Goal: Information Seeking & Learning: Learn about a topic

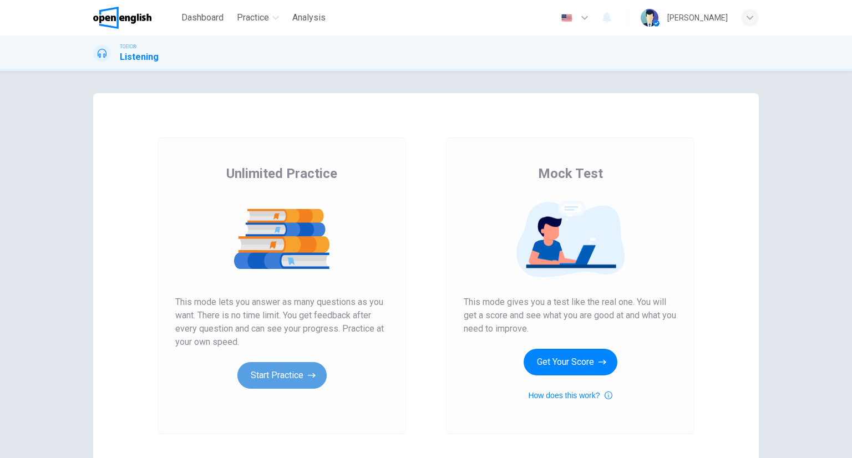
click at [282, 371] on button "Start Practice" at bounding box center [281, 375] width 89 height 27
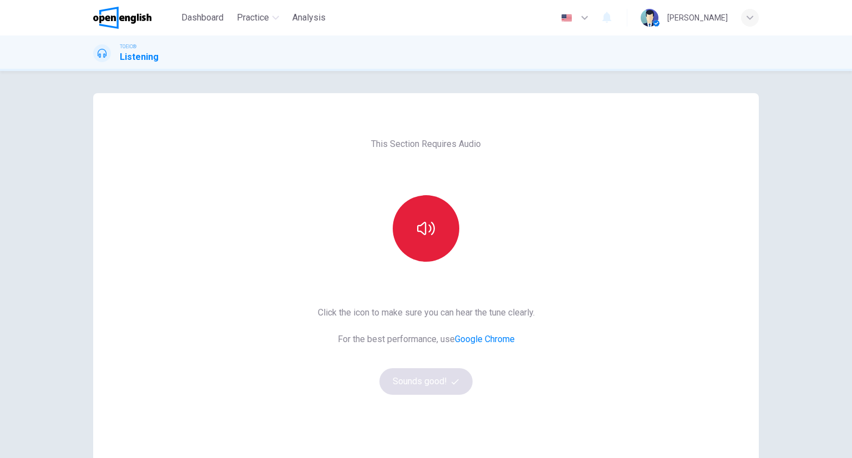
click at [414, 238] on button "button" at bounding box center [426, 228] width 67 height 67
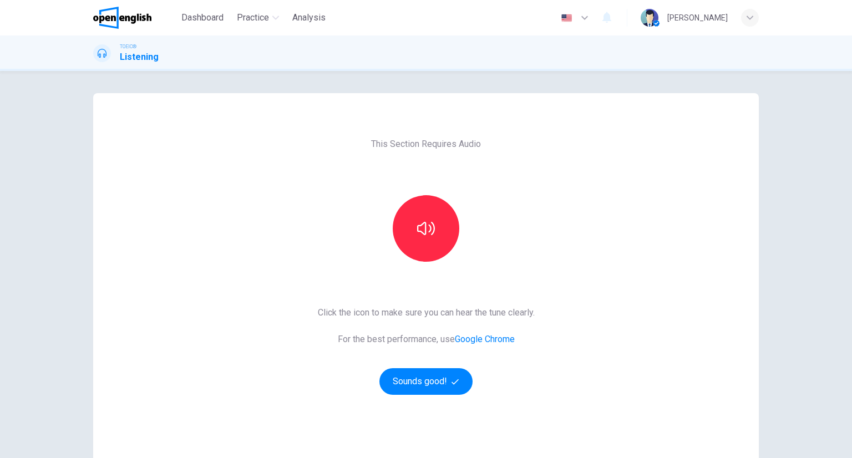
click at [416, 356] on div "Click the icon to make sure you can hear the tune clearly. For the best perform…" at bounding box center [426, 350] width 217 height 89
click at [422, 372] on button "Sounds good!" at bounding box center [425, 381] width 93 height 27
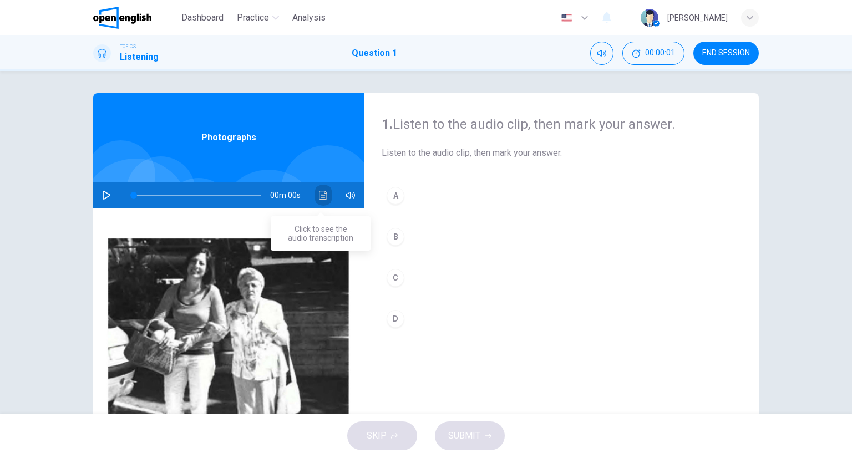
click at [319, 200] on button "Click to see the audio transcription" at bounding box center [324, 195] width 18 height 27
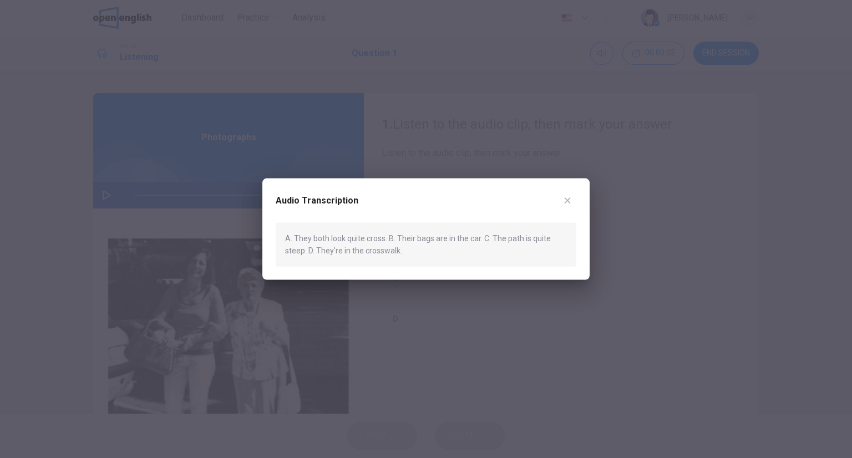
drag, startPoint x: 588, startPoint y: 120, endPoint x: 499, endPoint y: 129, distance: 89.7
click at [588, 119] on div at bounding box center [426, 229] width 852 height 458
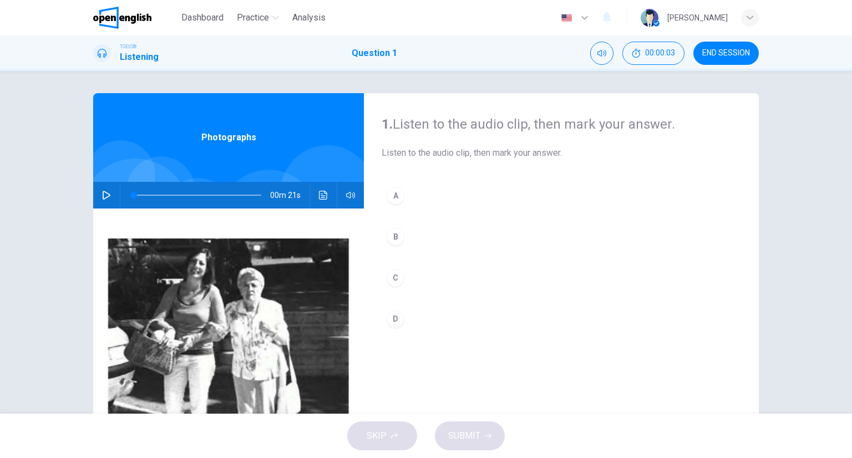
click at [311, 194] on div "00m 21s" at bounding box center [228, 195] width 271 height 27
click at [319, 195] on icon "Click to see the audio transcription" at bounding box center [323, 195] width 9 height 9
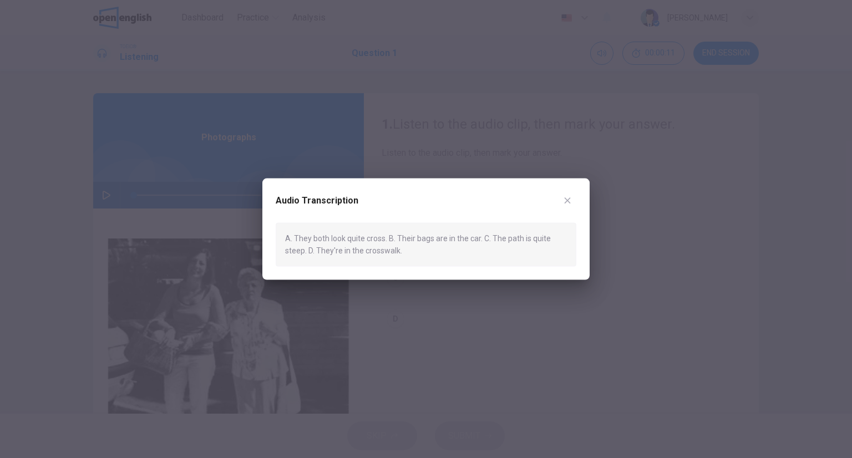
click at [538, 86] on div at bounding box center [426, 229] width 852 height 458
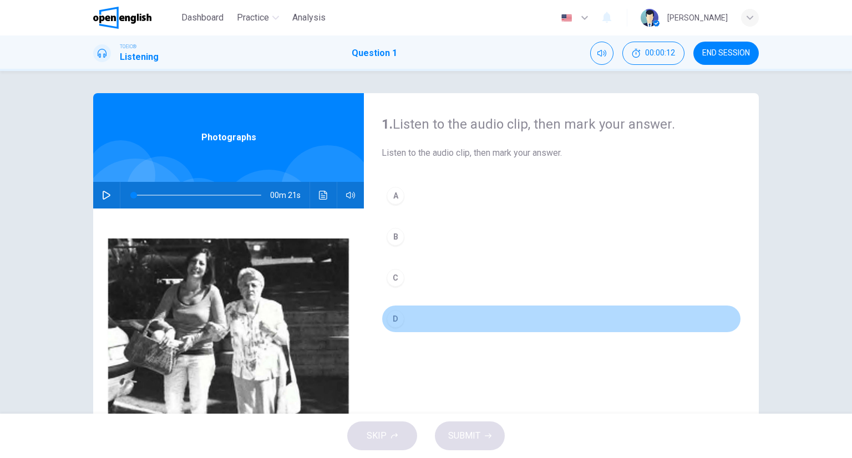
click at [424, 313] on button "D" at bounding box center [561, 319] width 359 height 28
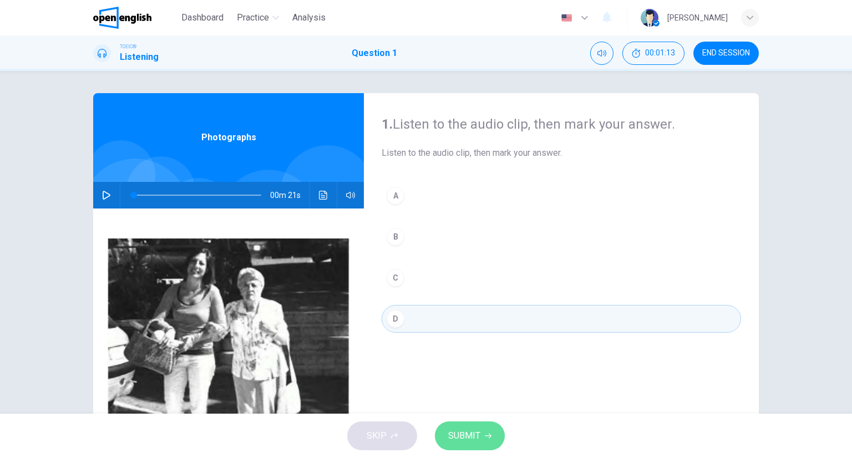
click at [470, 444] on button "SUBMIT" at bounding box center [470, 436] width 70 height 29
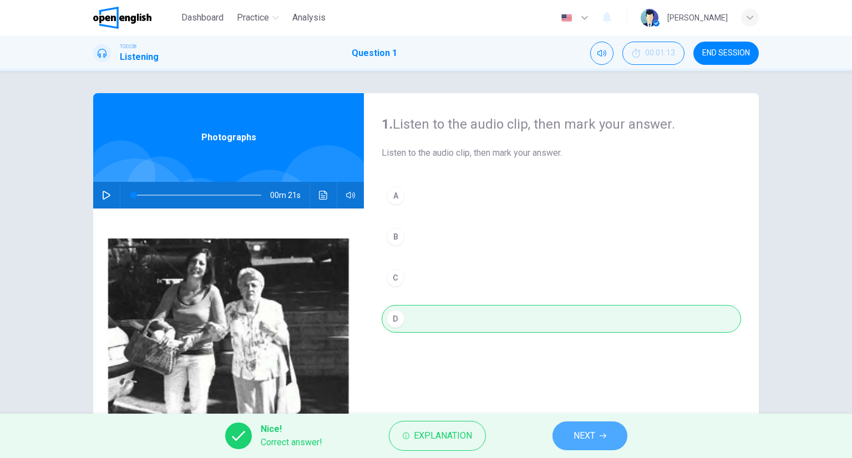
click at [610, 436] on button "NEXT" at bounding box center [590, 436] width 75 height 29
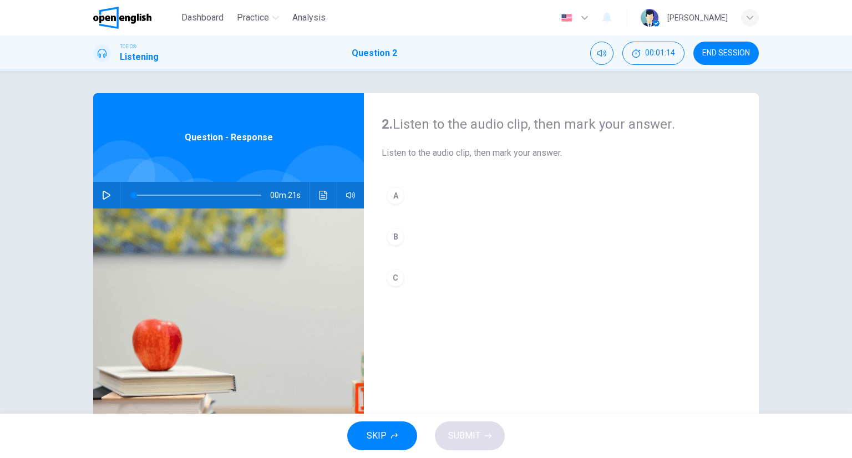
click at [331, 190] on div "00m 21s" at bounding box center [228, 195] width 271 height 27
click at [319, 198] on icon "Click to see the audio transcription" at bounding box center [323, 195] width 9 height 9
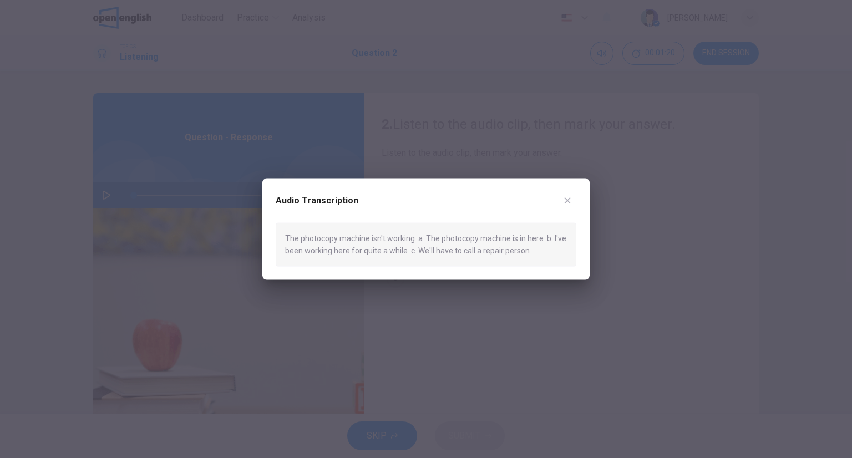
click at [407, 143] on div at bounding box center [426, 229] width 852 height 458
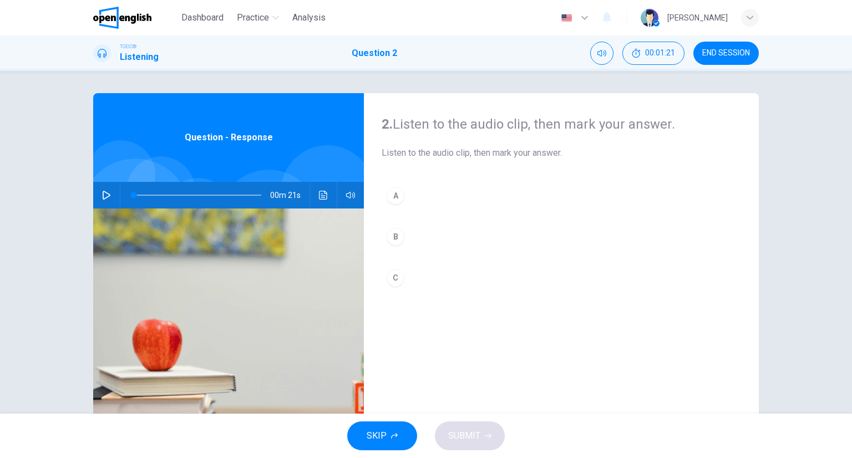
click at [426, 278] on button "C" at bounding box center [561, 278] width 359 height 28
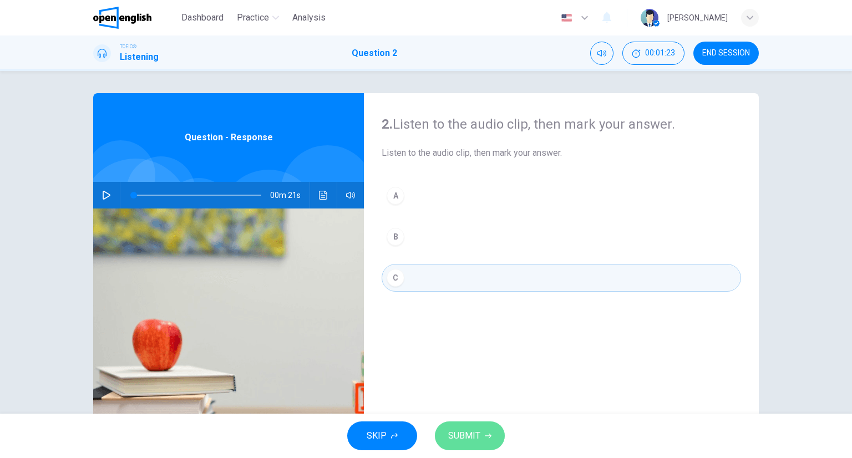
click at [463, 436] on span "SUBMIT" at bounding box center [464, 436] width 32 height 16
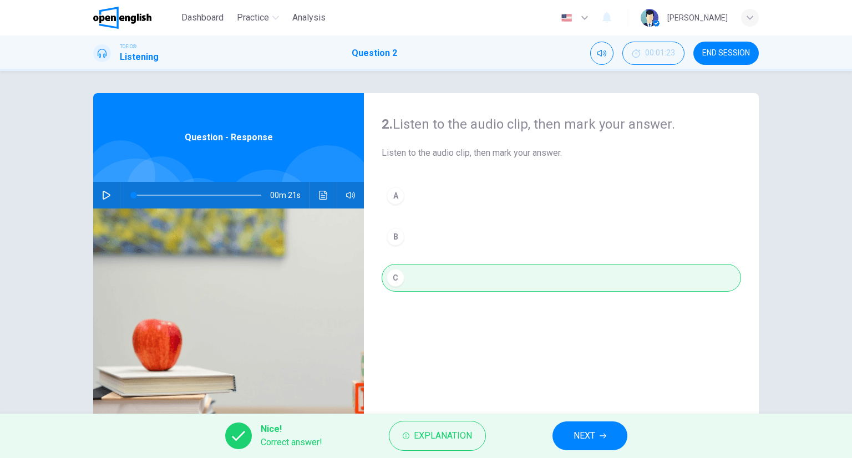
click at [582, 438] on span "NEXT" at bounding box center [585, 436] width 22 height 16
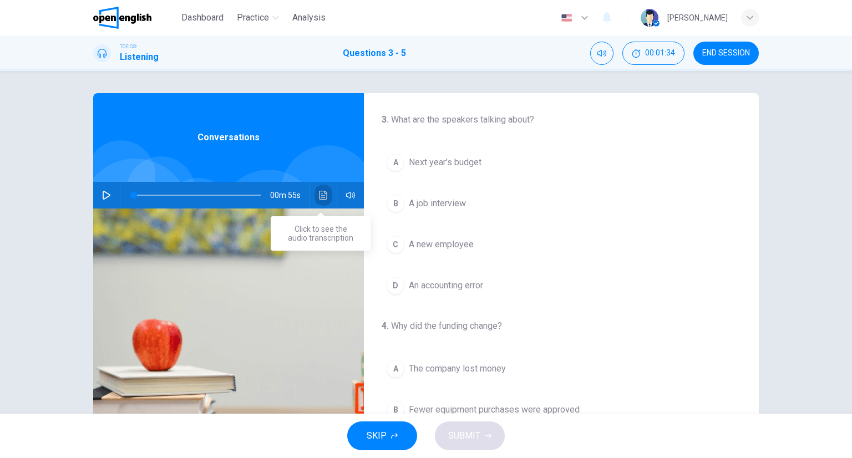
click at [324, 203] on button "Click to see the audio transcription" at bounding box center [324, 195] width 18 height 27
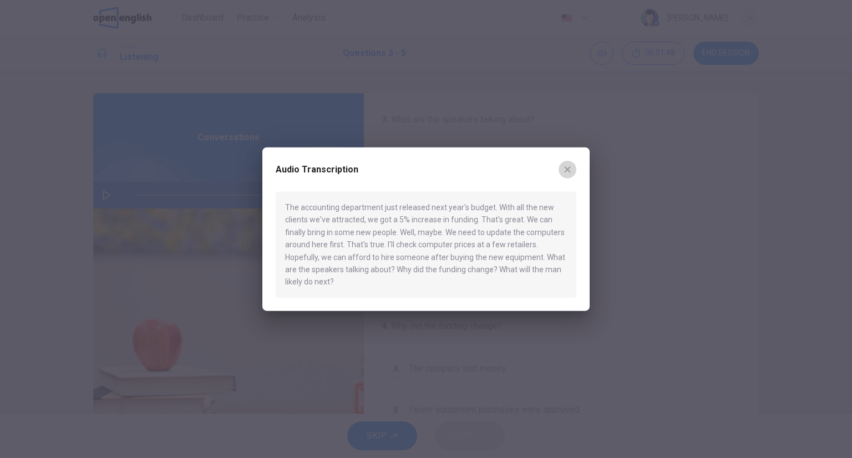
drag, startPoint x: 570, startPoint y: 169, endPoint x: 574, endPoint y: 174, distance: 6.3
click at [574, 174] on button "button" at bounding box center [568, 170] width 18 height 18
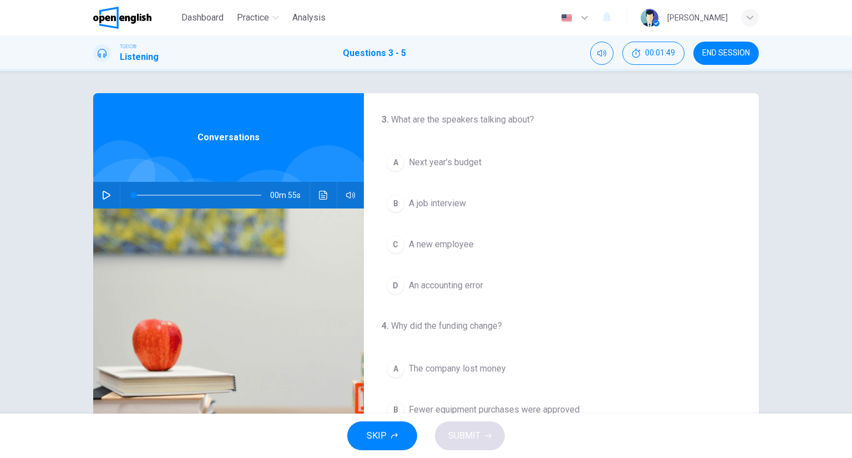
click at [480, 163] on button "A Next year’s budget" at bounding box center [561, 163] width 359 height 28
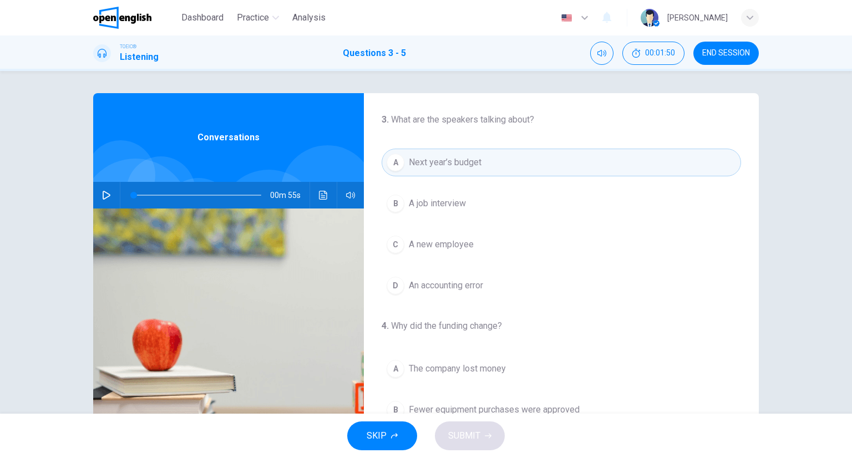
scroll to position [222, 0]
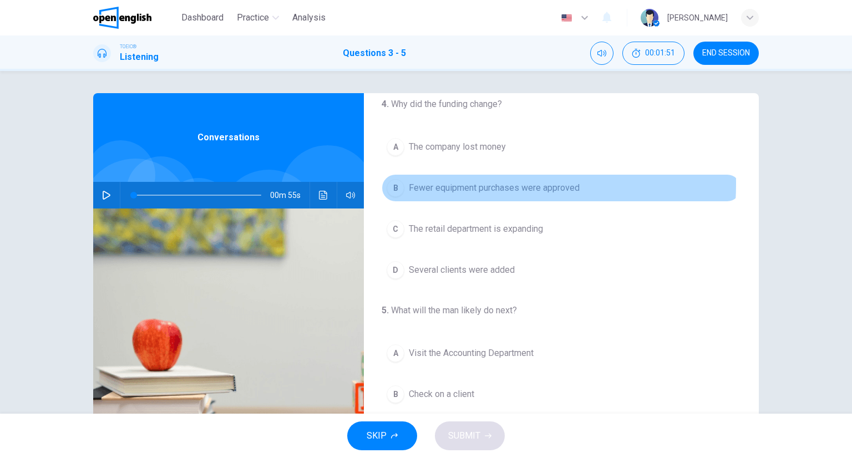
click at [433, 183] on span "Fewer equipment purchases were approved" at bounding box center [494, 187] width 171 height 13
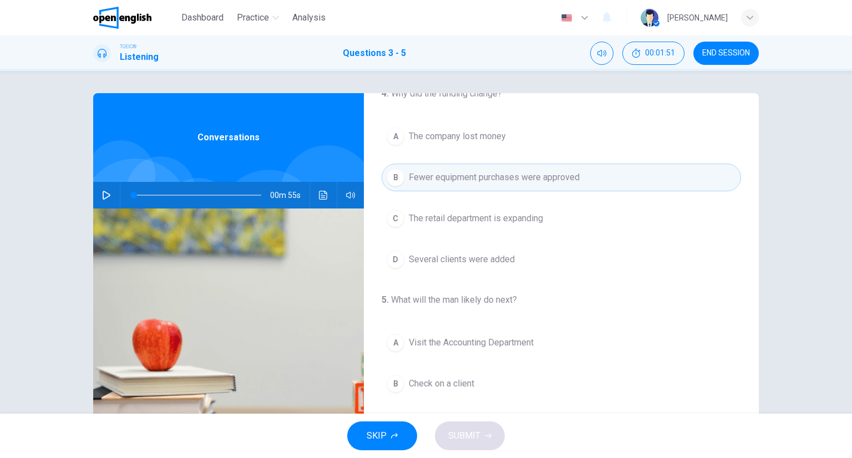
scroll to position [251, 0]
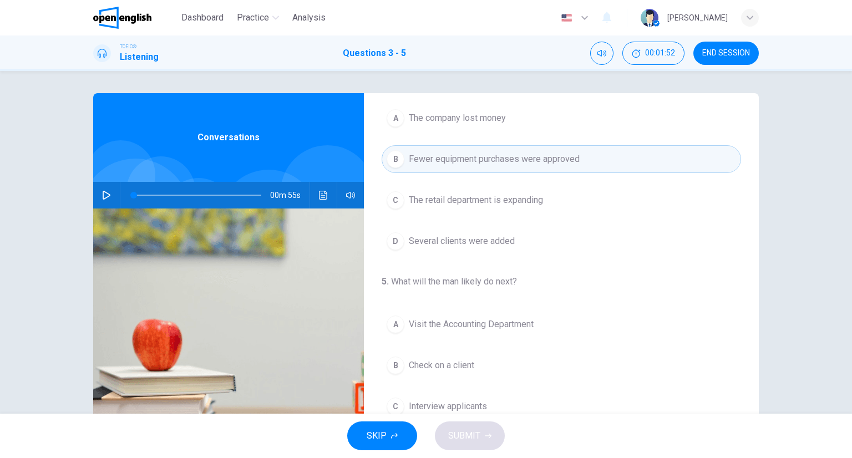
click at [466, 338] on div "A Visit the Accounting Department B Check on a client C Interview applicants D …" at bounding box center [561, 386] width 359 height 151
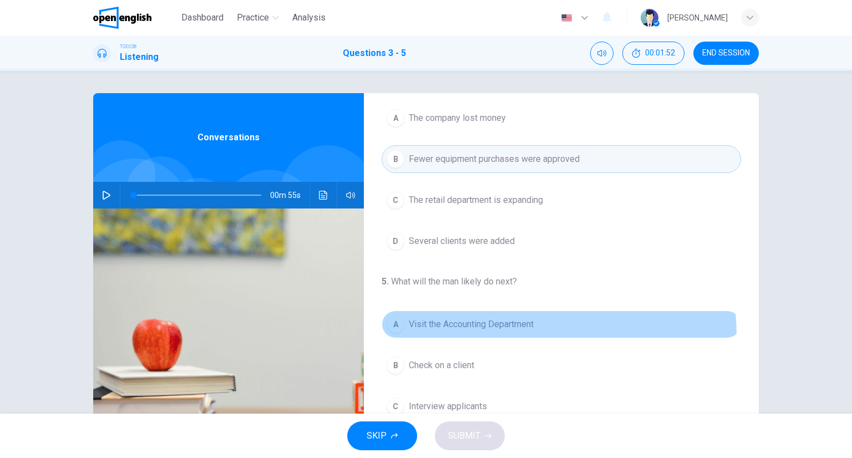
drag, startPoint x: 471, startPoint y: 335, endPoint x: 486, endPoint y: 373, distance: 41.1
click at [472, 333] on button "A Visit the Accounting Department" at bounding box center [561, 325] width 359 height 28
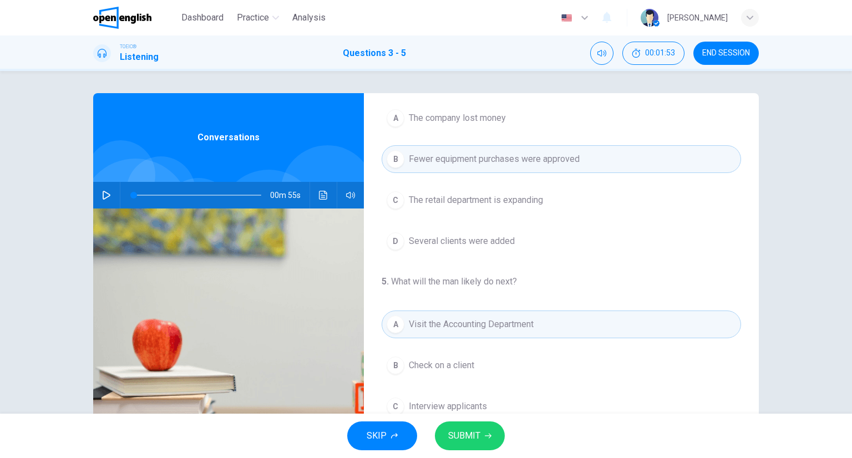
click at [484, 429] on button "SUBMIT" at bounding box center [470, 436] width 70 height 29
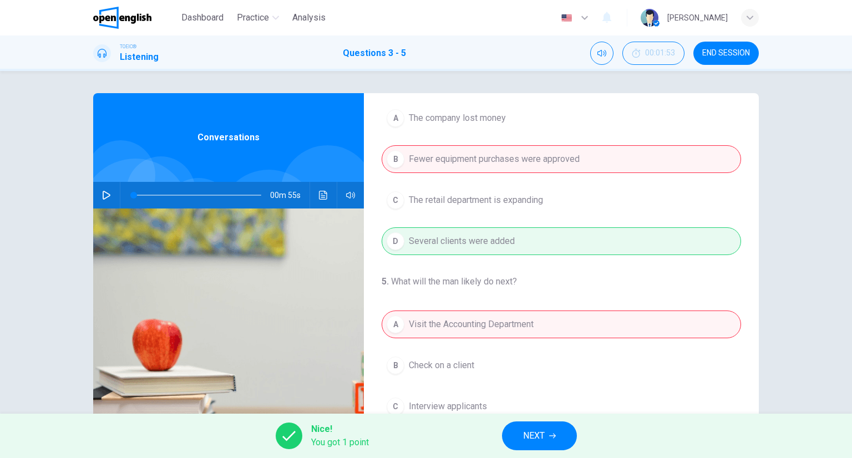
click at [553, 430] on button "NEXT" at bounding box center [539, 436] width 75 height 29
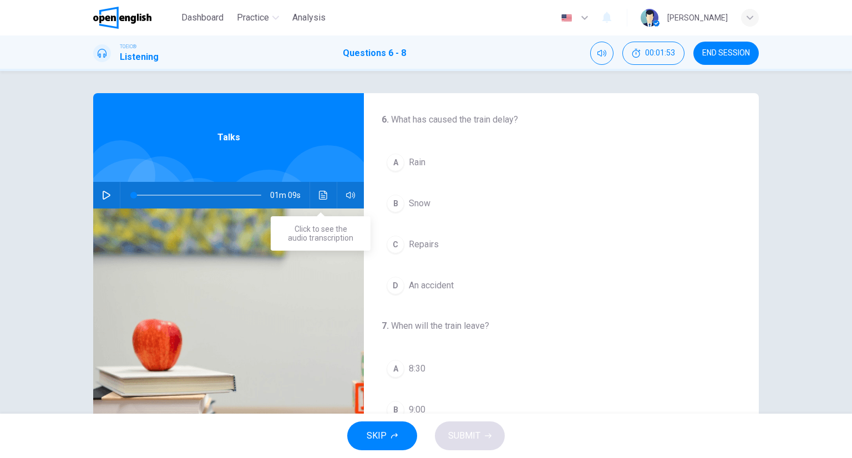
drag, startPoint x: 307, startPoint y: 181, endPoint x: 311, endPoint y: 189, distance: 8.4
click at [308, 183] on div "Talks 01m 09s" at bounding box center [228, 286] width 271 height 386
click at [311, 189] on div "01m 09s" at bounding box center [228, 195] width 271 height 27
click at [326, 189] on button "Click to see the audio transcription" at bounding box center [324, 195] width 18 height 27
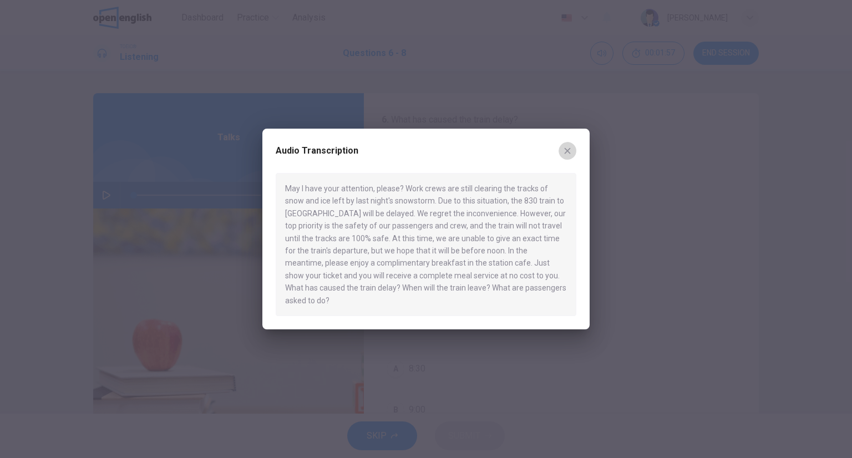
click at [564, 155] on icon "button" at bounding box center [567, 150] width 9 height 9
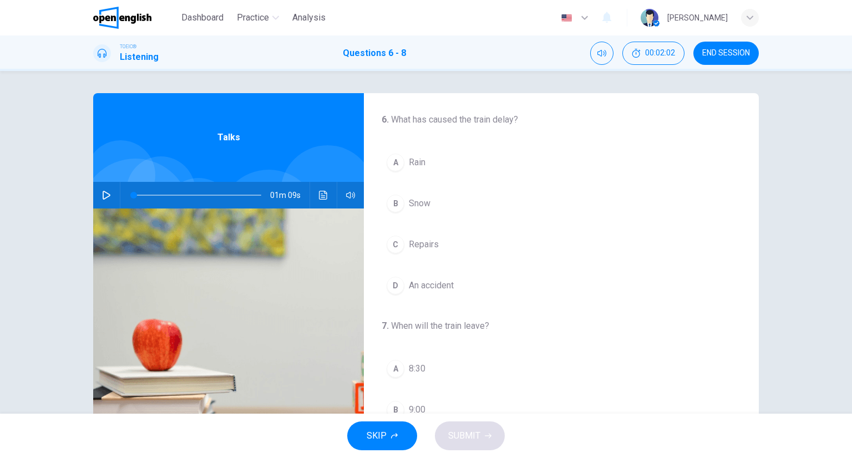
scroll to position [0, 0]
click at [424, 214] on button "B Snow" at bounding box center [561, 204] width 359 height 28
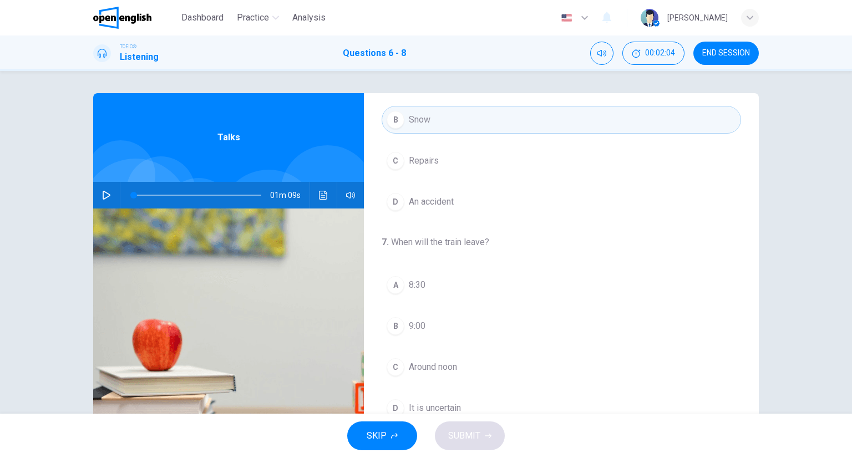
scroll to position [166, 0]
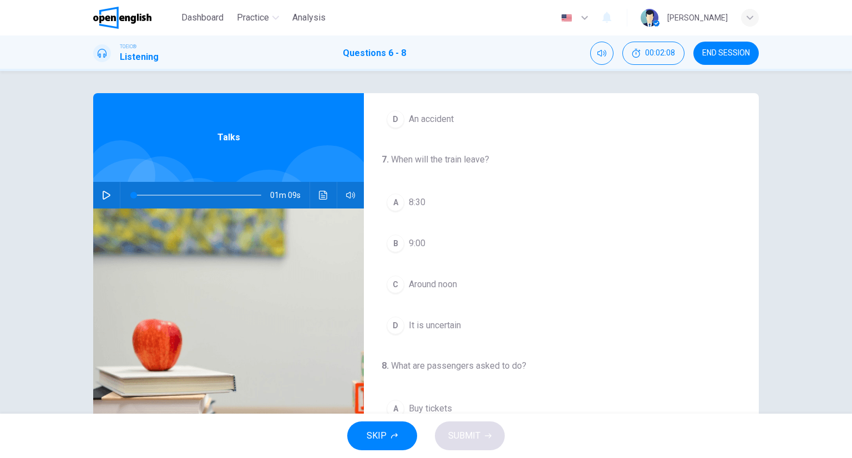
click at [322, 194] on icon "Click to see the audio transcription" at bounding box center [323, 195] width 9 height 9
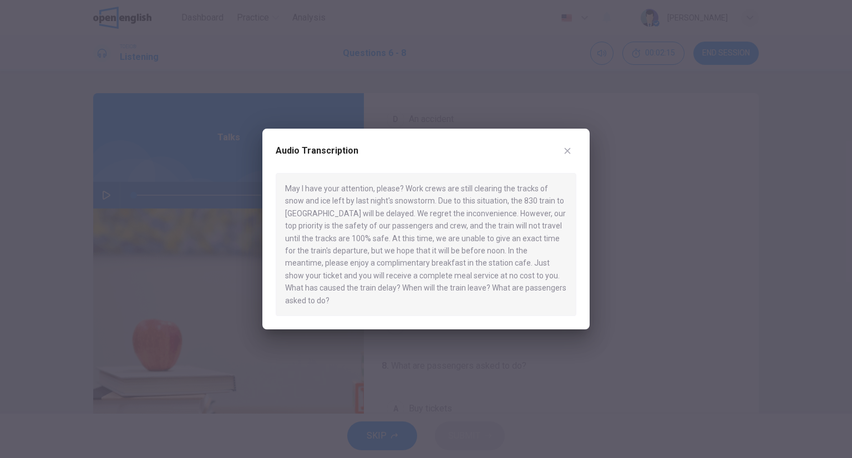
click at [570, 155] on icon "button" at bounding box center [567, 150] width 9 height 9
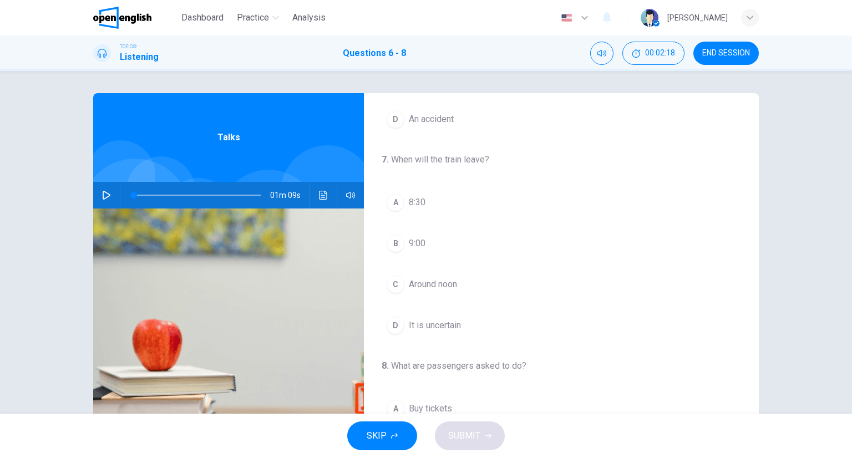
drag, startPoint x: 448, startPoint y: 341, endPoint x: 447, endPoint y: 334, distance: 6.9
click at [447, 340] on div "6 . What has caused the train delay? A Rain B Snow C Repairs D An accident 7 . …" at bounding box center [561, 246] width 395 height 639
click at [445, 329] on span "It is uncertain" at bounding box center [435, 325] width 52 height 13
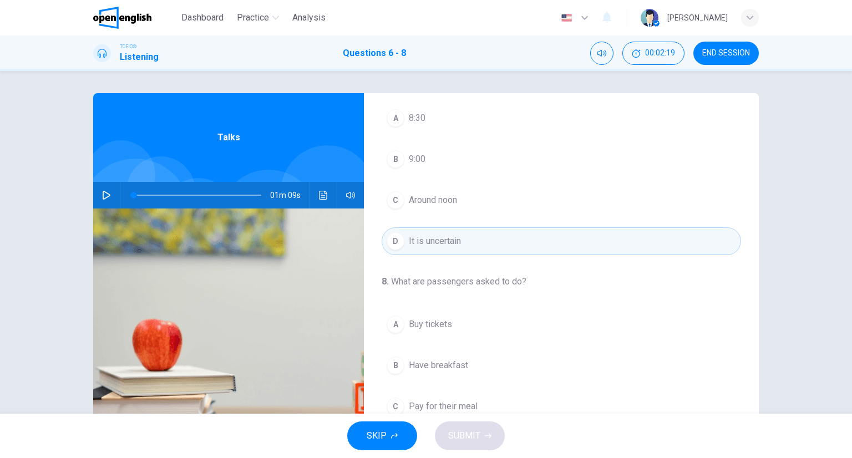
scroll to position [87, 0]
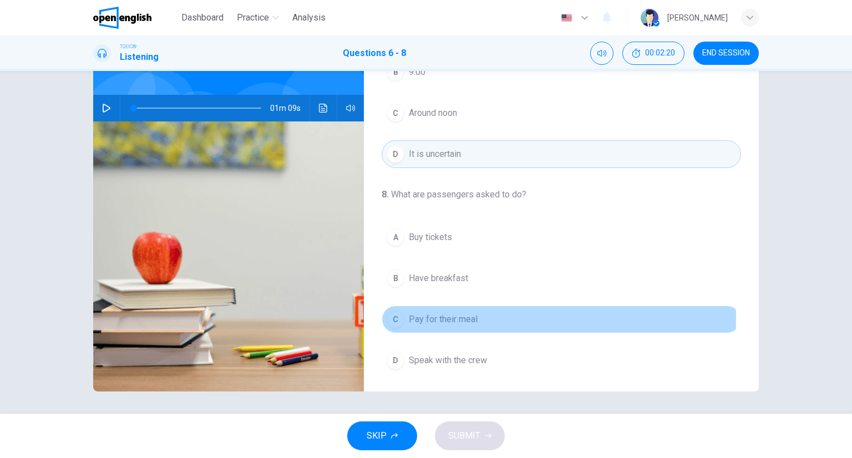
drag, startPoint x: 462, startPoint y: 316, endPoint x: 473, endPoint y: 311, distance: 12.4
click at [459, 316] on span "Pay for their meal" at bounding box center [443, 319] width 69 height 13
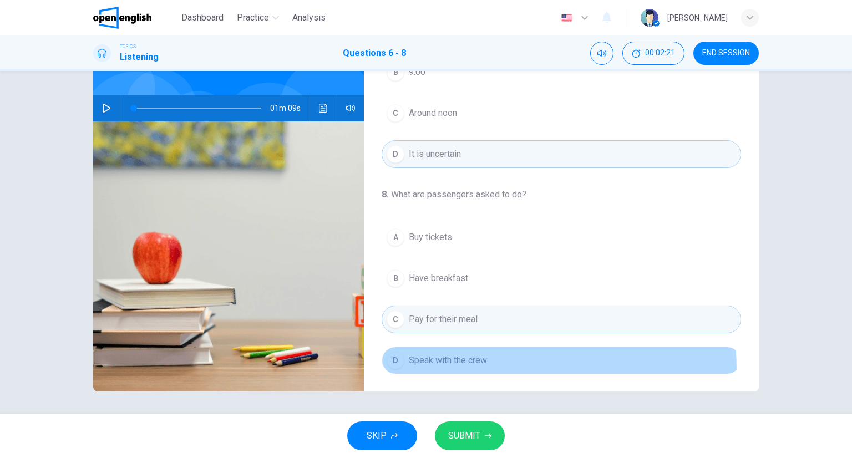
drag, startPoint x: 448, startPoint y: 368, endPoint x: 454, endPoint y: 373, distance: 7.9
click at [446, 366] on button "D Speak with the crew" at bounding box center [561, 361] width 359 height 28
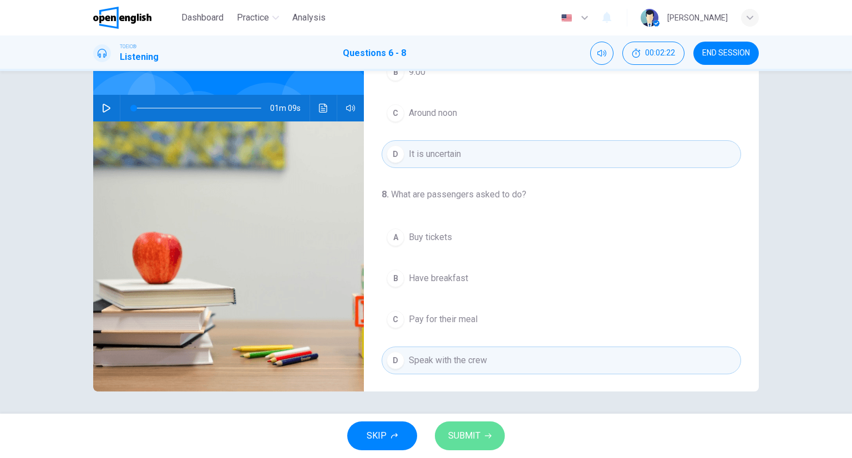
click at [492, 432] on button "SUBMIT" at bounding box center [470, 436] width 70 height 29
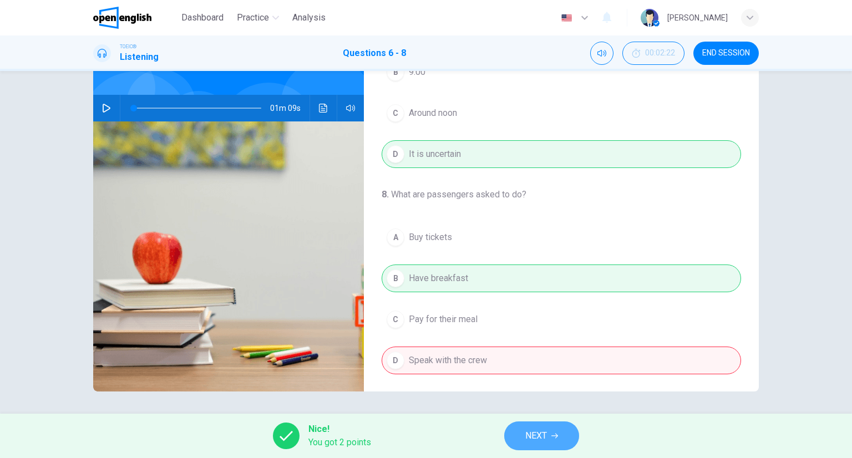
click at [552, 430] on button "NEXT" at bounding box center [541, 436] width 75 height 29
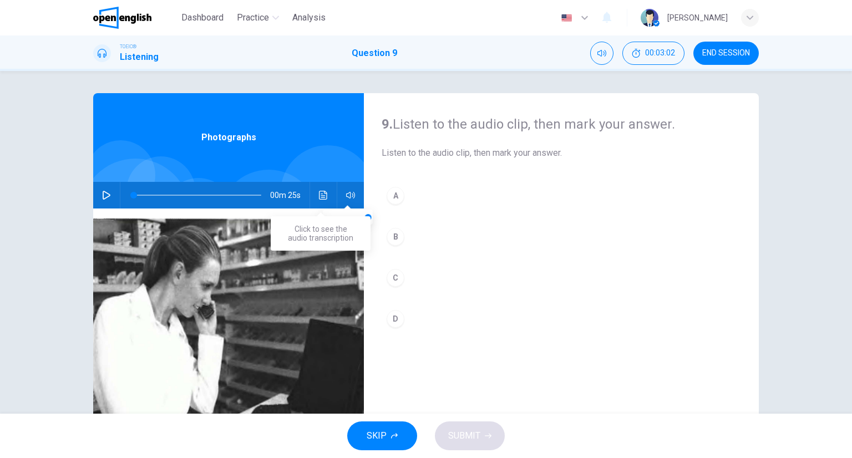
click at [319, 194] on icon "Click to see the audio transcription" at bounding box center [323, 195] width 8 height 9
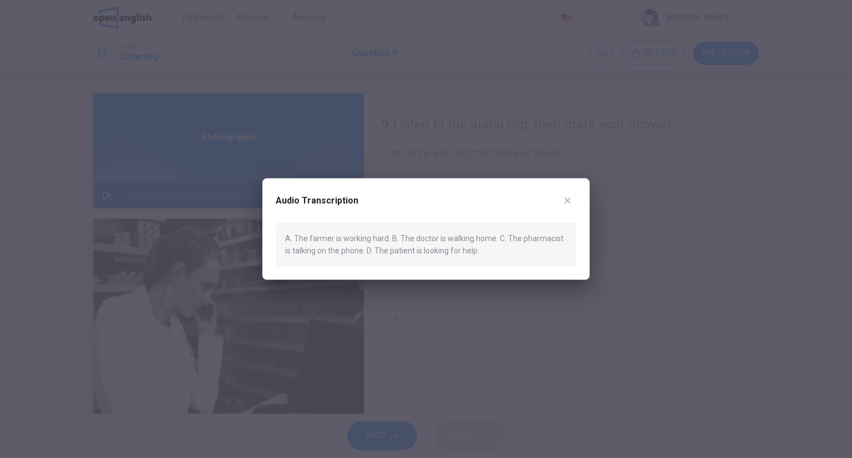
drag, startPoint x: 572, startPoint y: 194, endPoint x: 566, endPoint y: 190, distance: 7.0
click at [566, 190] on div "Audio Transcription A. The farmer is working hard. B. The doctor is walking hom…" at bounding box center [425, 230] width 327 height 102
click at [586, 202] on div "Audio Transcription A. The farmer is working hard. B. The doctor is walking hom…" at bounding box center [425, 230] width 327 height 102
drag, startPoint x: 581, startPoint y: 193, endPoint x: 573, endPoint y: 193, distance: 8.9
click at [576, 193] on div "Audio Transcription A. The farmer is working hard. B. The doctor is walking hom…" at bounding box center [425, 230] width 327 height 102
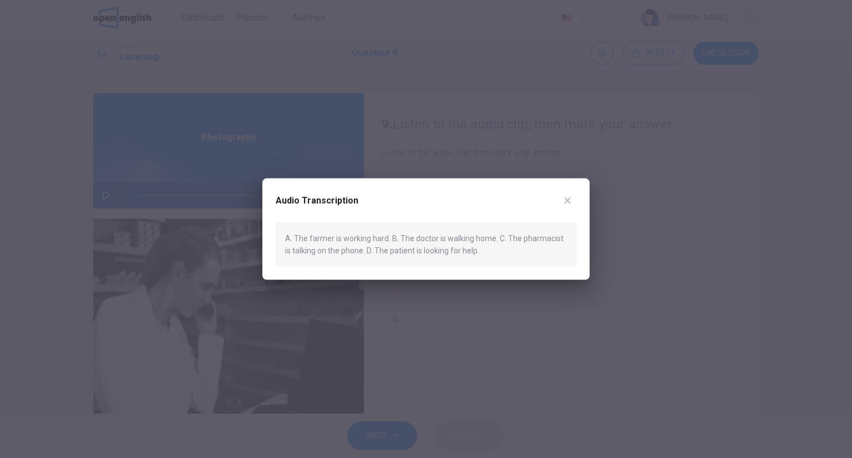
click at [568, 194] on button "button" at bounding box center [568, 201] width 18 height 18
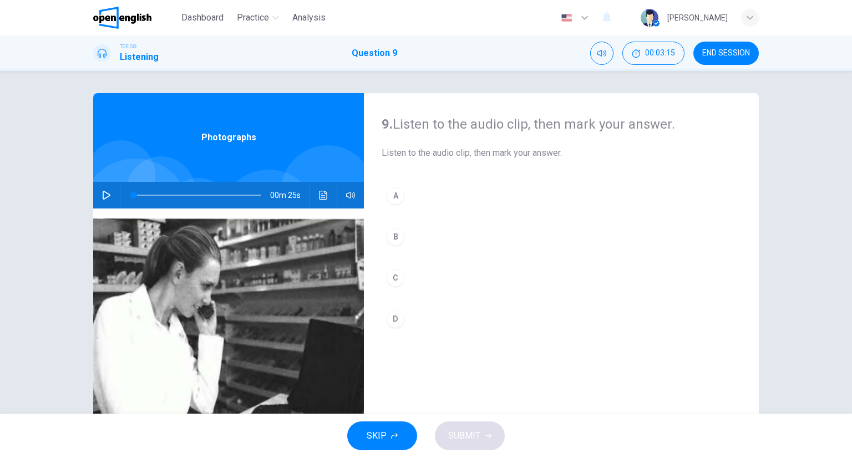
drag, startPoint x: 409, startPoint y: 286, endPoint x: 403, endPoint y: 279, distance: 9.0
click at [404, 279] on button "C" at bounding box center [561, 278] width 359 height 28
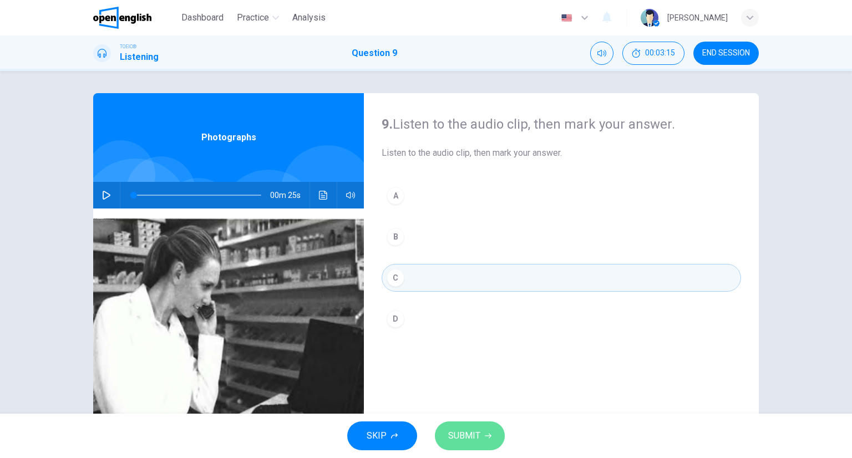
drag, startPoint x: 463, startPoint y: 435, endPoint x: 460, endPoint y: 430, distance: 5.7
click at [460, 430] on span "SUBMIT" at bounding box center [464, 436] width 32 height 16
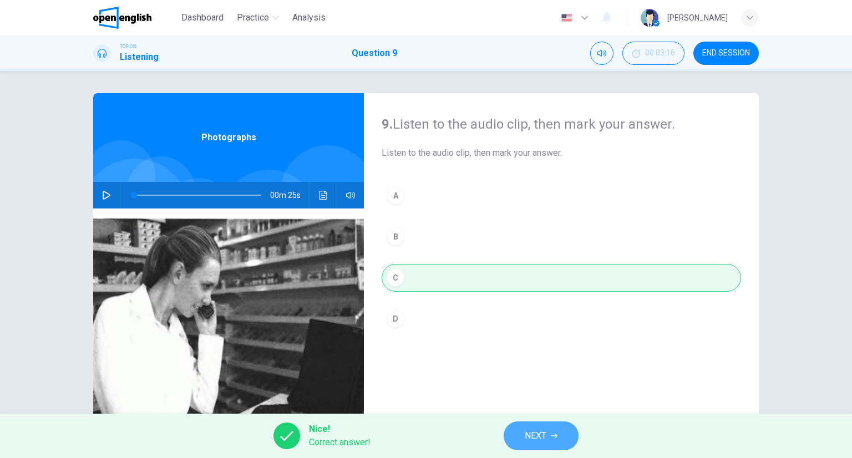
click at [539, 433] on span "NEXT" at bounding box center [536, 436] width 22 height 16
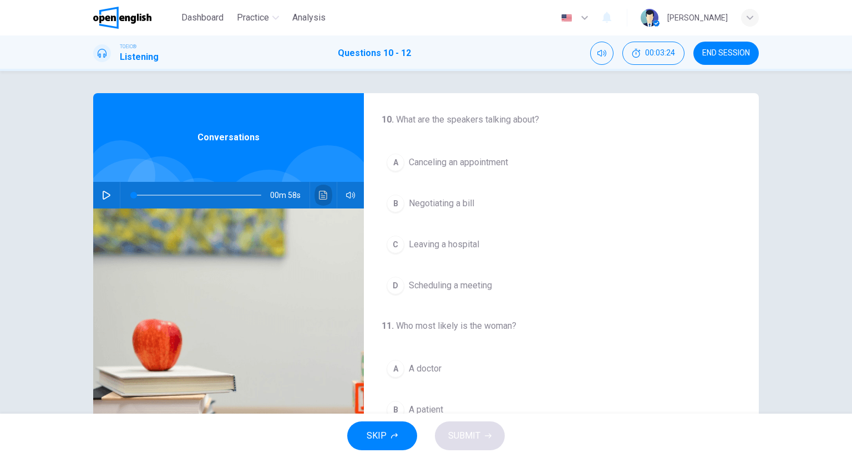
click at [321, 196] on icon "Click to see the audio transcription" at bounding box center [323, 195] width 8 height 9
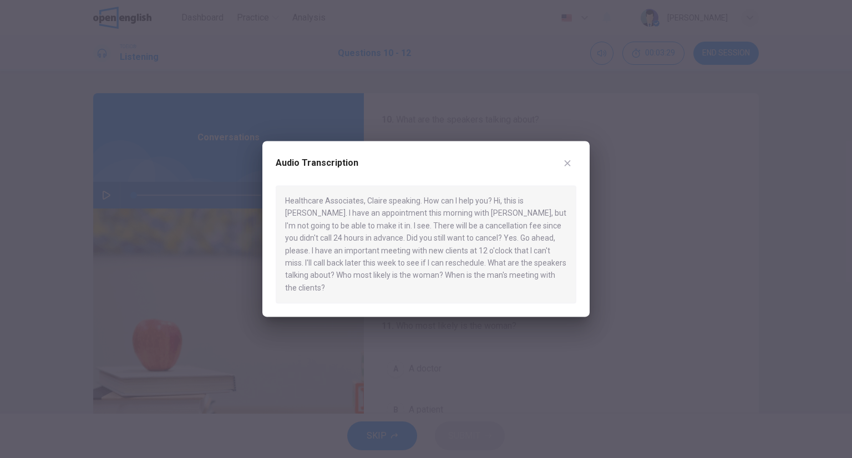
click at [497, 90] on div at bounding box center [426, 229] width 852 height 458
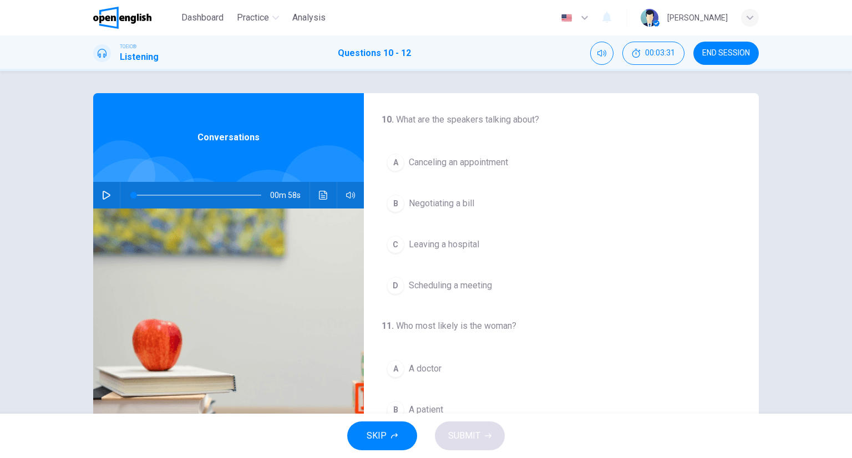
click at [484, 156] on span "Canceling an appointment" at bounding box center [458, 162] width 99 height 13
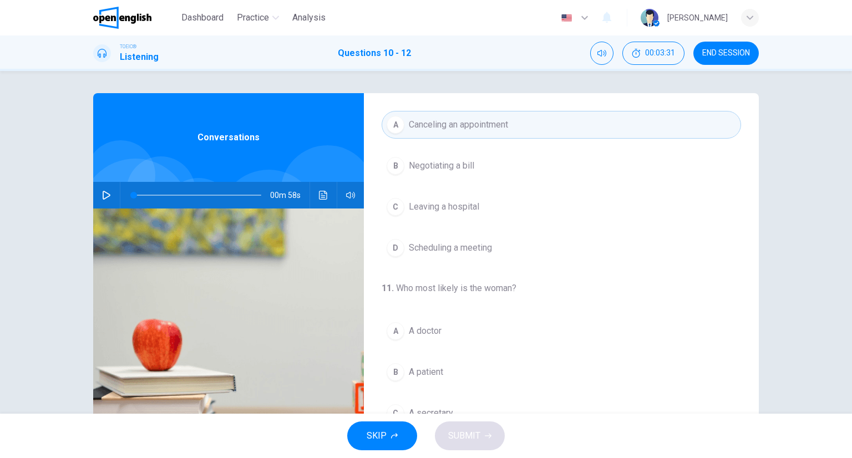
scroll to position [222, 0]
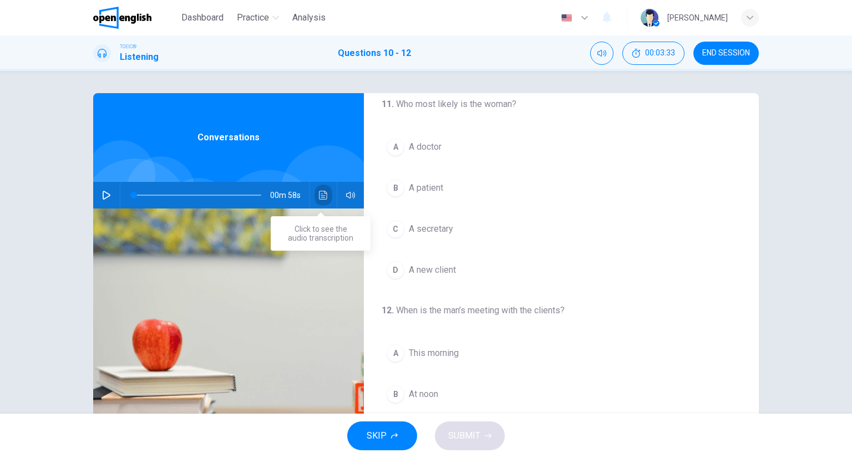
click at [321, 189] on button "Click to see the audio transcription" at bounding box center [324, 195] width 18 height 27
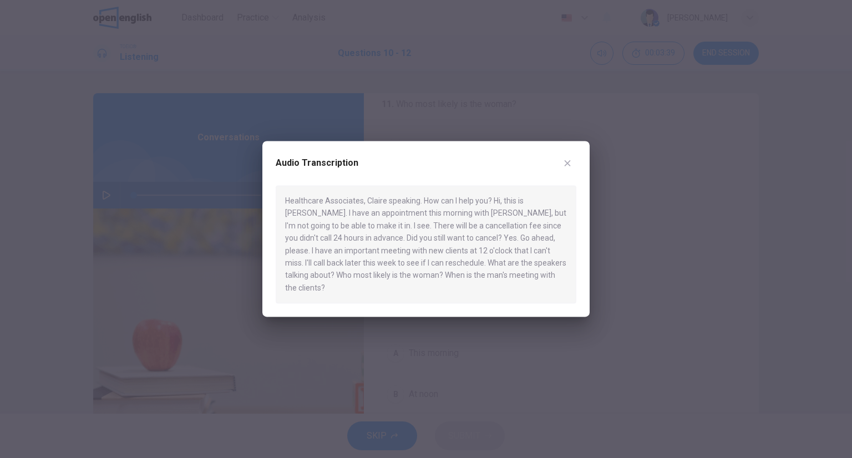
drag, startPoint x: 606, startPoint y: 194, endPoint x: 595, endPoint y: 194, distance: 11.6
click at [607, 194] on div at bounding box center [426, 229] width 852 height 458
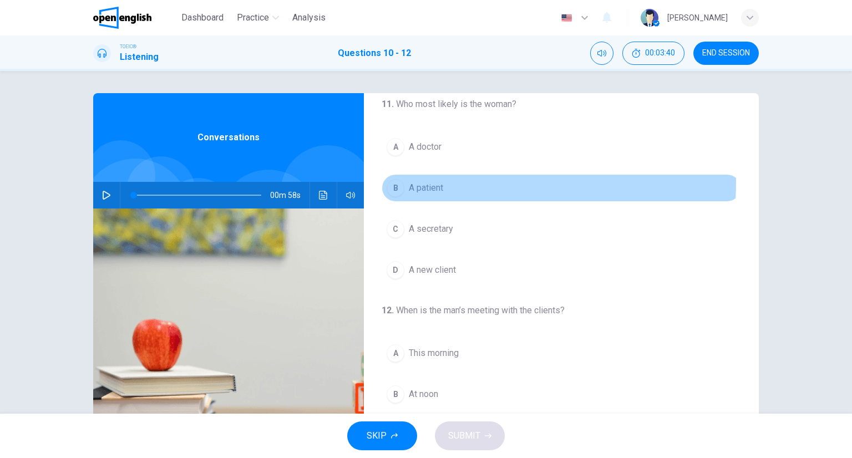
click at [442, 181] on button "B A patient" at bounding box center [561, 188] width 359 height 28
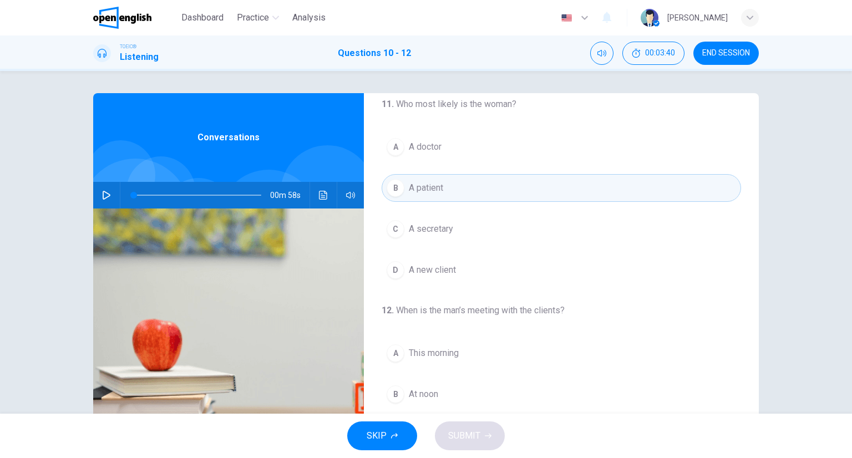
click at [428, 161] on div "A A doctor B A patient C A secretary D A new client" at bounding box center [561, 208] width 359 height 151
click at [430, 167] on div "A A doctor B A patient C A secretary D A new client" at bounding box center [561, 208] width 359 height 151
click at [427, 160] on div "A A doctor B A patient C A secretary D A new client" at bounding box center [561, 208] width 359 height 151
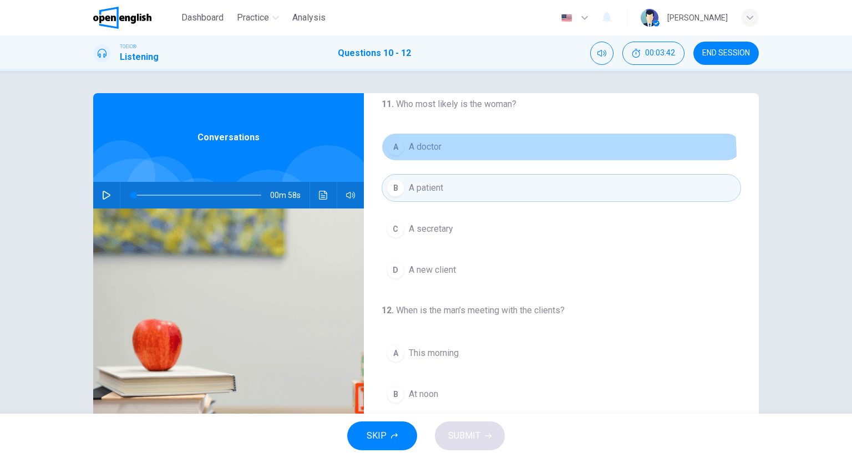
click at [427, 158] on button "A A doctor" at bounding box center [561, 147] width 359 height 28
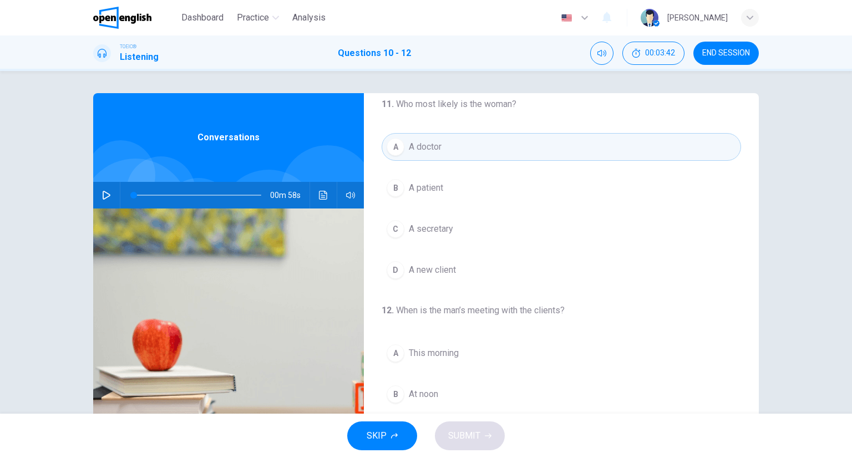
click at [430, 171] on div "A A doctor B A patient C A secretary D A new client" at bounding box center [561, 208] width 359 height 151
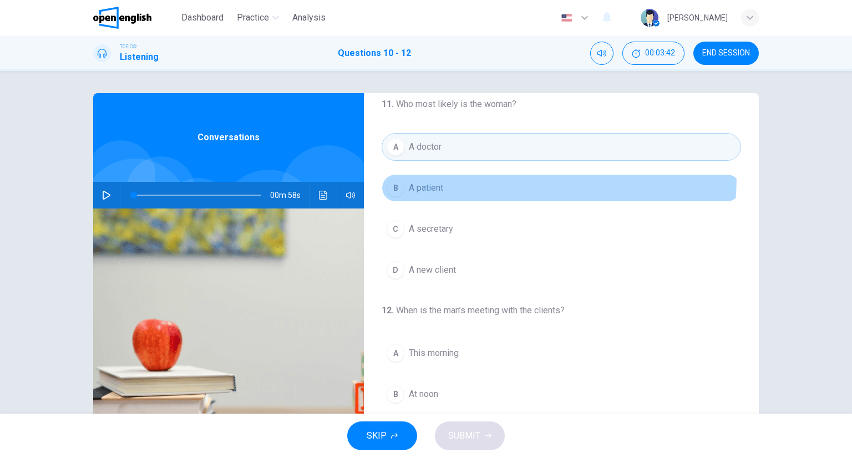
click at [430, 176] on button "B A patient" at bounding box center [561, 188] width 359 height 28
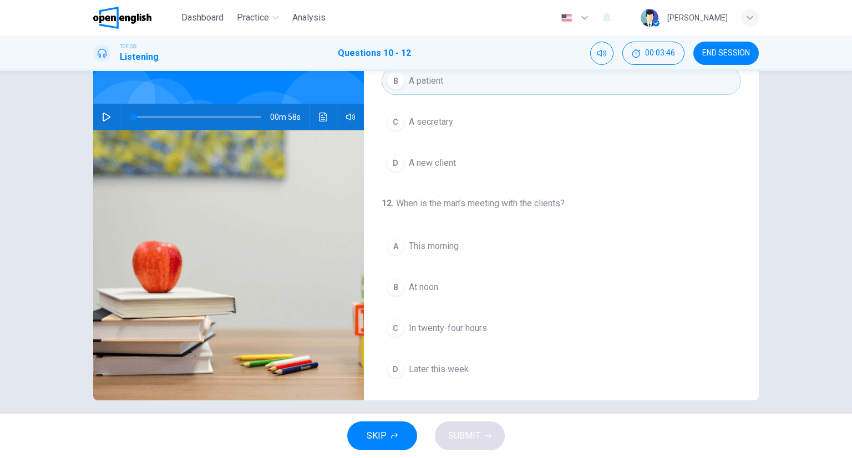
scroll to position [87, 0]
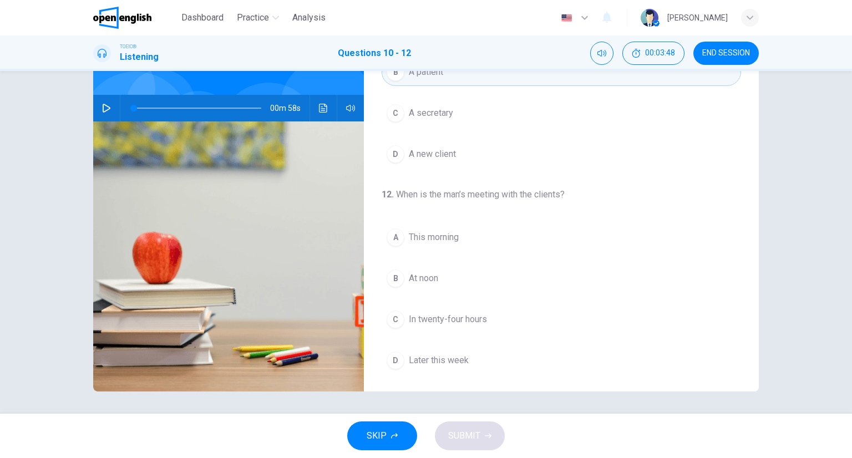
click at [458, 313] on span "In twenty-four hours" at bounding box center [448, 319] width 78 height 13
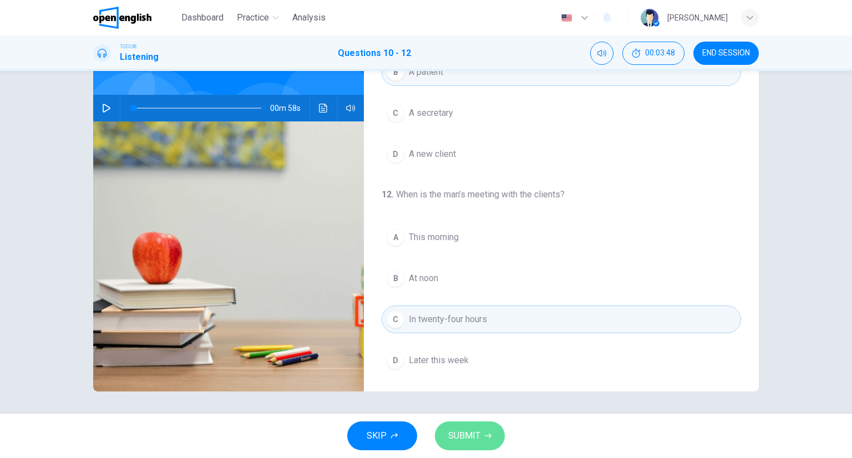
click at [465, 437] on span "SUBMIT" at bounding box center [464, 436] width 32 height 16
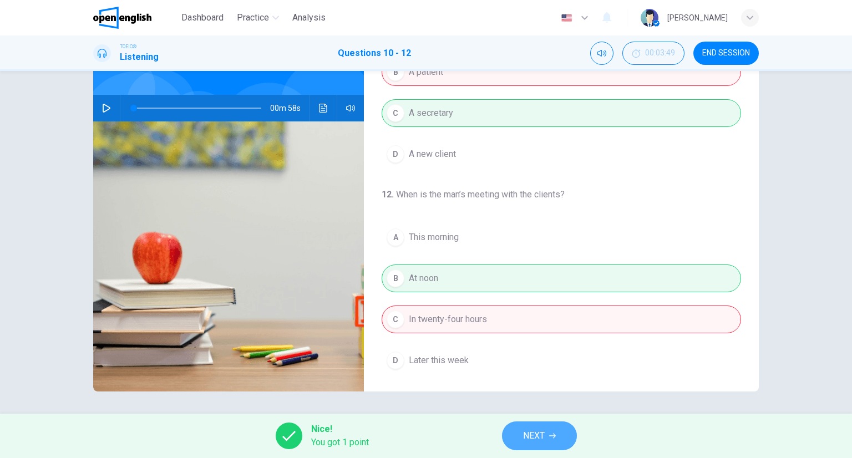
click at [550, 439] on icon "button" at bounding box center [552, 436] width 7 height 7
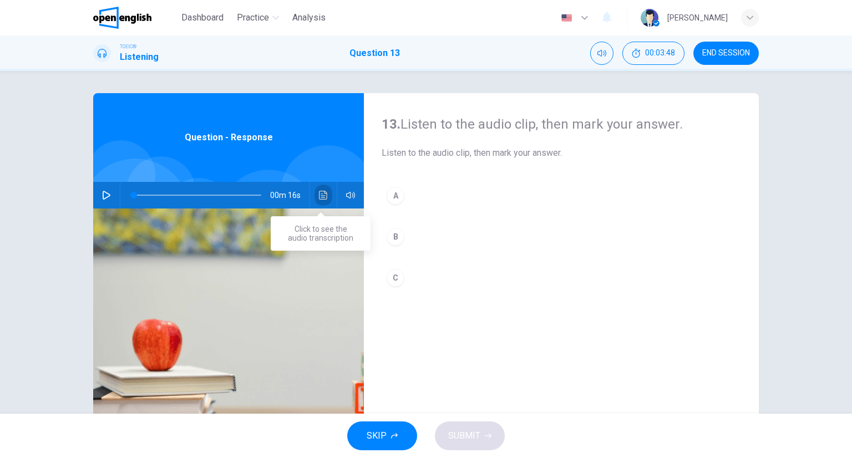
click at [325, 196] on button "Click to see the audio transcription" at bounding box center [324, 195] width 18 height 27
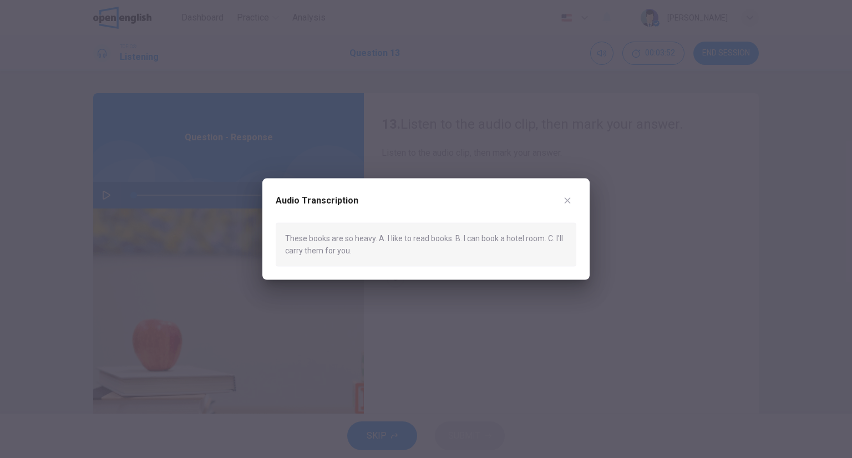
click at [577, 196] on div "Audio Transcription These books are so heavy. A. I like to read books. B. I can…" at bounding box center [425, 230] width 327 height 102
click at [571, 196] on icon "button" at bounding box center [567, 200] width 9 height 9
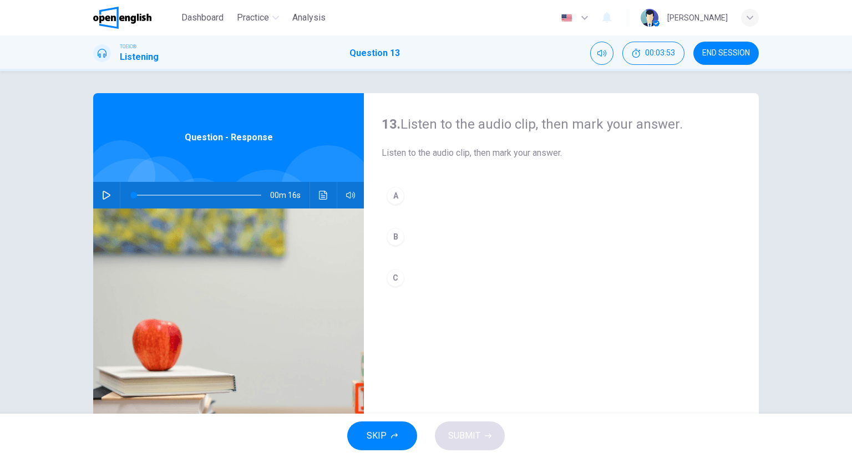
click at [417, 285] on button "C" at bounding box center [561, 278] width 359 height 28
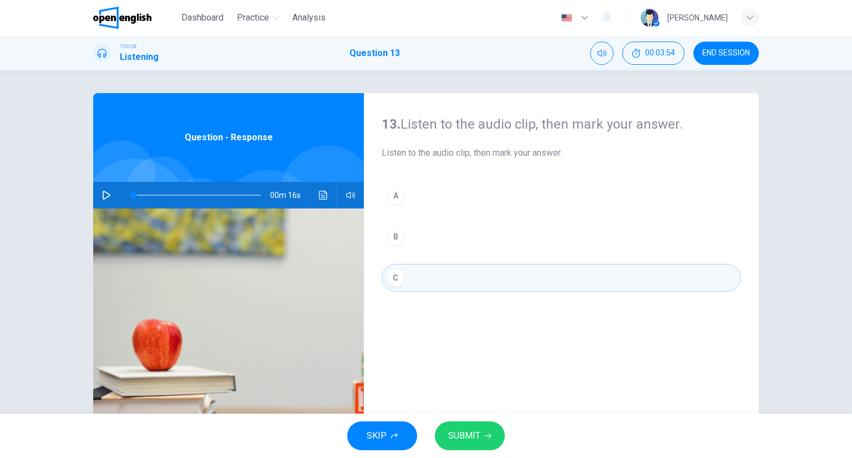
click at [501, 424] on div "SKIP SUBMIT" at bounding box center [426, 436] width 852 height 44
click at [492, 425] on button "SUBMIT" at bounding box center [470, 436] width 70 height 29
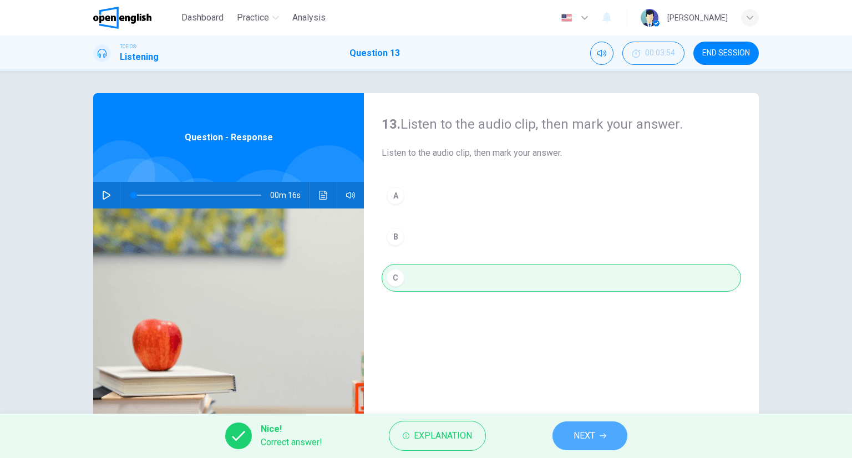
click at [571, 428] on button "NEXT" at bounding box center [590, 436] width 75 height 29
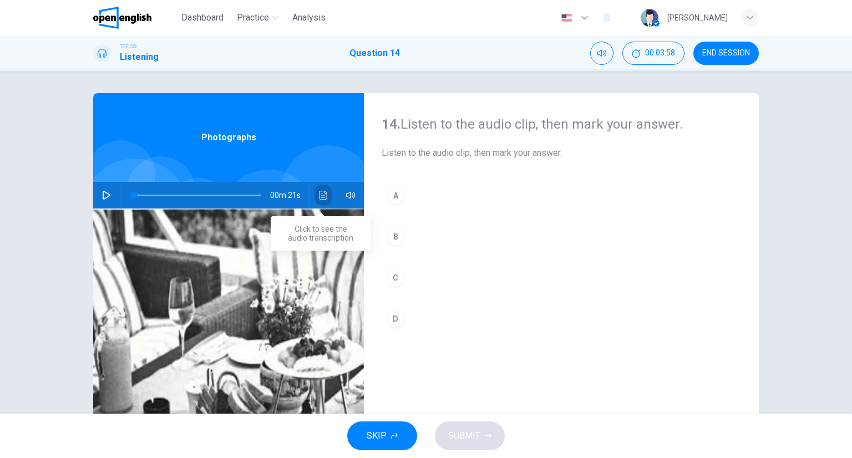
click at [319, 192] on icon "Click to see the audio transcription" at bounding box center [323, 195] width 8 height 9
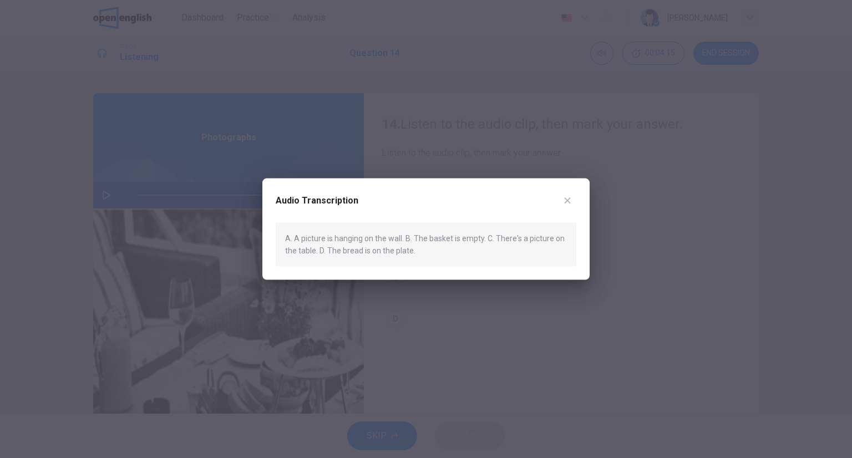
click at [570, 110] on div at bounding box center [426, 229] width 852 height 458
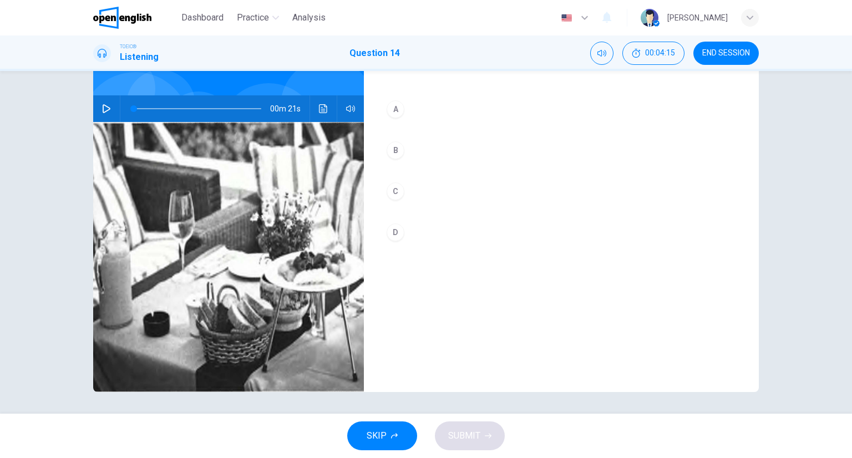
scroll to position [87, 0]
click at [321, 109] on icon "Click to see the audio transcription" at bounding box center [323, 108] width 9 height 9
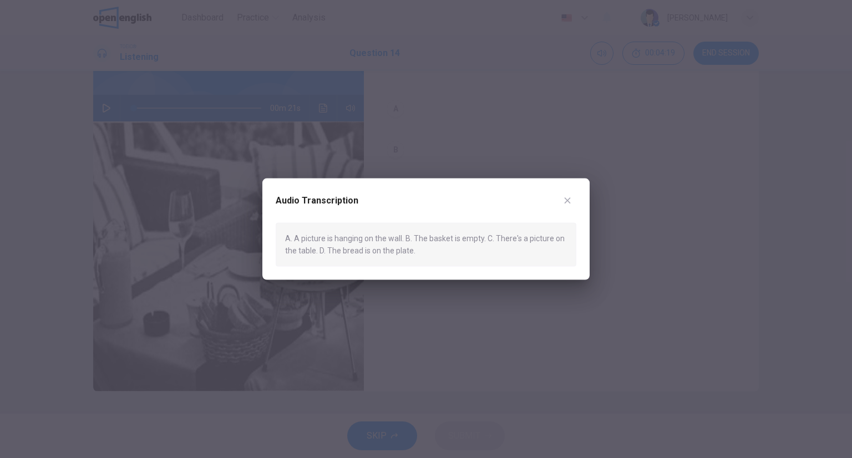
click at [509, 139] on div at bounding box center [426, 229] width 852 height 458
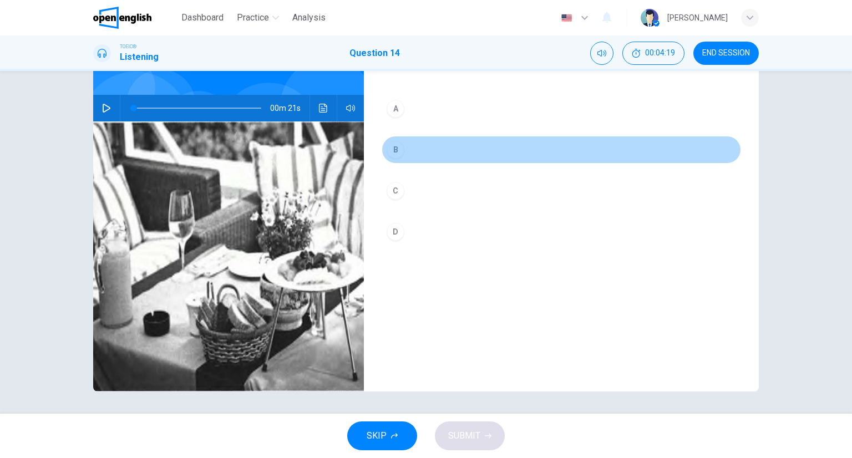
click at [412, 143] on button "B" at bounding box center [561, 150] width 359 height 28
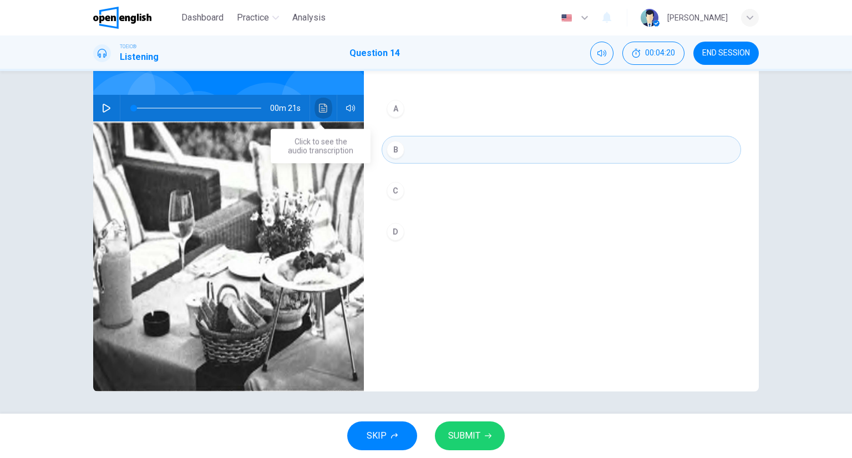
click at [328, 111] on button "Click to see the audio transcription" at bounding box center [324, 108] width 18 height 27
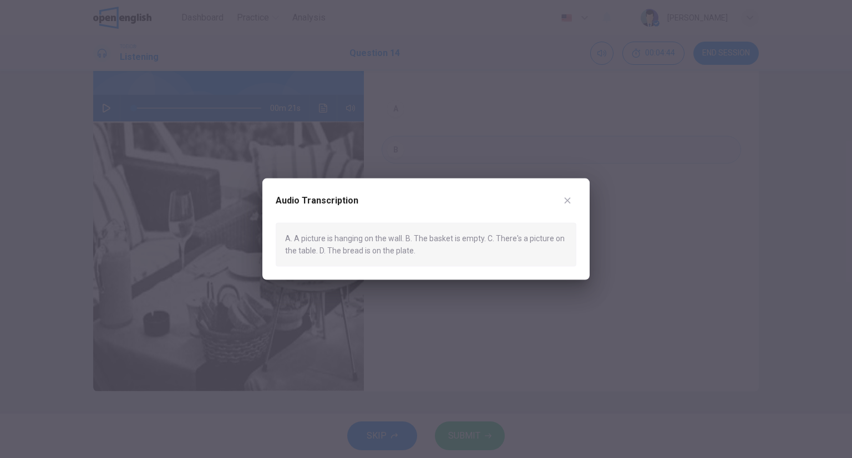
click at [306, 151] on div at bounding box center [426, 229] width 852 height 458
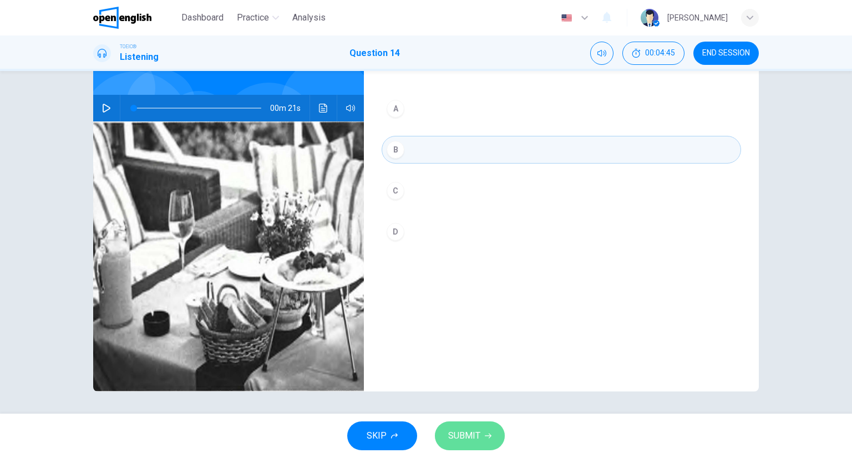
click at [485, 422] on button "SUBMIT" at bounding box center [470, 436] width 70 height 29
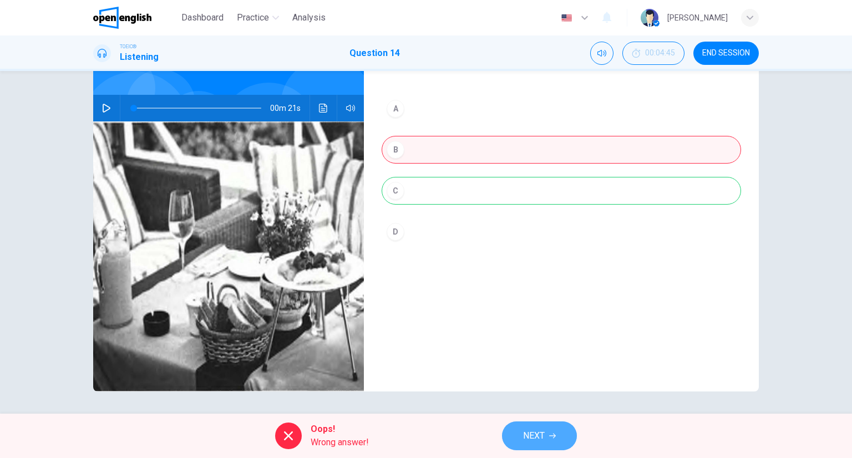
click at [557, 425] on button "NEXT" at bounding box center [539, 436] width 75 height 29
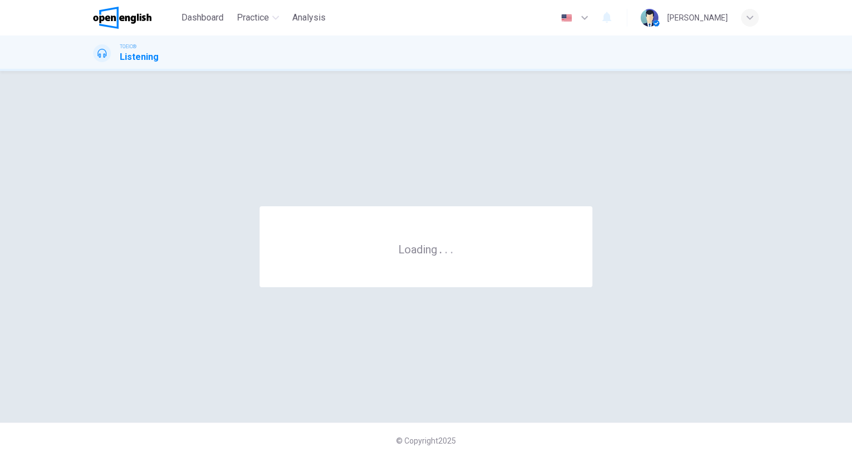
scroll to position [0, 0]
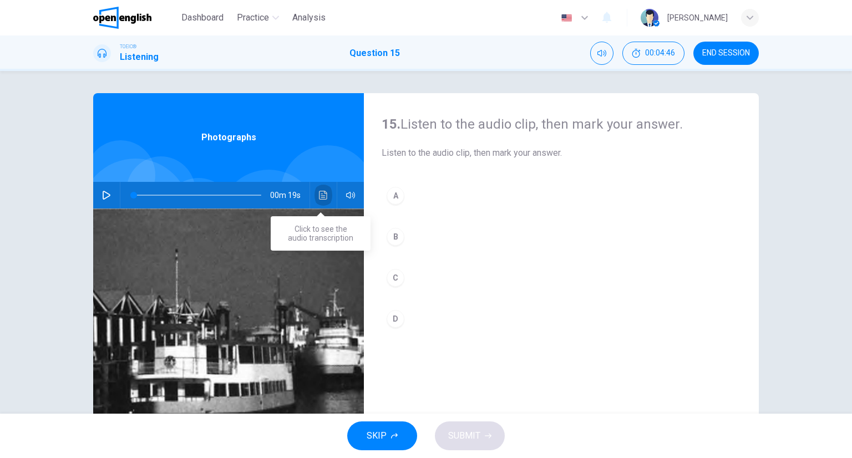
click at [323, 193] on icon "Click to see the audio transcription" at bounding box center [323, 195] width 8 height 9
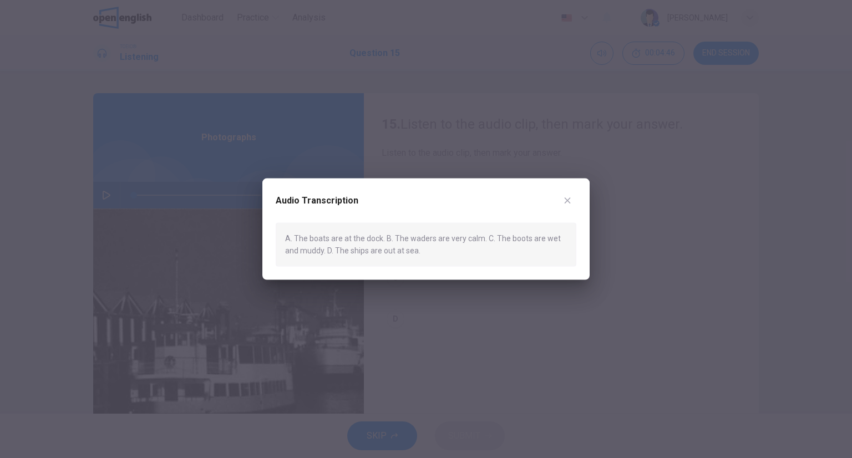
click at [612, 147] on div at bounding box center [426, 229] width 852 height 458
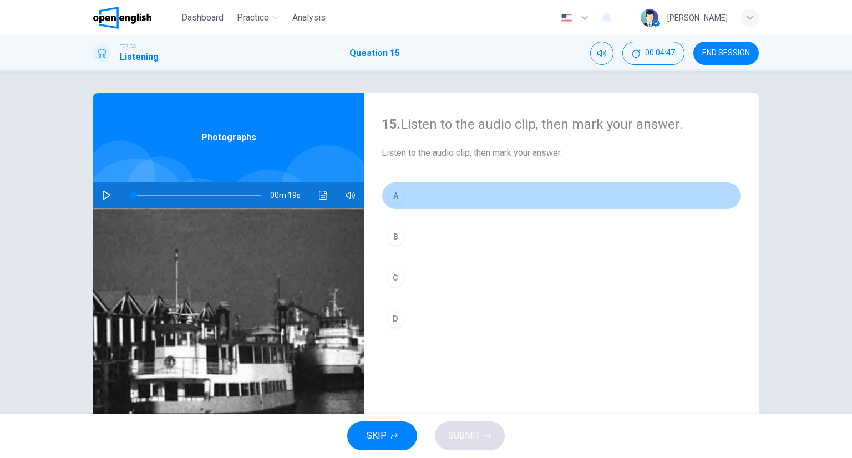
click at [442, 183] on button "A" at bounding box center [561, 196] width 359 height 28
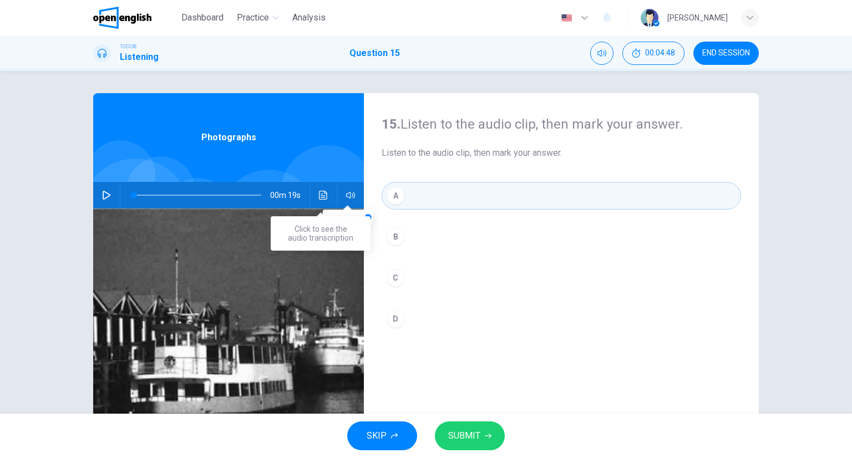
click at [318, 189] on button "Click to see the audio transcription" at bounding box center [324, 195] width 18 height 27
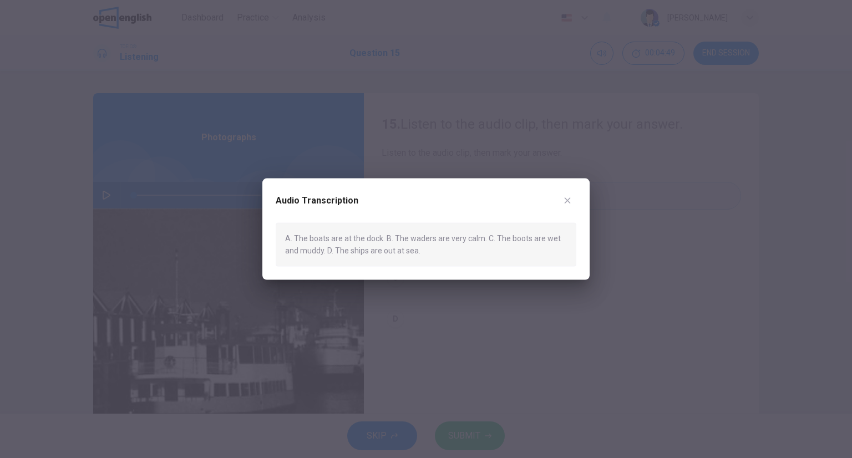
drag, startPoint x: 499, startPoint y: 170, endPoint x: 501, endPoint y: 195, distance: 25.1
click at [499, 170] on div at bounding box center [426, 229] width 852 height 458
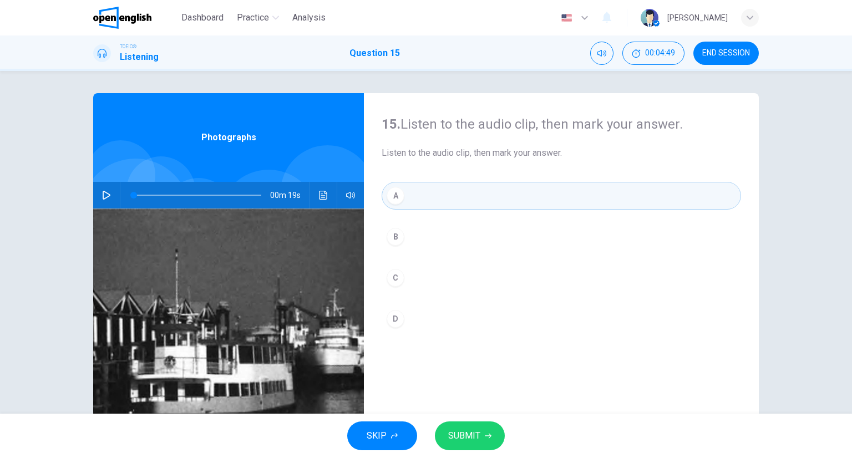
click at [505, 423] on div "SKIP SUBMIT" at bounding box center [426, 436] width 852 height 44
click at [493, 432] on button "SUBMIT" at bounding box center [470, 436] width 70 height 29
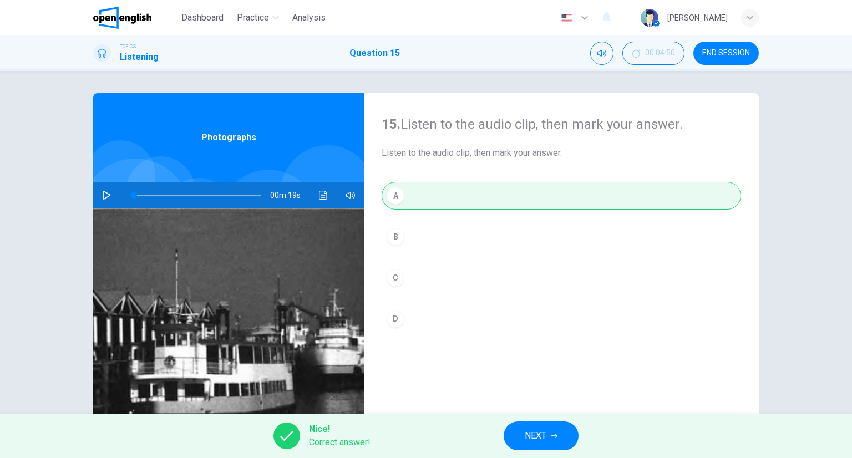
click at [548, 418] on div "Nice! Correct answer! NEXT" at bounding box center [426, 436] width 852 height 44
click at [543, 432] on span "NEXT" at bounding box center [536, 436] width 22 height 16
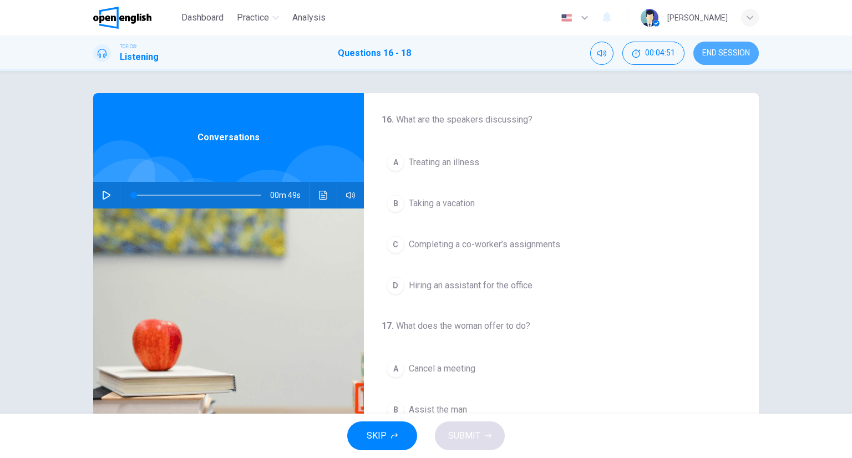
click at [717, 63] on button "END SESSION" at bounding box center [725, 53] width 65 height 23
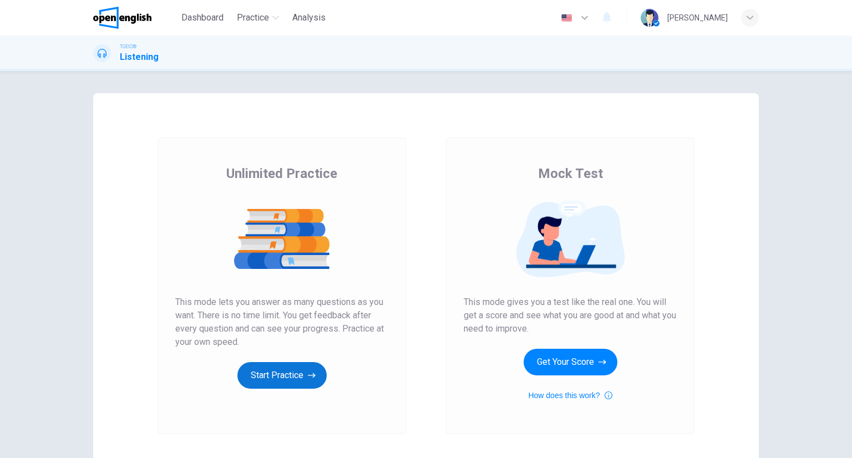
click at [277, 364] on button "Start Practice" at bounding box center [281, 375] width 89 height 27
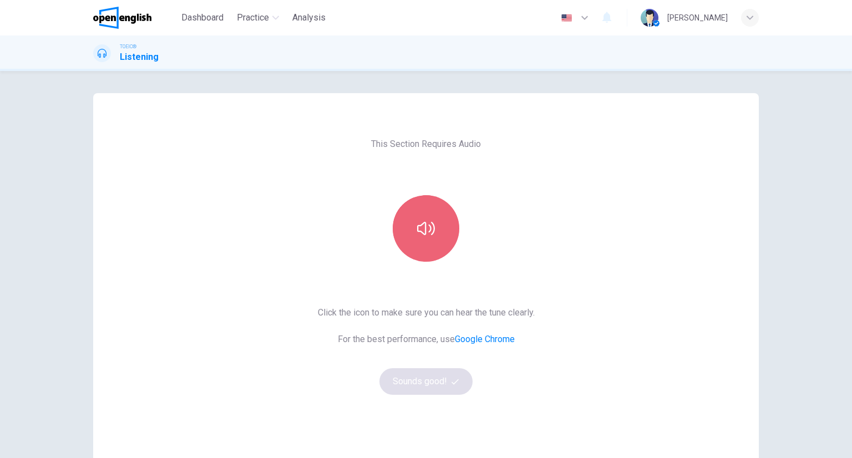
click at [409, 244] on button "button" at bounding box center [426, 228] width 67 height 67
click at [430, 254] on button "button" at bounding box center [426, 228] width 67 height 67
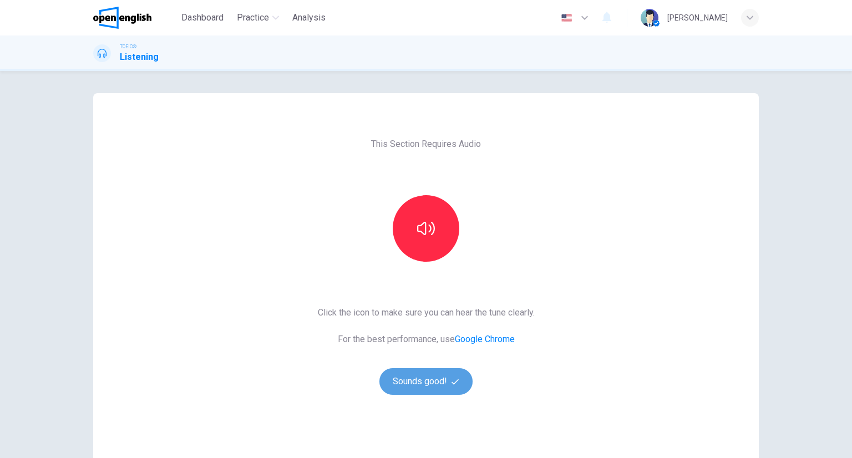
click at [412, 368] on button "Sounds good!" at bounding box center [425, 381] width 93 height 27
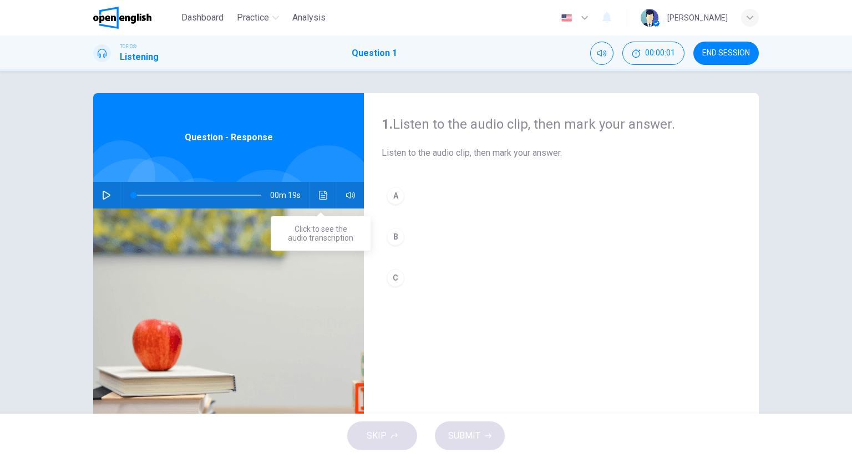
click at [318, 205] on button "Click to see the audio transcription" at bounding box center [324, 195] width 18 height 27
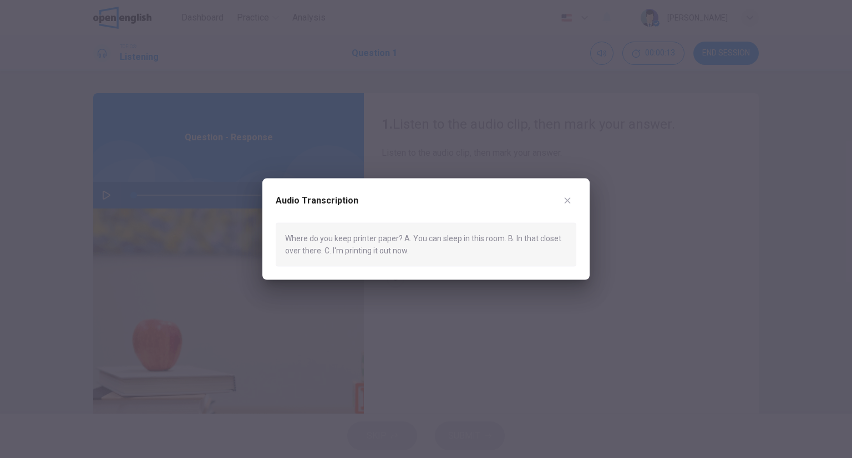
click at [469, 168] on div at bounding box center [426, 229] width 852 height 458
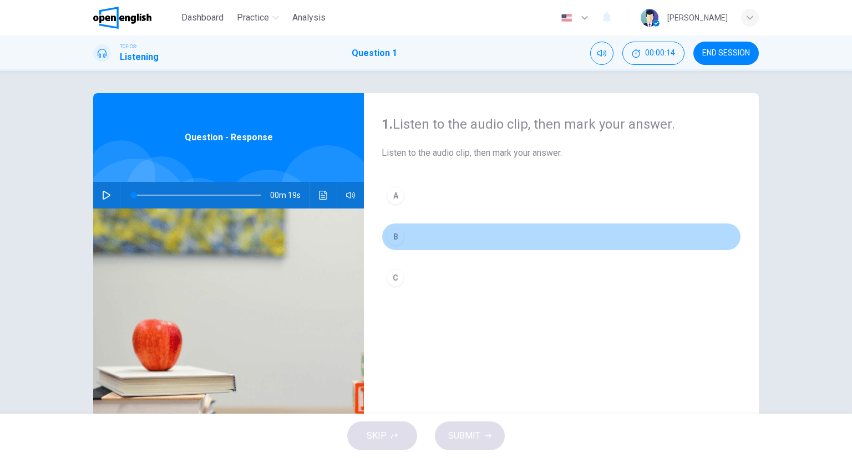
drag, startPoint x: 402, startPoint y: 227, endPoint x: 448, endPoint y: 292, distance: 79.1
click at [409, 225] on button "B" at bounding box center [561, 237] width 359 height 28
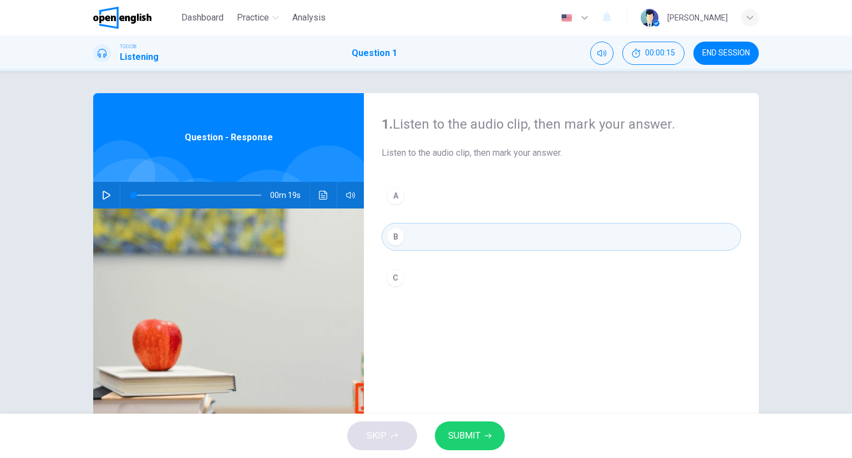
click at [482, 428] on button "SUBMIT" at bounding box center [470, 436] width 70 height 29
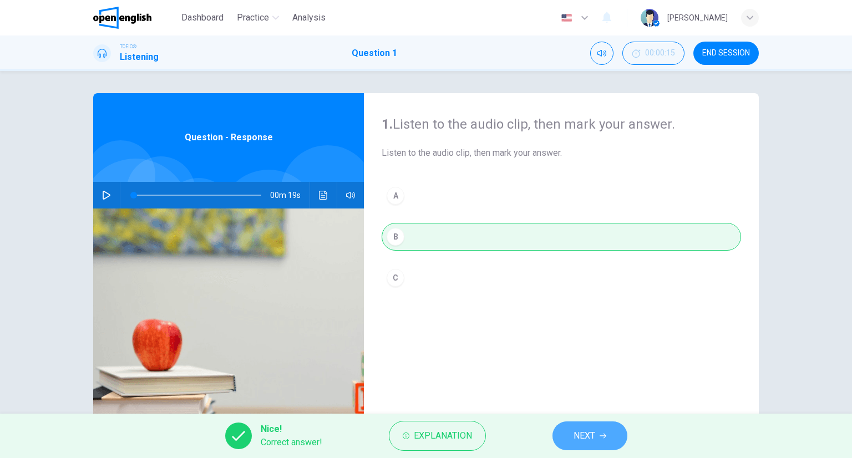
click at [612, 429] on button "NEXT" at bounding box center [590, 436] width 75 height 29
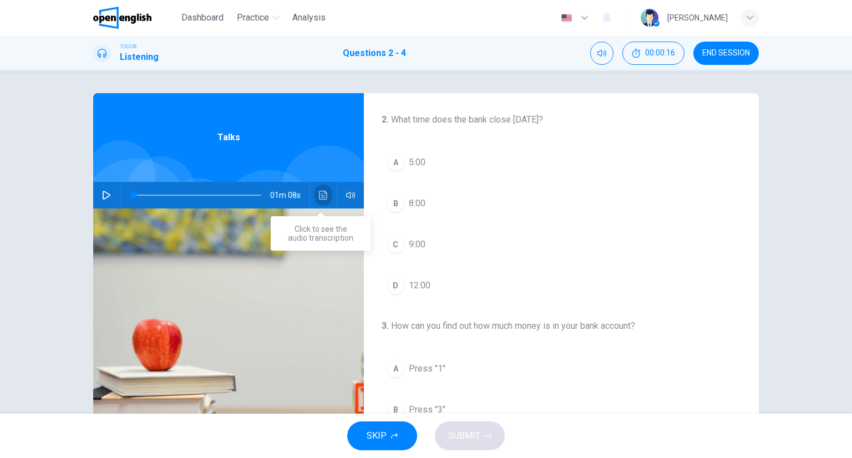
click at [319, 199] on icon "Click to see the audio transcription" at bounding box center [323, 195] width 9 height 9
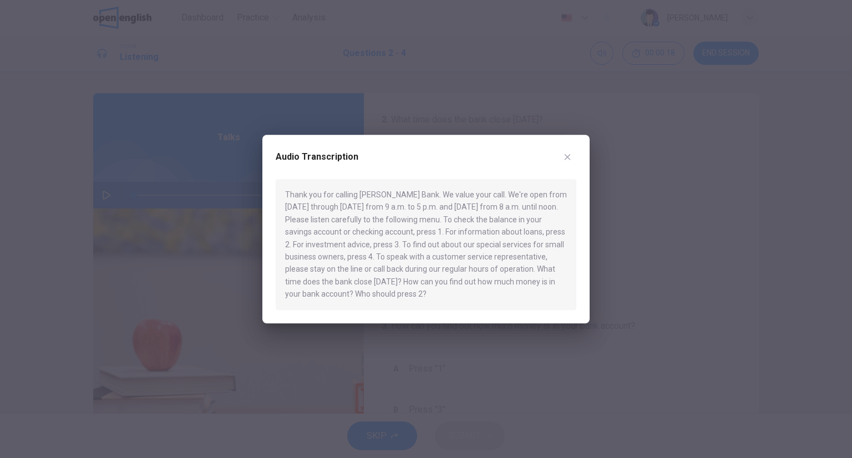
click at [563, 156] on button "button" at bounding box center [568, 157] width 18 height 18
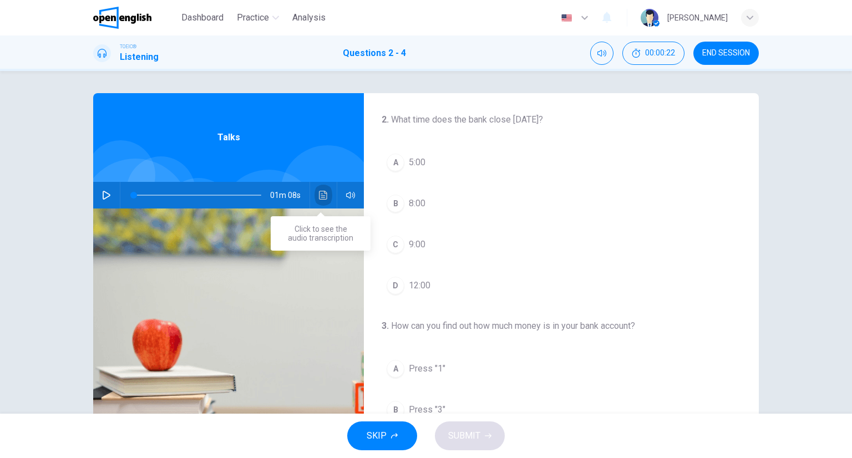
click at [319, 195] on icon "Click to see the audio transcription" at bounding box center [323, 195] width 9 height 9
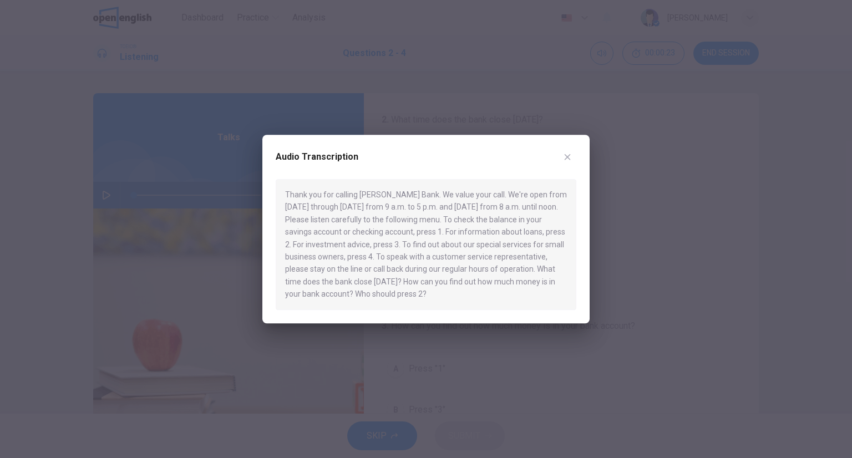
click at [667, 168] on div at bounding box center [426, 229] width 852 height 458
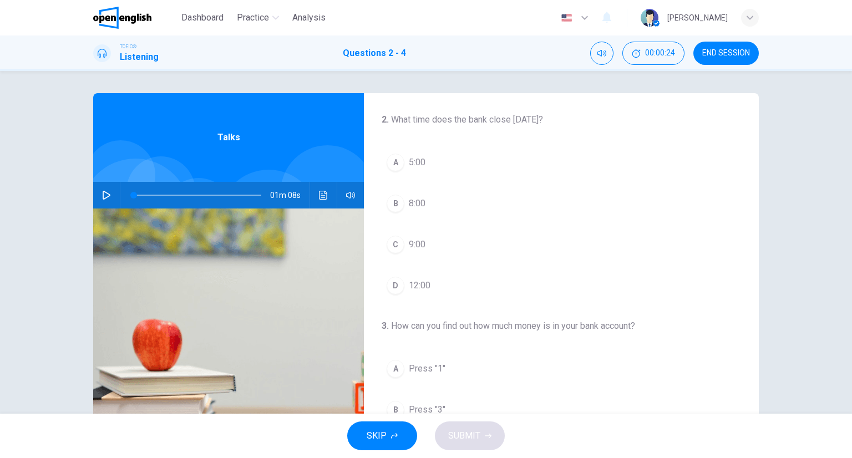
drag, startPoint x: 418, startPoint y: 170, endPoint x: 417, endPoint y: 163, distance: 7.3
click at [417, 164] on button "A 5:00" at bounding box center [561, 163] width 359 height 28
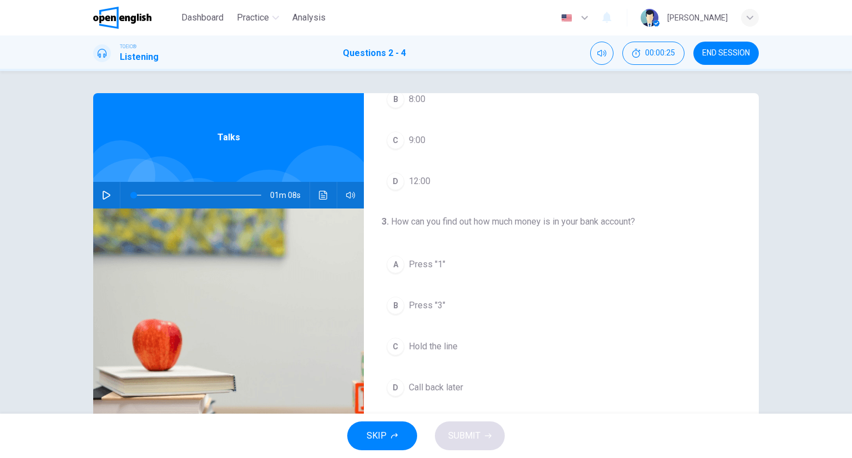
scroll to position [111, 0]
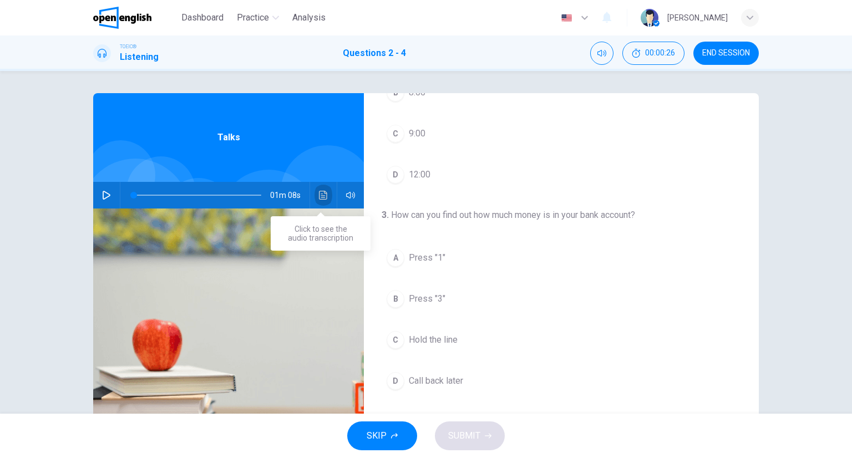
click at [319, 196] on icon "Click to see the audio transcription" at bounding box center [323, 195] width 9 height 9
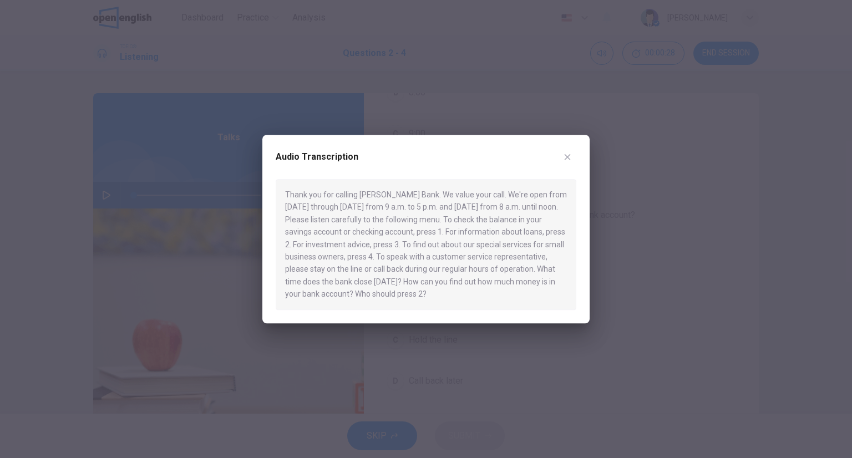
click at [759, 234] on div at bounding box center [426, 229] width 852 height 458
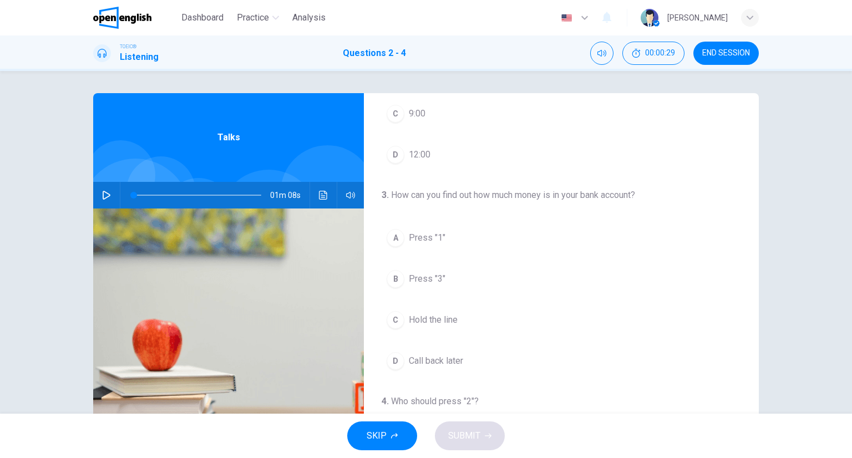
scroll to position [166, 0]
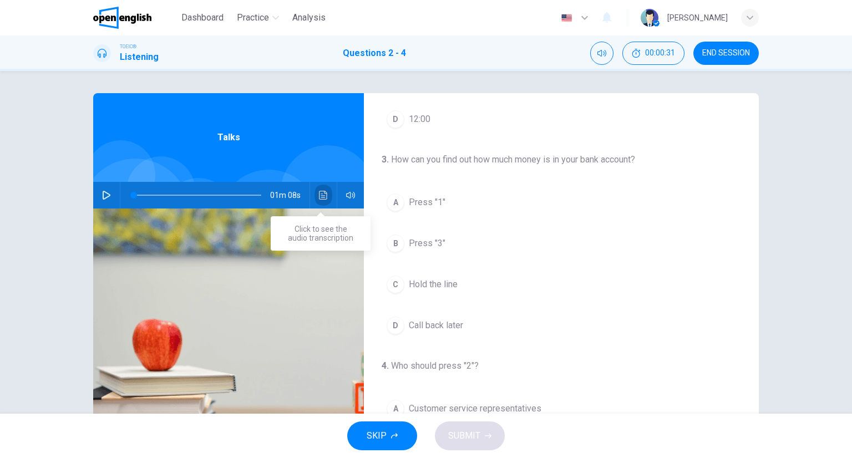
click at [315, 199] on button "Click to see the audio transcription" at bounding box center [324, 195] width 18 height 27
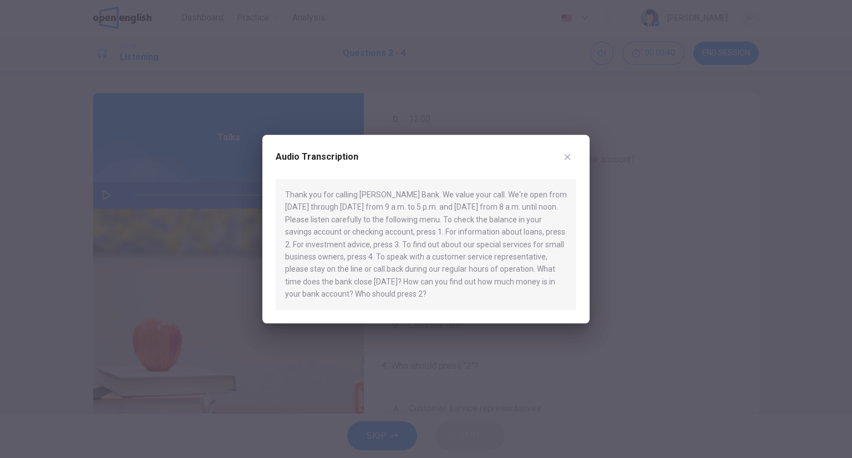
drag, startPoint x: 662, startPoint y: 249, endPoint x: 614, endPoint y: 242, distance: 49.2
click at [661, 249] on div at bounding box center [426, 229] width 852 height 458
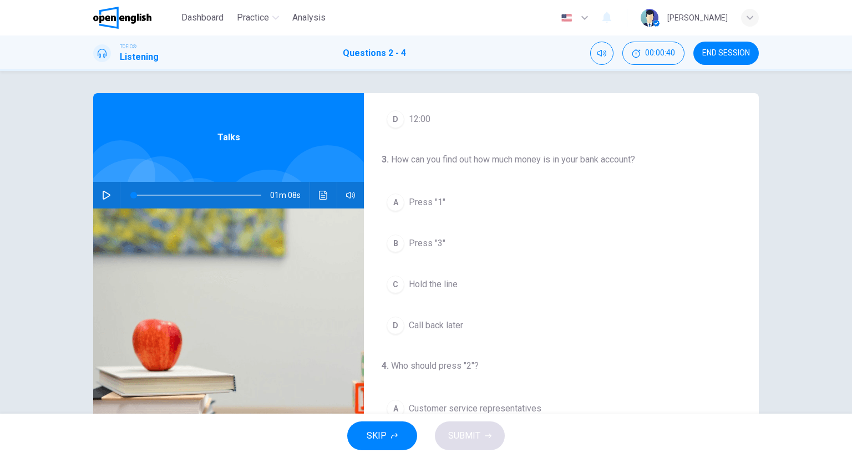
click at [438, 185] on div "3 . How can you find out how much money is in your bank account? A Press "1" B …" at bounding box center [561, 246] width 395 height 186
drag, startPoint x: 449, startPoint y: 226, endPoint x: 448, endPoint y: 216, distance: 10.0
click at [449, 225] on div "A Press "1" B Press "3" C Hold the line D Call back later" at bounding box center [561, 264] width 359 height 151
click at [444, 211] on button "A Press "1"" at bounding box center [561, 203] width 359 height 28
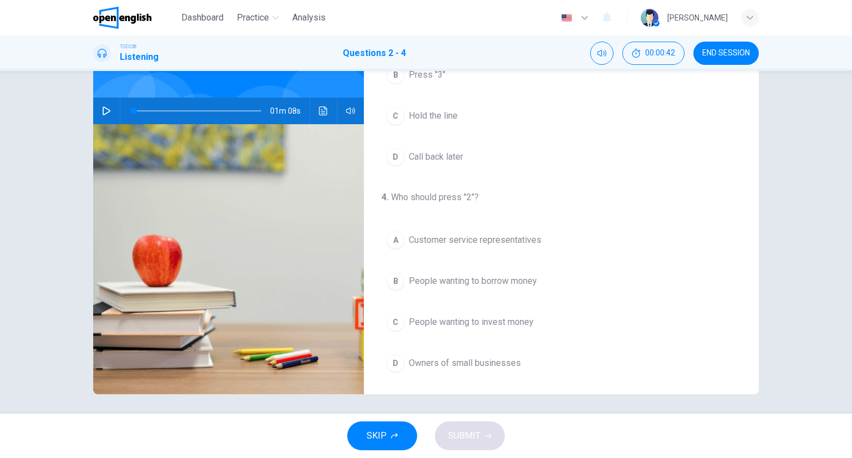
scroll to position [87, 0]
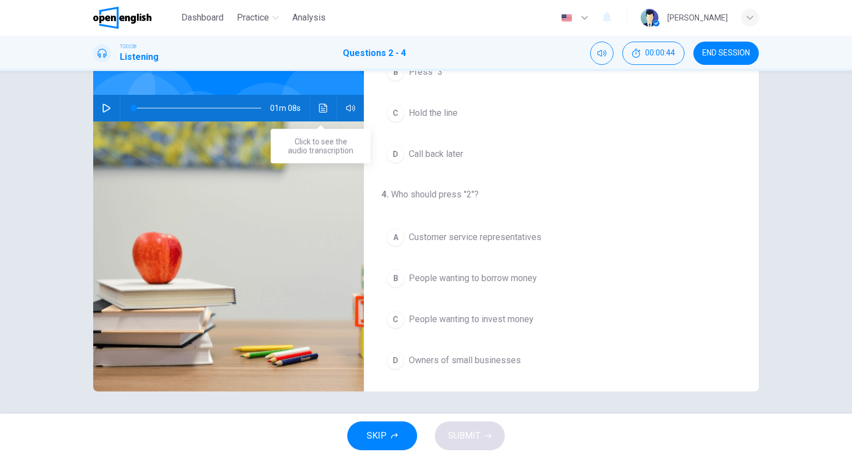
click at [315, 104] on button "Click to see the audio transcription" at bounding box center [324, 108] width 18 height 27
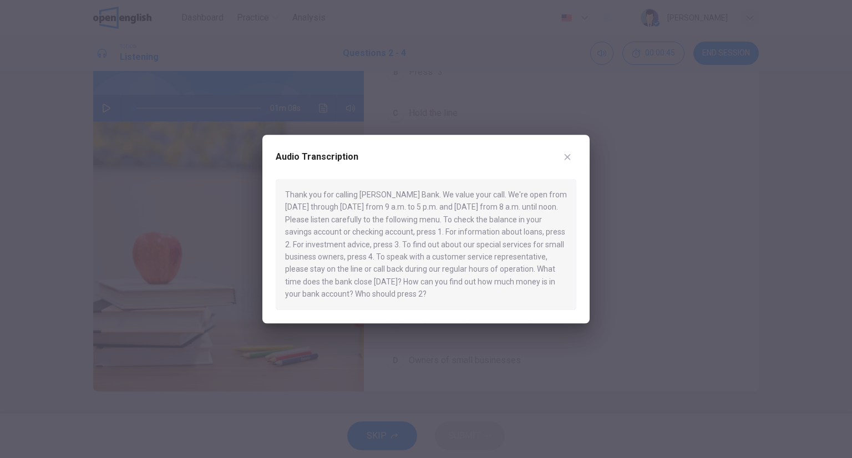
click at [695, 178] on div at bounding box center [426, 229] width 852 height 458
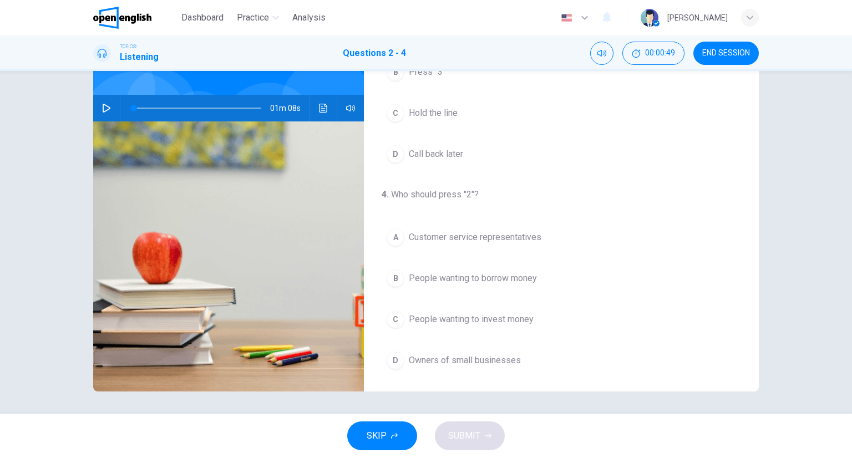
click at [330, 110] on div "01m 08s" at bounding box center [228, 108] width 271 height 27
click at [325, 108] on button "Click to see the audio transcription" at bounding box center [324, 108] width 18 height 27
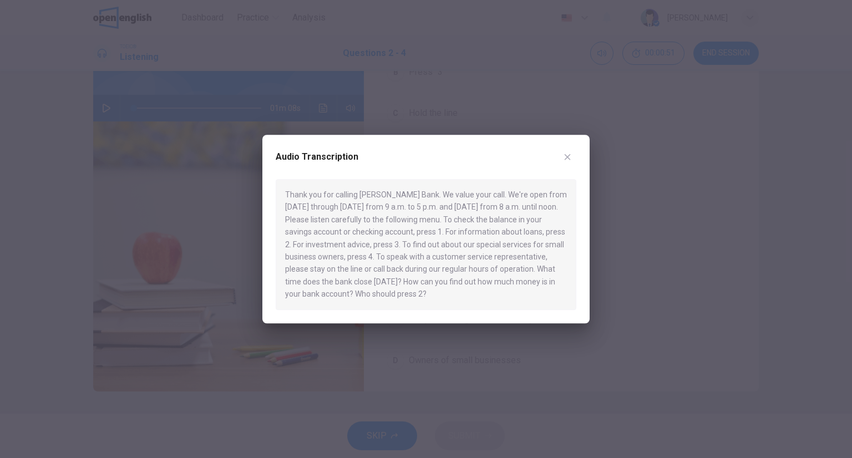
click at [798, 205] on div at bounding box center [426, 229] width 852 height 458
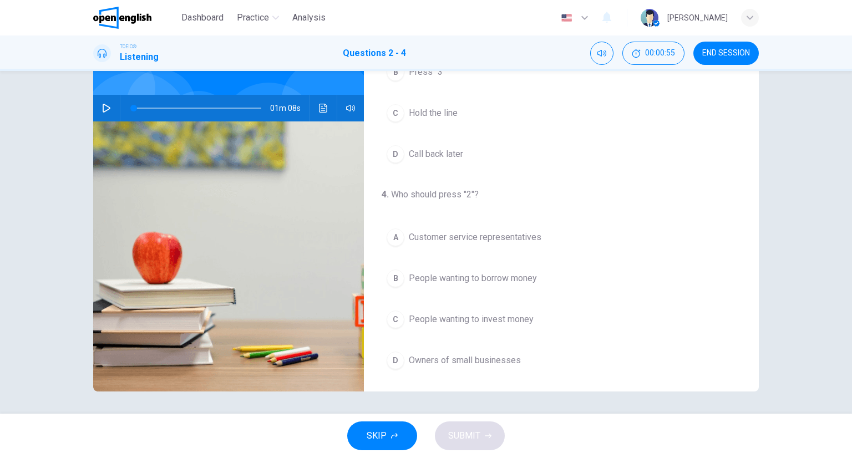
click at [506, 317] on span "People wanting to invest money" at bounding box center [471, 319] width 125 height 13
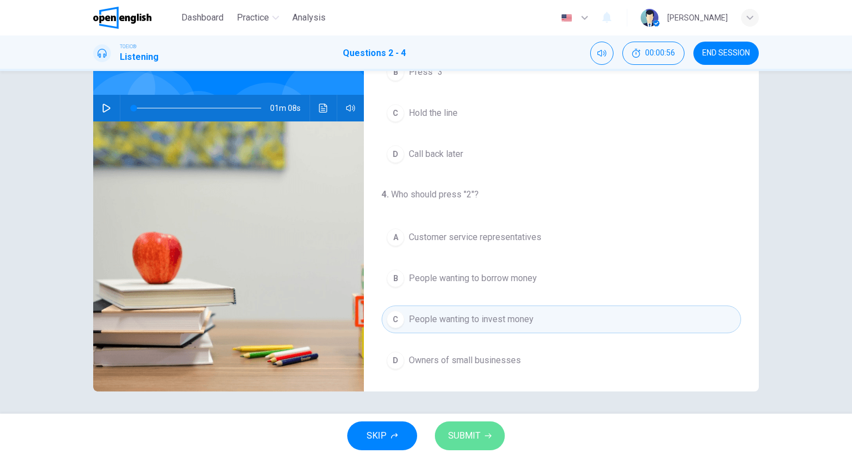
click at [466, 432] on span "SUBMIT" at bounding box center [464, 436] width 32 height 16
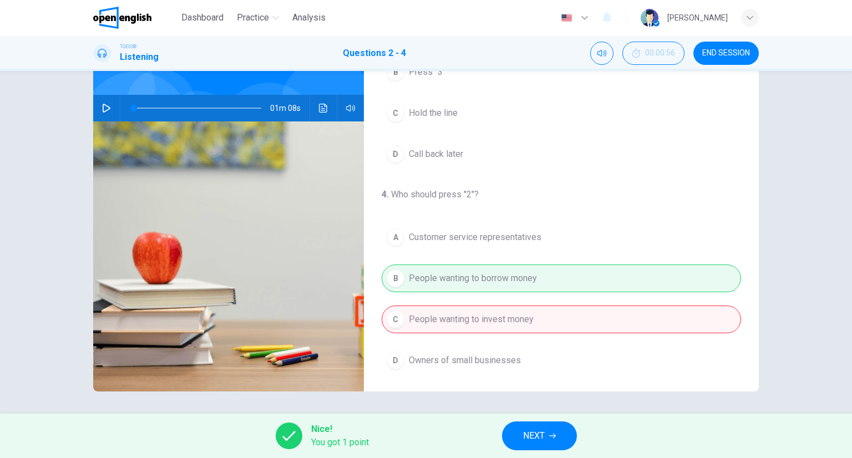
click at [533, 453] on div "Nice! You got 1 point NEXT" at bounding box center [426, 436] width 852 height 44
click at [539, 446] on button "NEXT" at bounding box center [539, 436] width 75 height 29
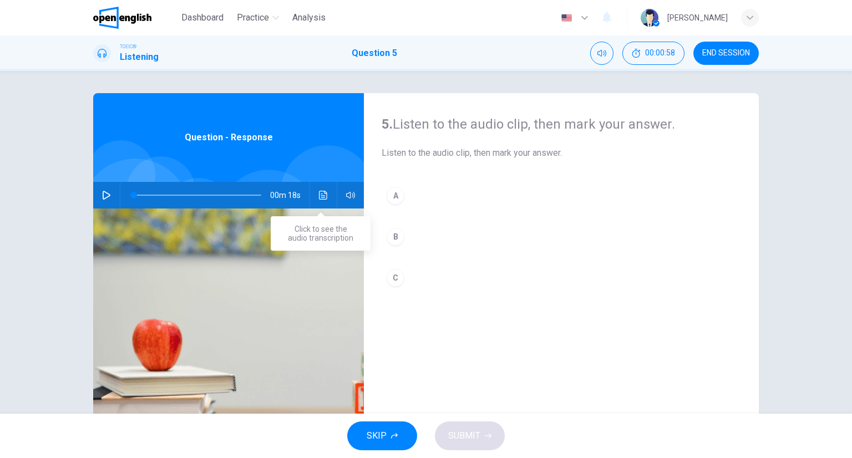
click at [321, 193] on icon "Click to see the audio transcription" at bounding box center [323, 195] width 9 height 9
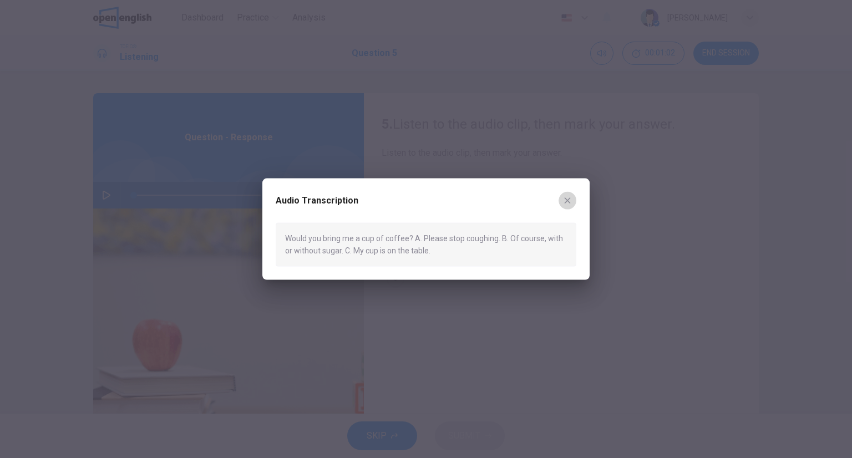
click at [568, 200] on icon "button" at bounding box center [568, 200] width 6 height 6
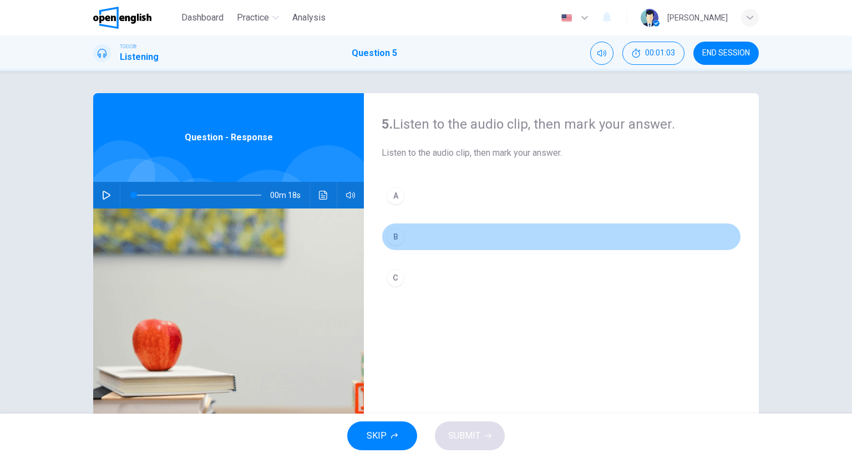
click at [434, 229] on button "B" at bounding box center [561, 237] width 359 height 28
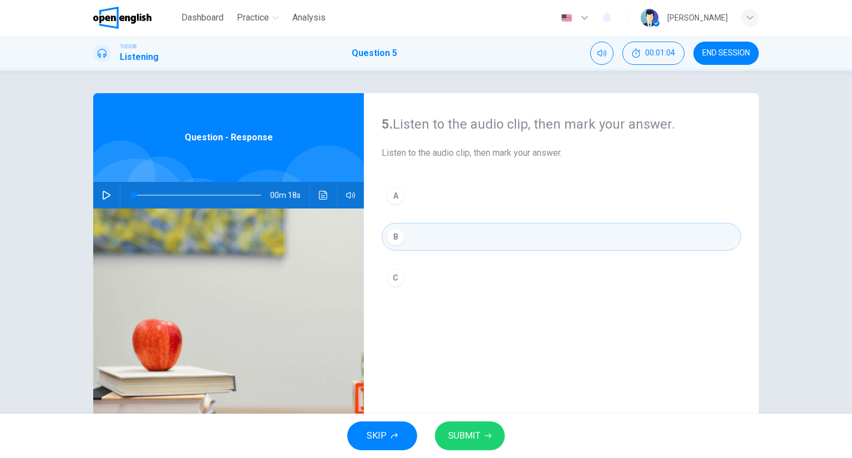
click at [465, 435] on span "SUBMIT" at bounding box center [464, 436] width 32 height 16
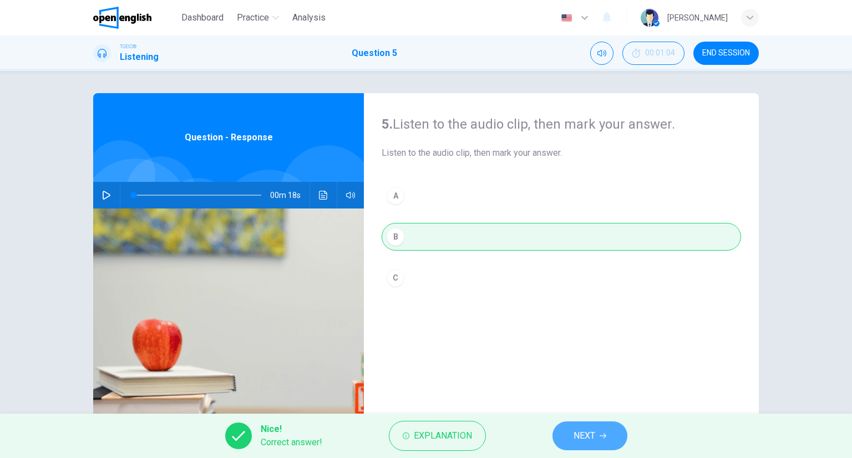
click at [566, 432] on button "NEXT" at bounding box center [590, 436] width 75 height 29
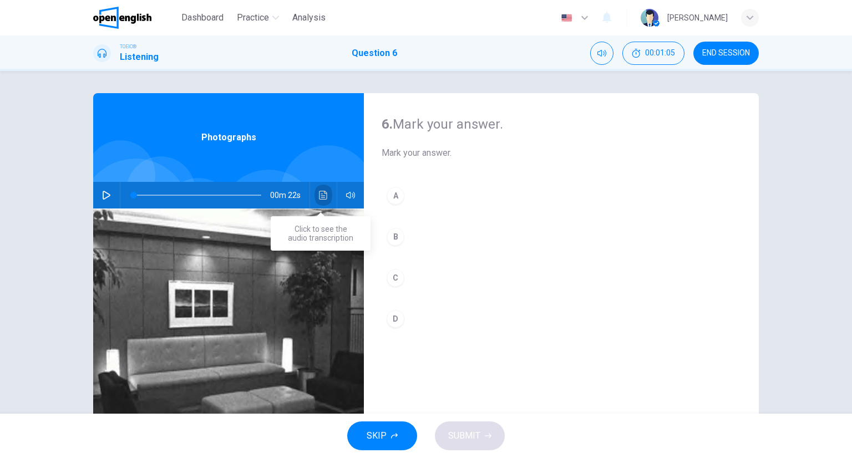
click at [327, 187] on button "Click to see the audio transcription" at bounding box center [324, 195] width 18 height 27
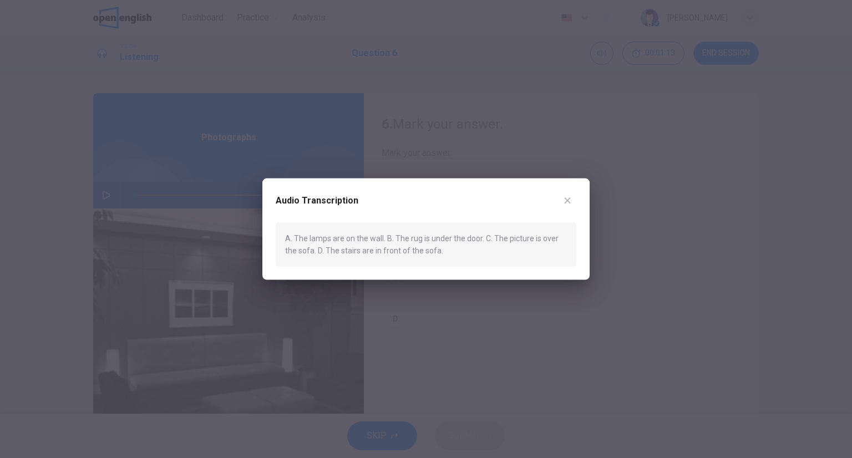
click at [641, 209] on div at bounding box center [426, 229] width 852 height 458
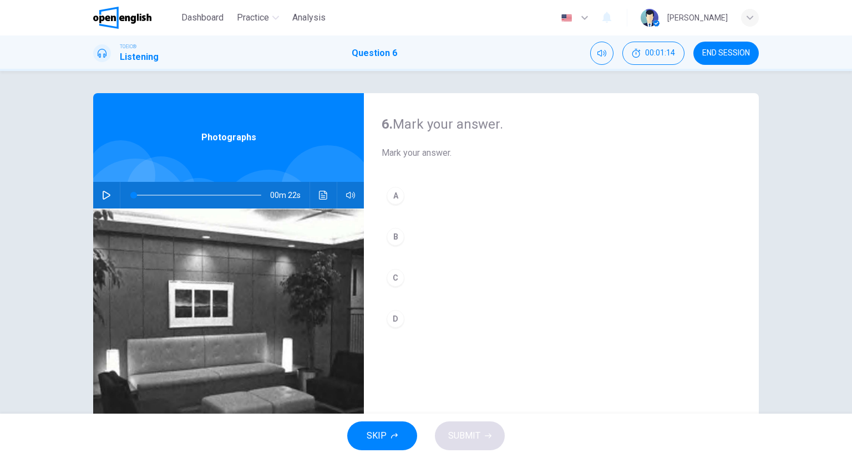
click at [458, 313] on button "D" at bounding box center [561, 319] width 359 height 28
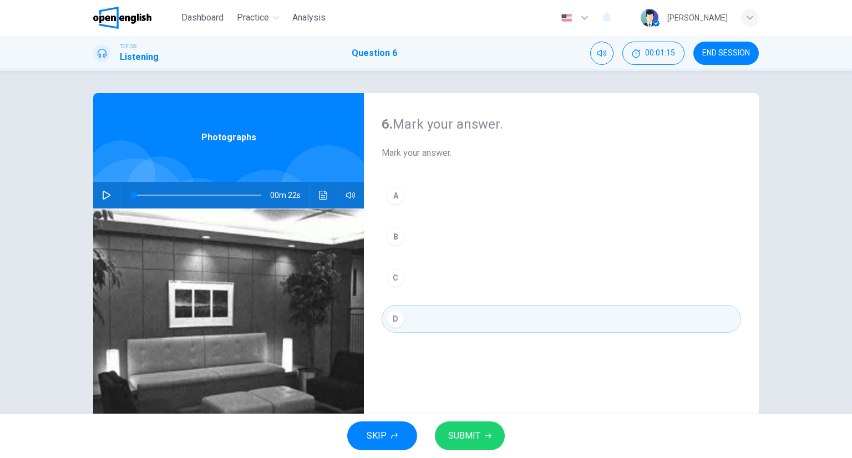
click at [467, 431] on span "SUBMIT" at bounding box center [464, 436] width 32 height 16
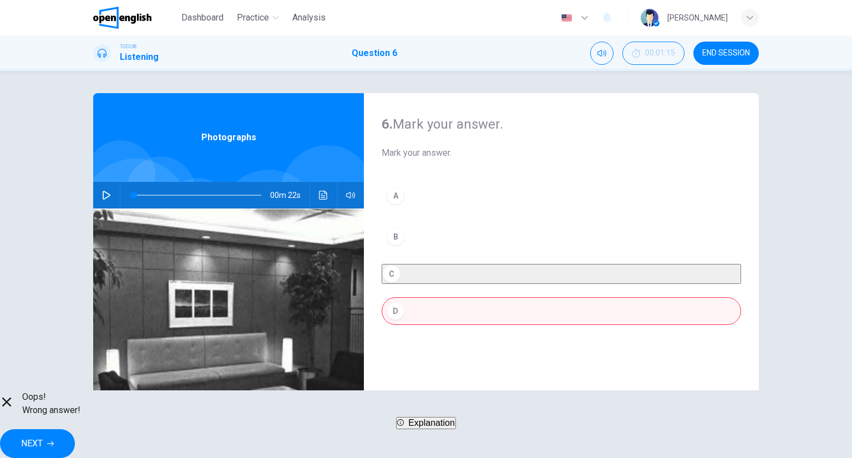
drag, startPoint x: 586, startPoint y: 417, endPoint x: 591, endPoint y: 413, distance: 6.3
click at [591, 413] on div "Oops! Wrong answer! Explanation NEXT" at bounding box center [426, 425] width 852 height 68
click at [75, 429] on button "NEXT" at bounding box center [37, 443] width 75 height 29
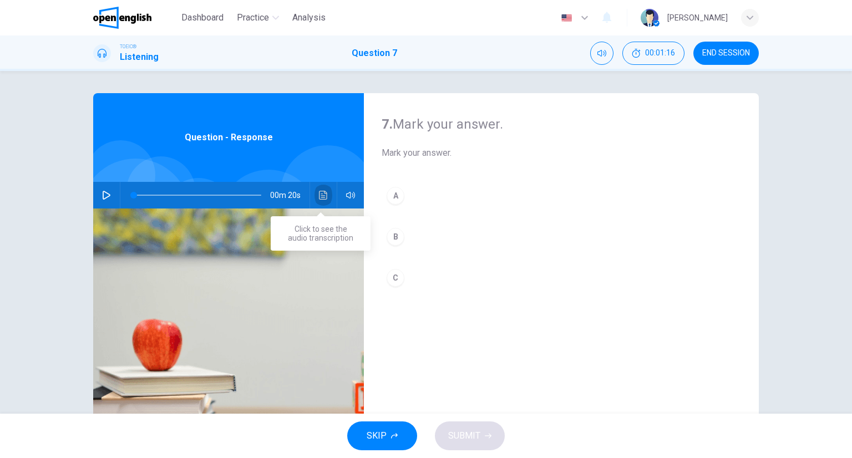
click at [319, 191] on icon "Click to see the audio transcription" at bounding box center [323, 195] width 9 height 9
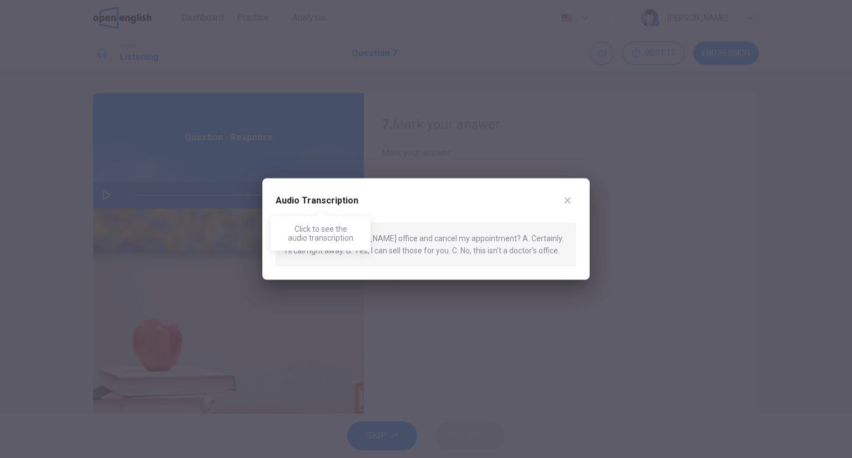
click at [333, 212] on div "Click to see the audio transcription" at bounding box center [321, 230] width 100 height 42
click at [573, 206] on button "button" at bounding box center [568, 201] width 18 height 18
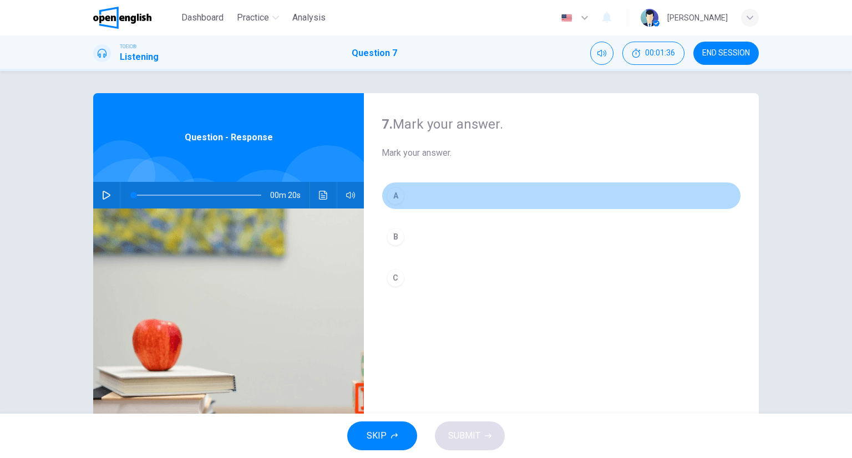
click at [491, 190] on button "A" at bounding box center [561, 196] width 359 height 28
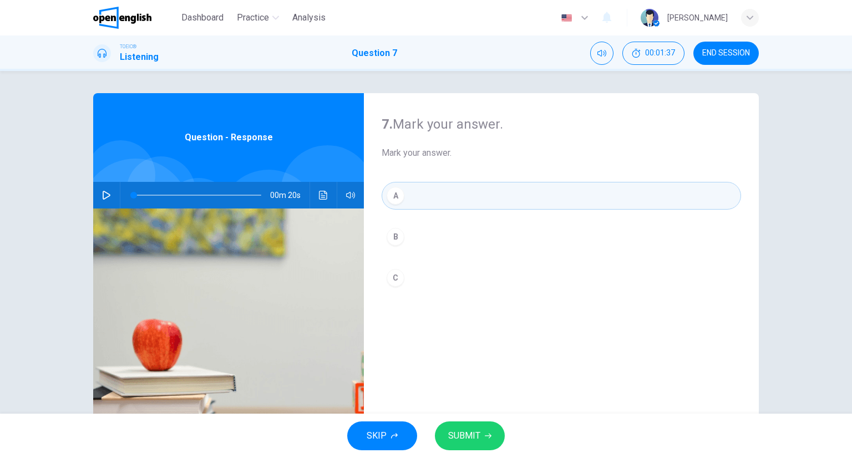
click at [459, 434] on span "SUBMIT" at bounding box center [464, 436] width 32 height 16
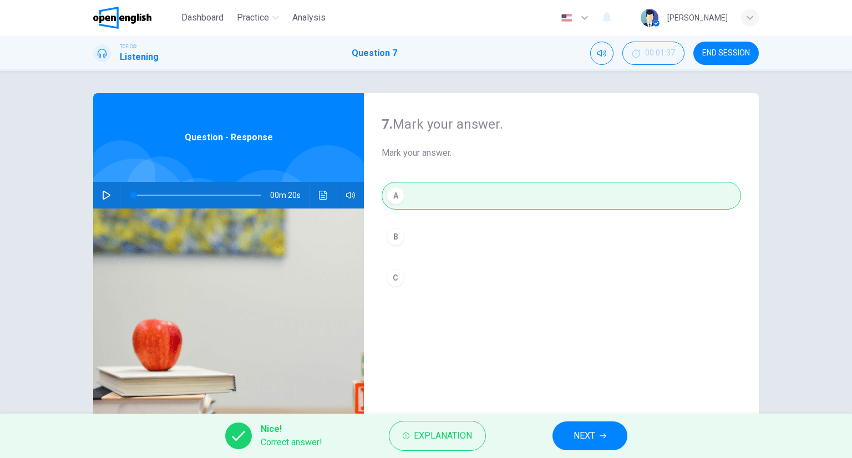
drag, startPoint x: 597, startPoint y: 435, endPoint x: 592, endPoint y: 432, distance: 6.0
click at [592, 432] on button "NEXT" at bounding box center [590, 436] width 75 height 29
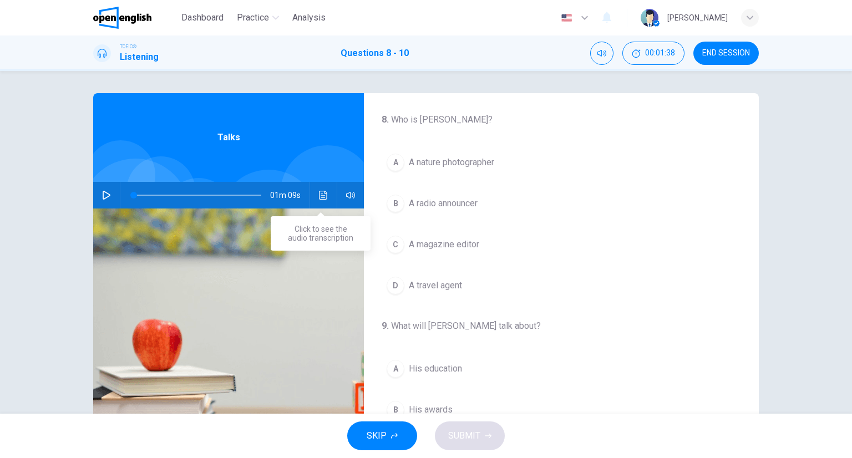
click at [327, 199] on button "Click to see the audio transcription" at bounding box center [324, 195] width 18 height 27
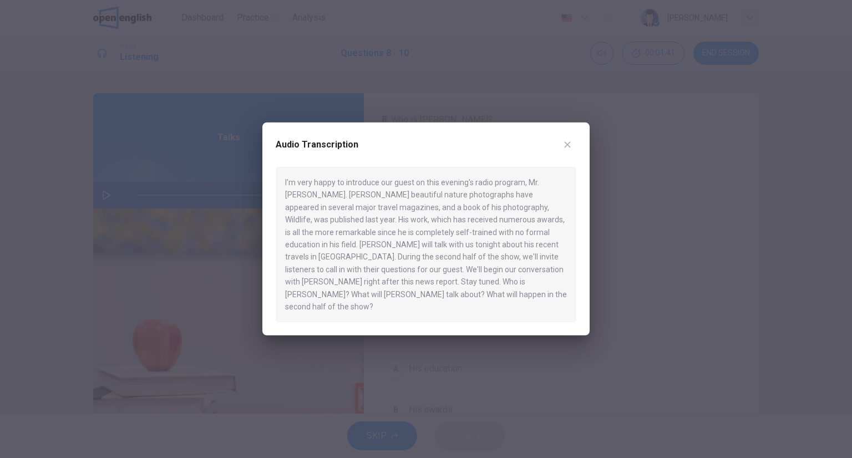
click at [825, 156] on div at bounding box center [426, 229] width 852 height 458
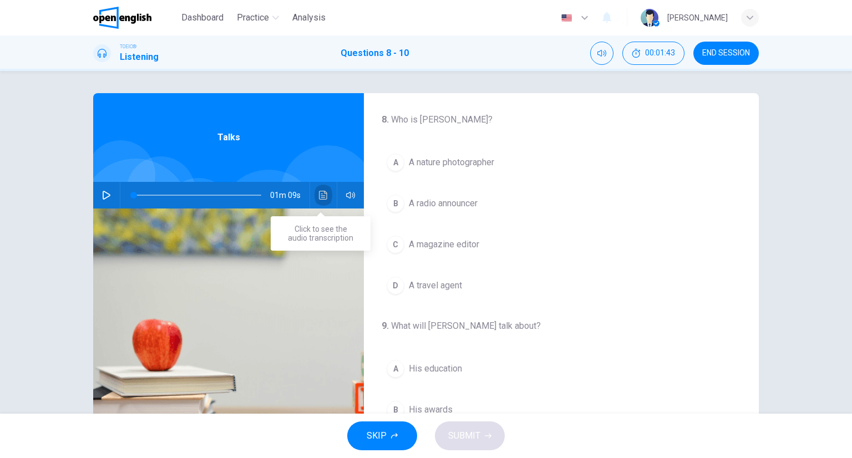
click at [324, 189] on button "Click to see the audio transcription" at bounding box center [324, 195] width 18 height 27
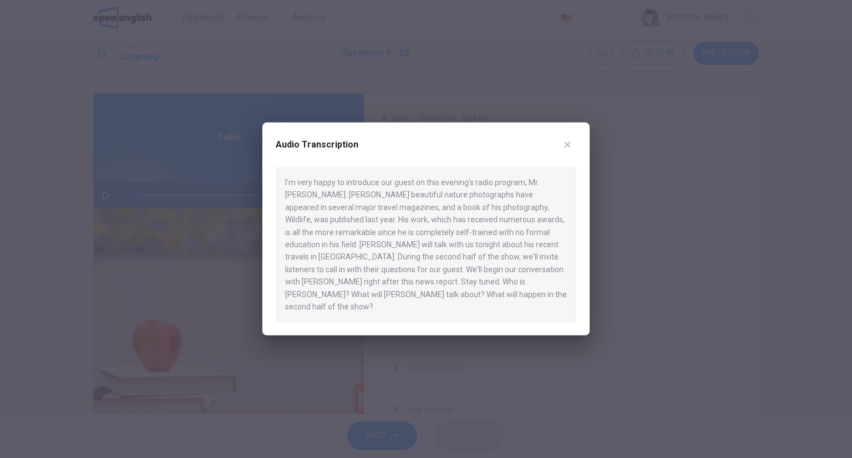
click at [736, 202] on div at bounding box center [426, 229] width 852 height 458
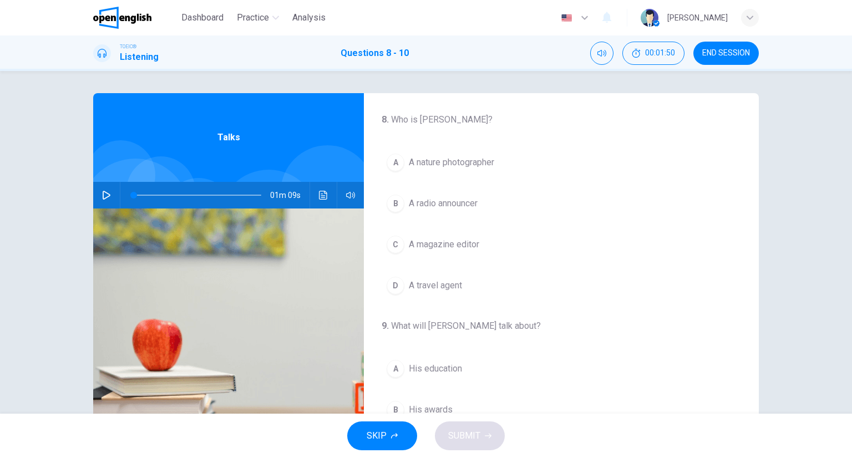
click at [468, 162] on span "A nature photographer" at bounding box center [451, 162] width 85 height 13
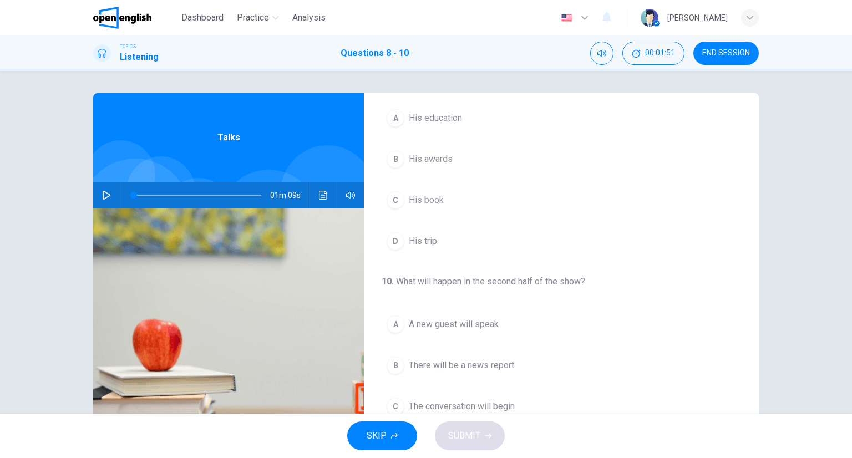
scroll to position [195, 0]
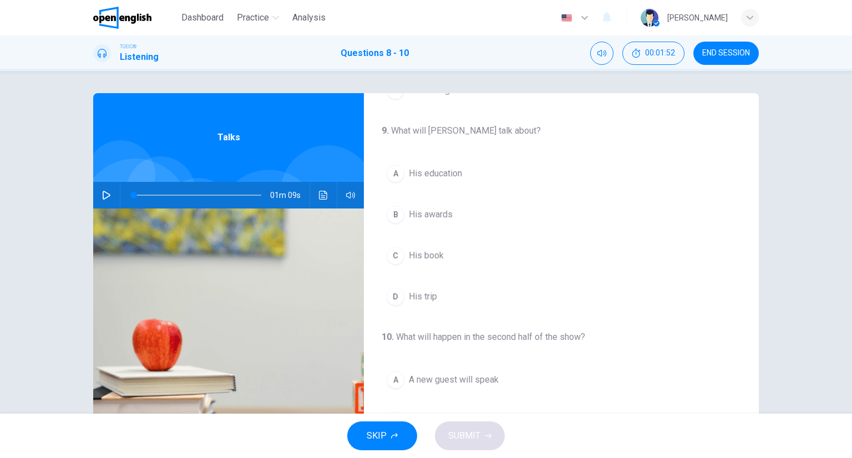
click at [430, 285] on button "D His trip" at bounding box center [561, 297] width 359 height 28
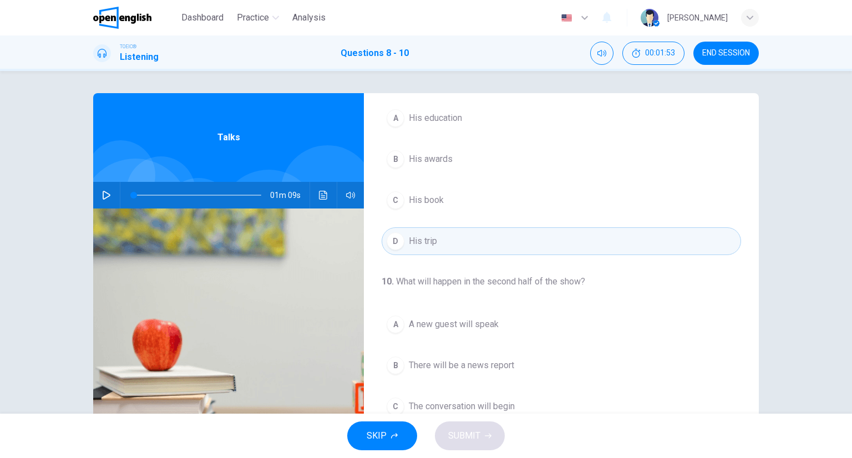
scroll to position [87, 0]
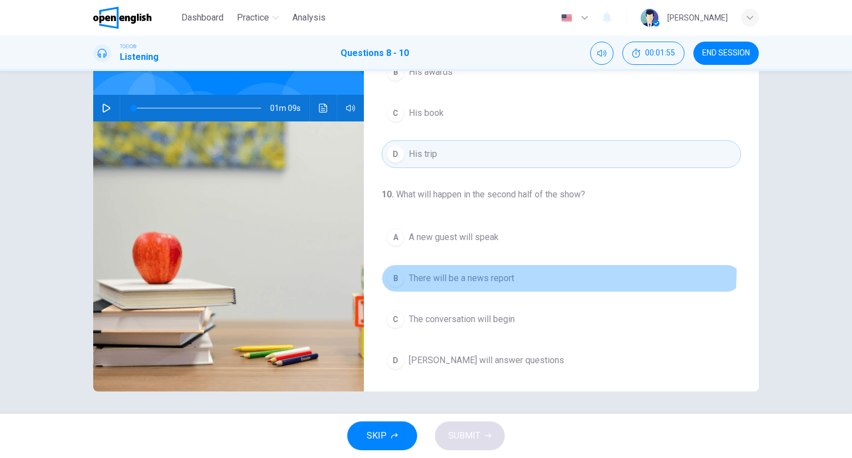
click at [519, 269] on button "B There will be a news report" at bounding box center [561, 279] width 359 height 28
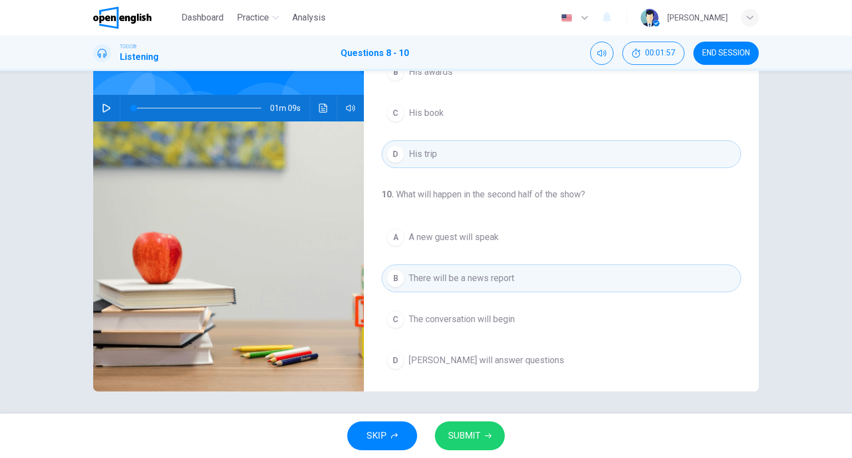
click at [472, 419] on div "SKIP SUBMIT" at bounding box center [426, 436] width 852 height 44
click at [479, 430] on button "SUBMIT" at bounding box center [470, 436] width 70 height 29
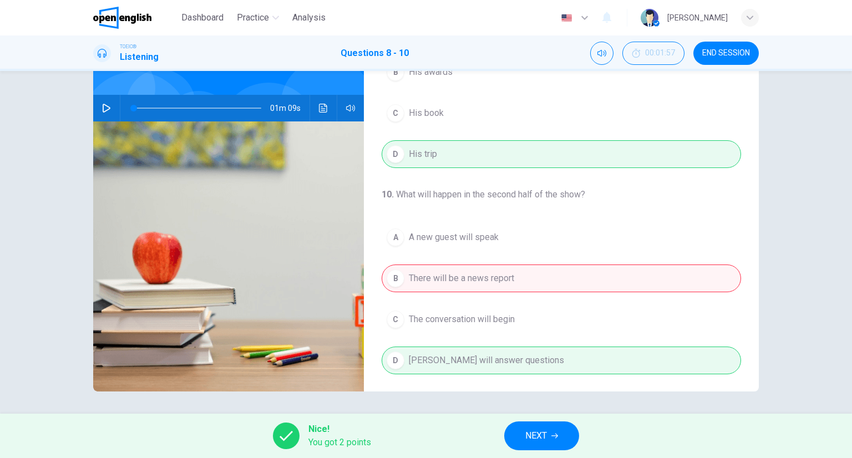
click at [545, 425] on button "NEXT" at bounding box center [541, 436] width 75 height 29
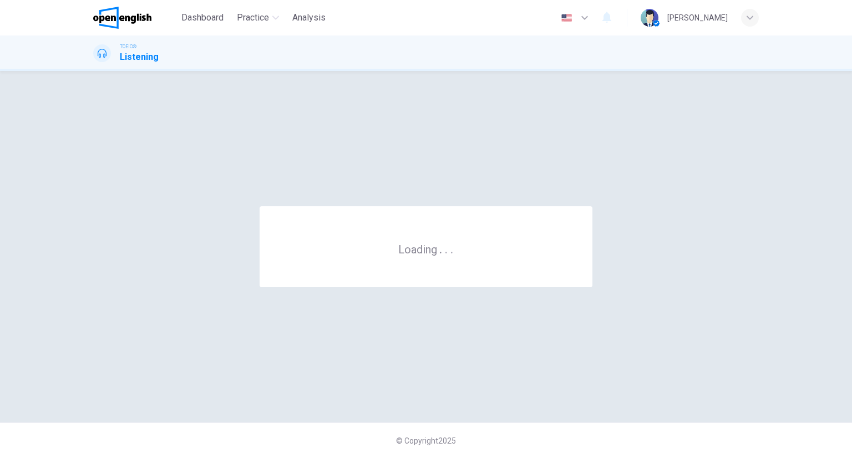
scroll to position [0, 0]
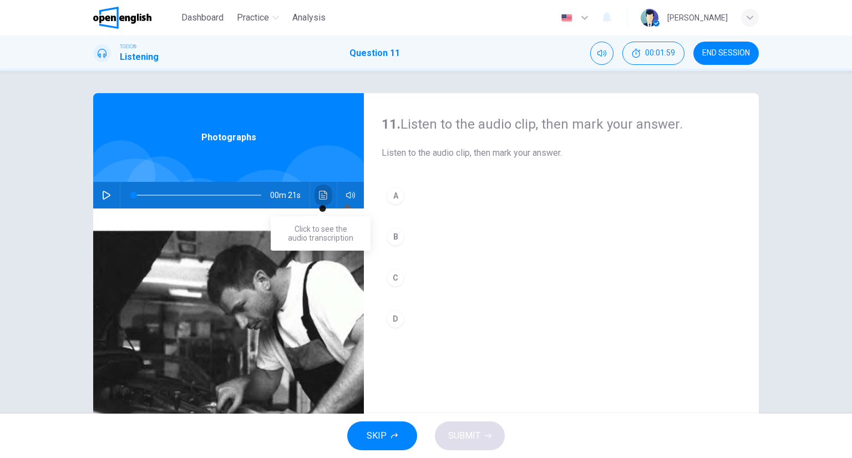
click at [315, 186] on button "Click to see the audio transcription" at bounding box center [324, 195] width 18 height 27
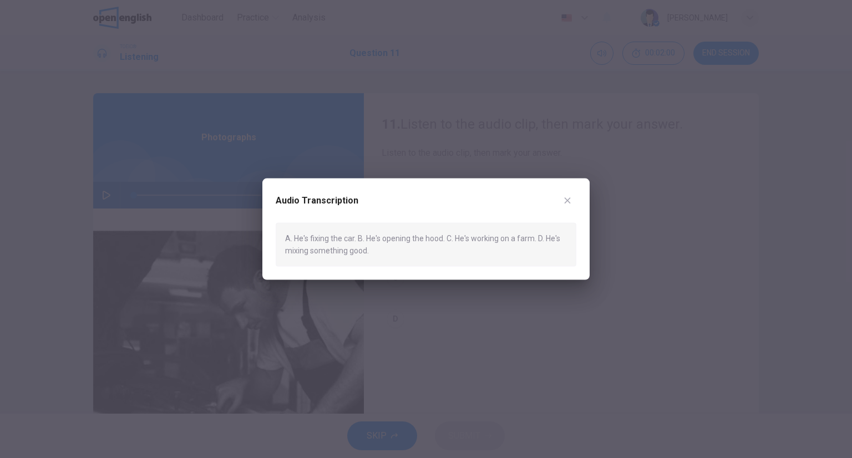
drag, startPoint x: 480, startPoint y: 145, endPoint x: 479, endPoint y: 151, distance: 6.3
click at [480, 144] on div at bounding box center [426, 229] width 852 height 458
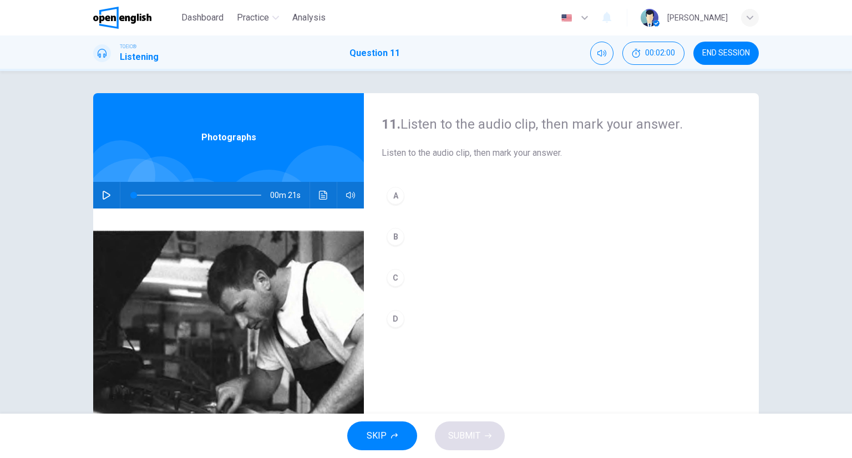
click at [462, 183] on div "11. Listen to the audio clip, then mark your answer. Listen to the audio clip, …" at bounding box center [561, 286] width 395 height 386
click at [454, 195] on button "A" at bounding box center [561, 196] width 359 height 28
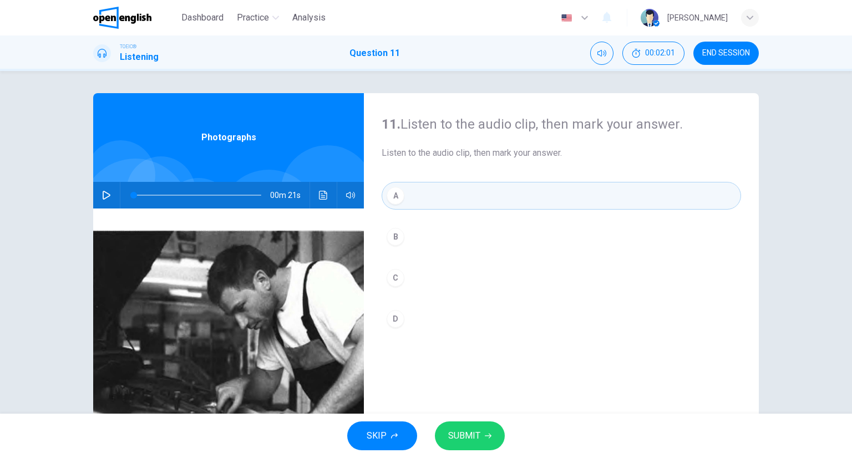
click at [472, 432] on span "SUBMIT" at bounding box center [464, 436] width 32 height 16
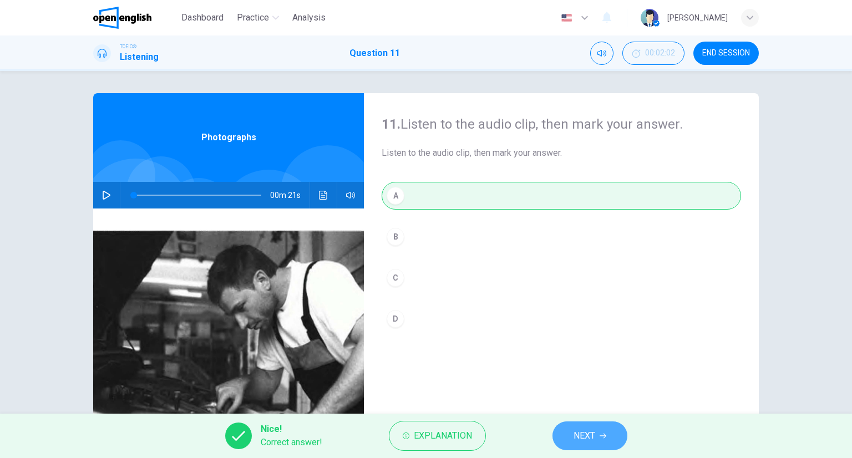
click at [607, 431] on button "NEXT" at bounding box center [590, 436] width 75 height 29
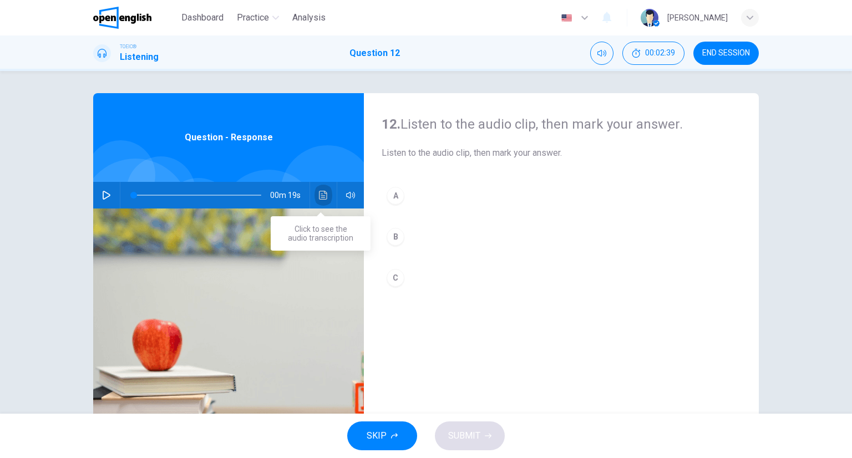
click at [325, 189] on button "Click to see the audio transcription" at bounding box center [324, 195] width 18 height 27
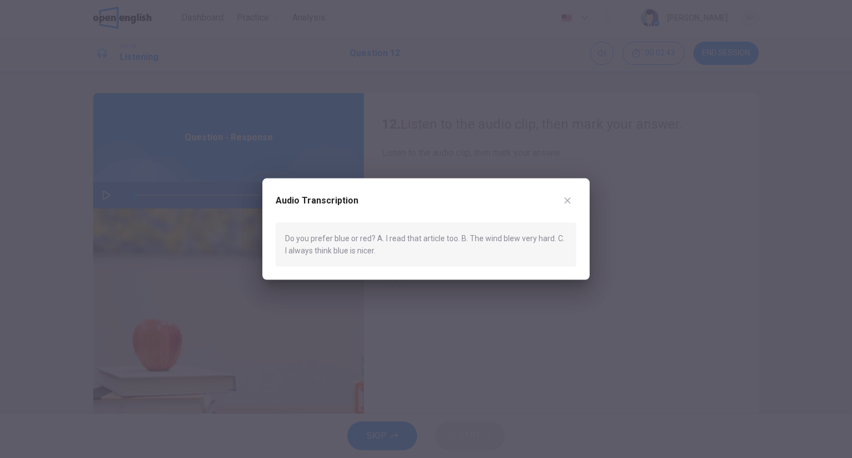
click at [577, 201] on div "Audio Transcription Do you prefer blue or red? A. I read that article too. B. T…" at bounding box center [425, 230] width 327 height 102
click at [573, 201] on button "button" at bounding box center [568, 201] width 18 height 18
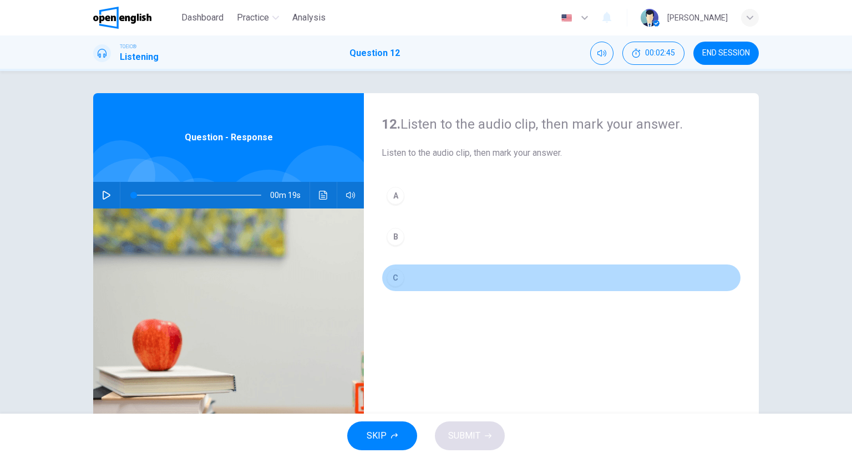
click at [440, 269] on button "C" at bounding box center [561, 278] width 359 height 28
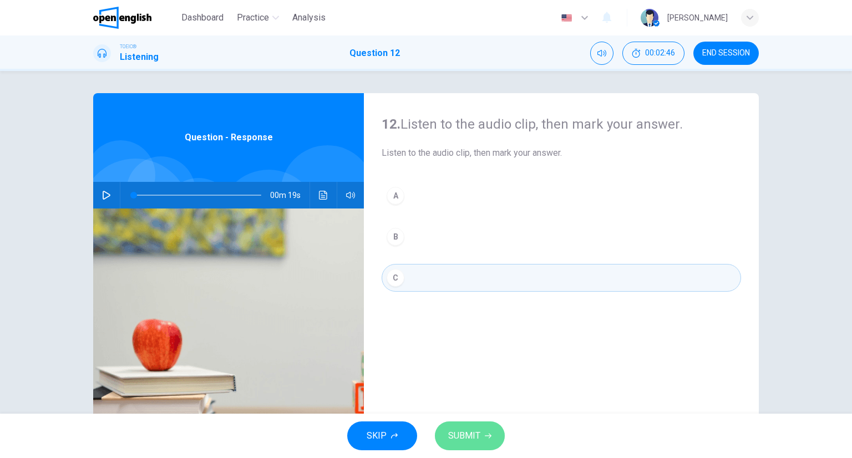
click at [450, 441] on span "SUBMIT" at bounding box center [464, 436] width 32 height 16
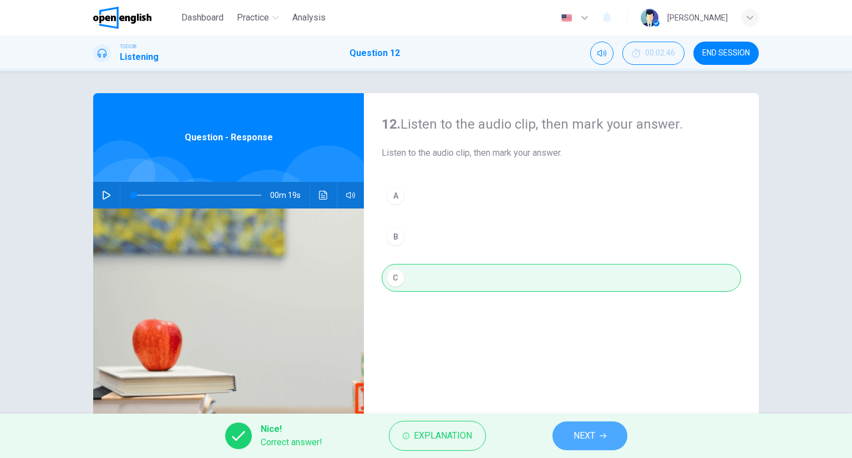
click at [563, 424] on button "NEXT" at bounding box center [590, 436] width 75 height 29
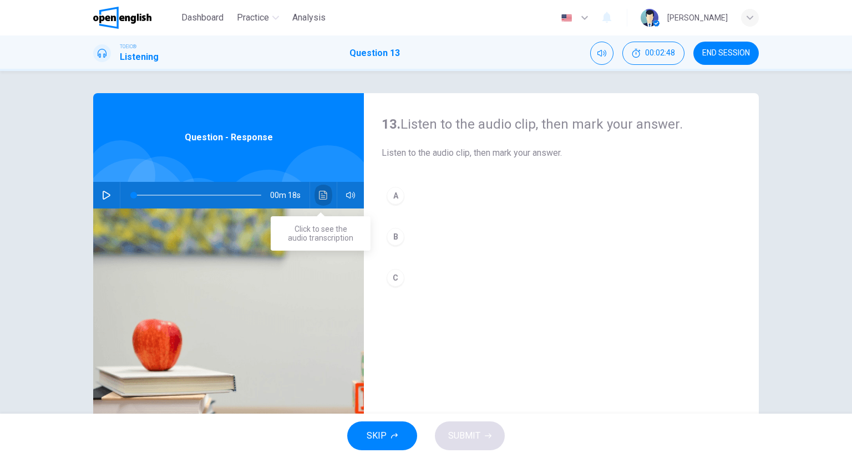
click at [325, 196] on button "Click to see the audio transcription" at bounding box center [324, 195] width 18 height 27
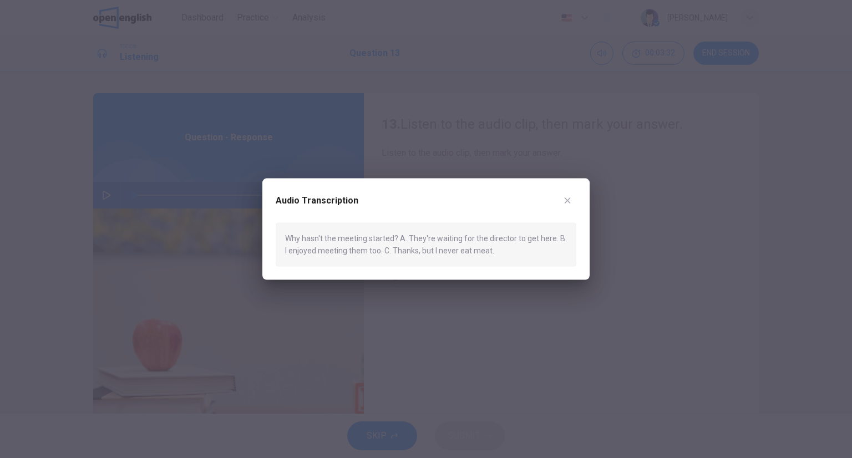
click at [617, 120] on div at bounding box center [426, 229] width 852 height 458
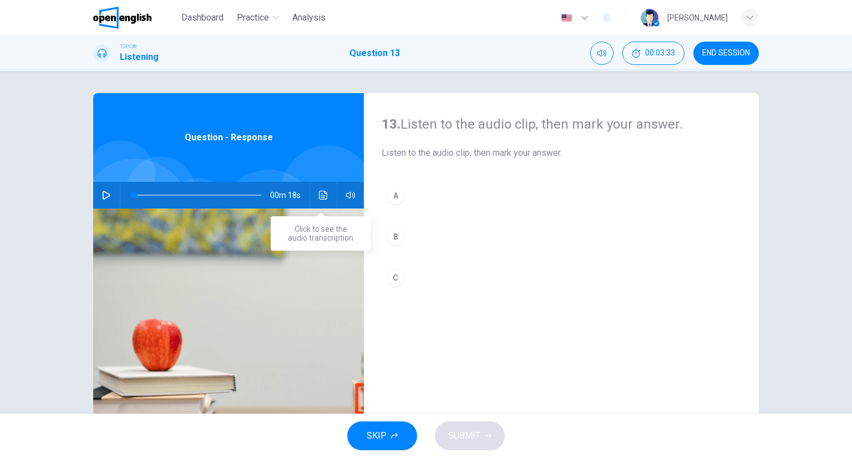
click at [326, 190] on button "Click to see the audio transcription" at bounding box center [324, 195] width 18 height 27
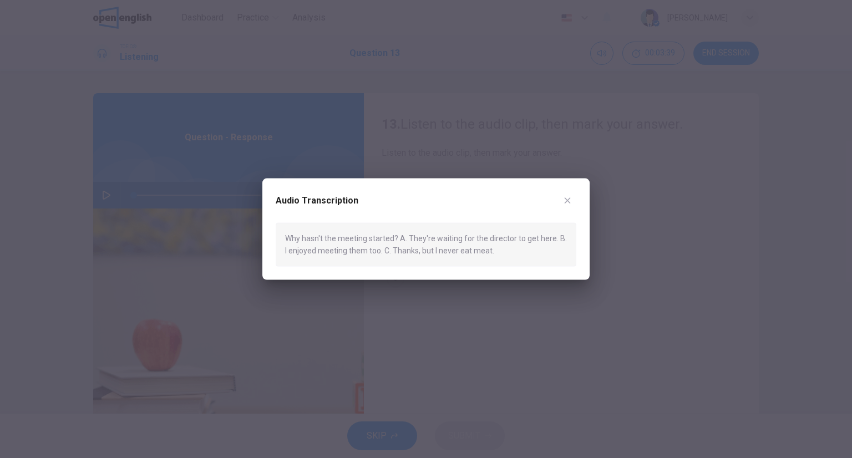
click at [627, 211] on div at bounding box center [426, 229] width 852 height 458
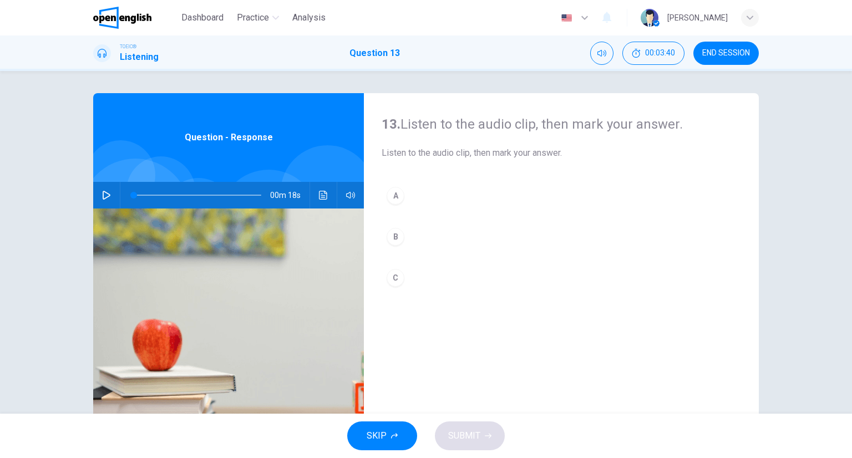
click at [479, 191] on button "A" at bounding box center [561, 196] width 359 height 28
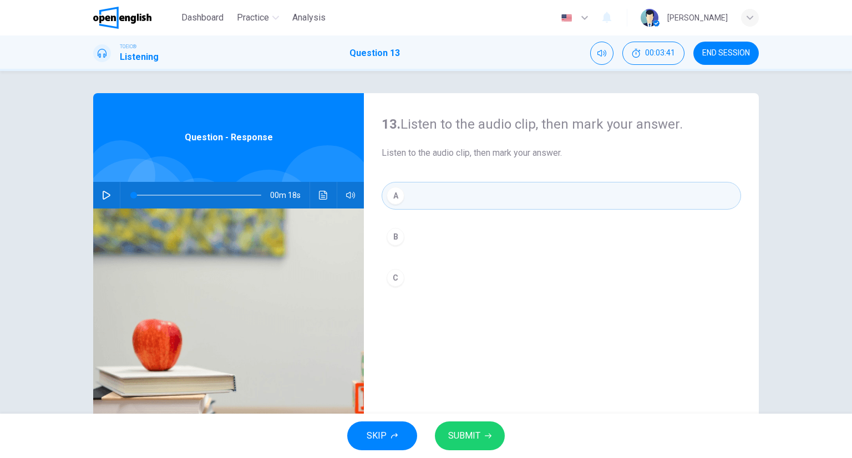
click at [464, 434] on span "SUBMIT" at bounding box center [464, 436] width 32 height 16
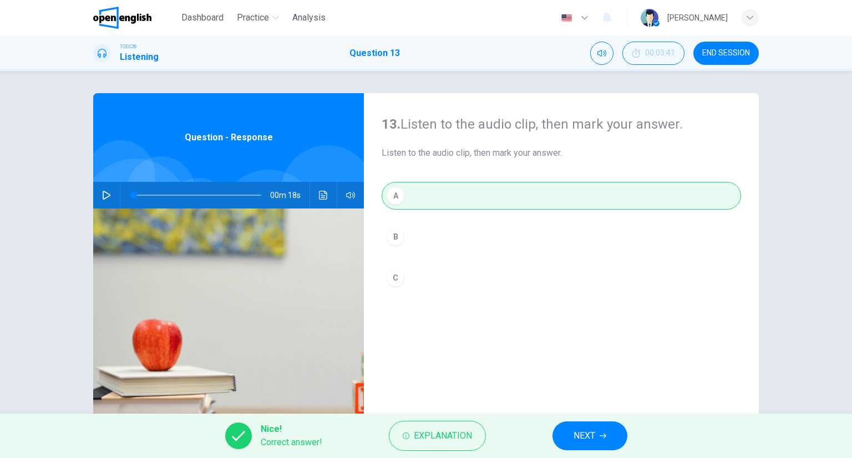
click at [578, 435] on span "NEXT" at bounding box center [585, 436] width 22 height 16
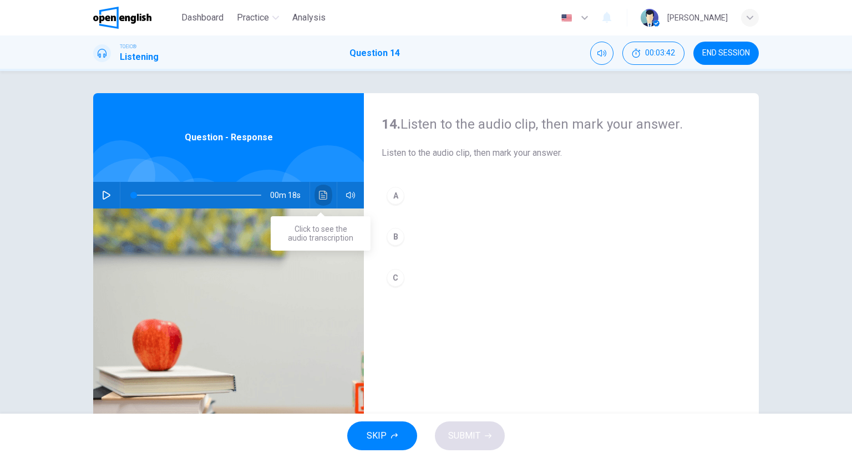
click at [321, 199] on icon "Click to see the audio transcription" at bounding box center [323, 195] width 9 height 9
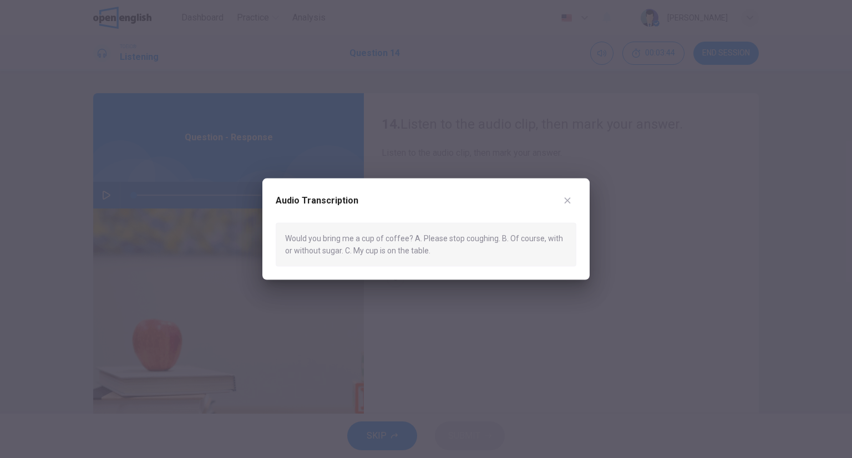
drag, startPoint x: 626, startPoint y: 161, endPoint x: 600, endPoint y: 183, distance: 33.5
click at [622, 164] on div at bounding box center [426, 229] width 852 height 458
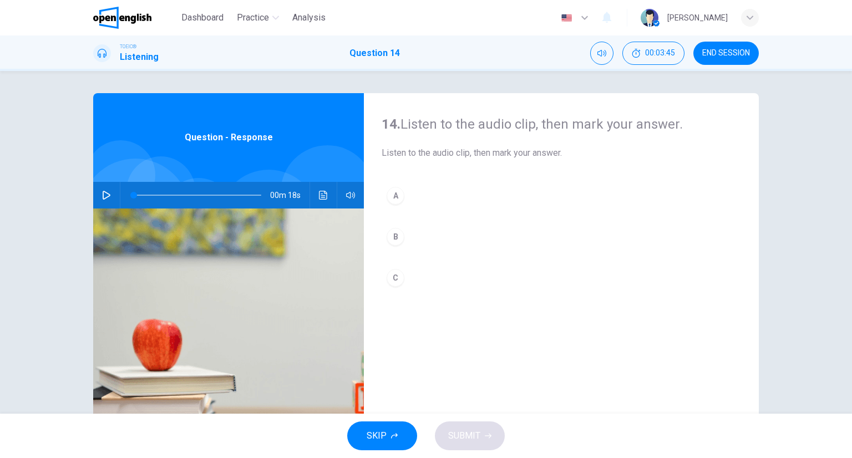
click at [429, 239] on button "B" at bounding box center [561, 237] width 359 height 28
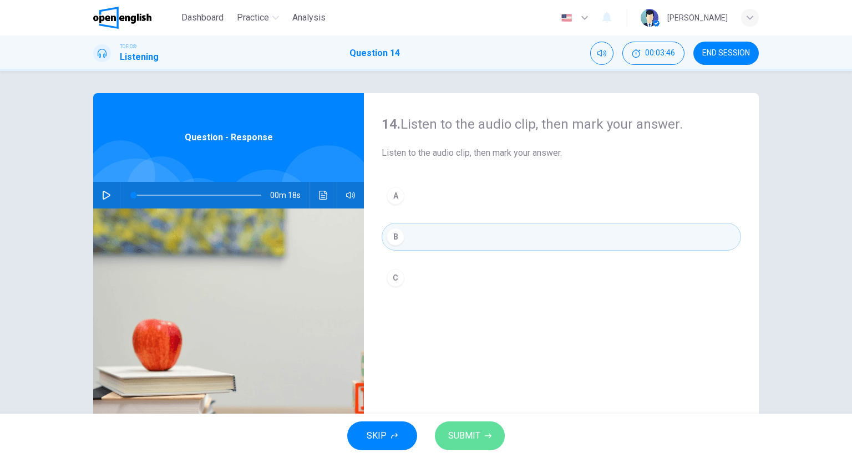
click at [497, 433] on button "SUBMIT" at bounding box center [470, 436] width 70 height 29
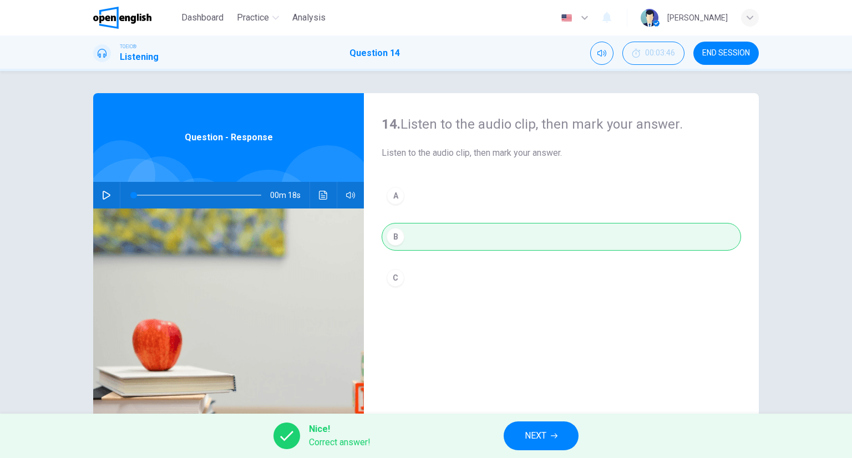
click at [537, 427] on button "NEXT" at bounding box center [541, 436] width 75 height 29
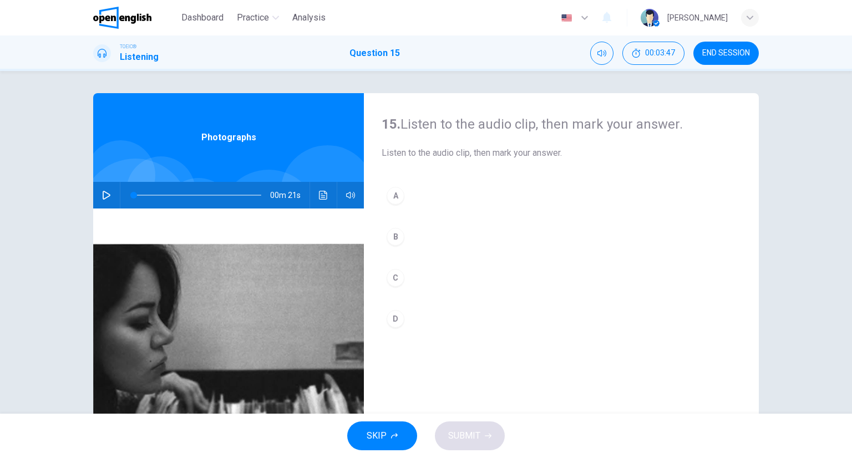
click at [322, 185] on button "Click to see the audio transcription" at bounding box center [324, 195] width 18 height 27
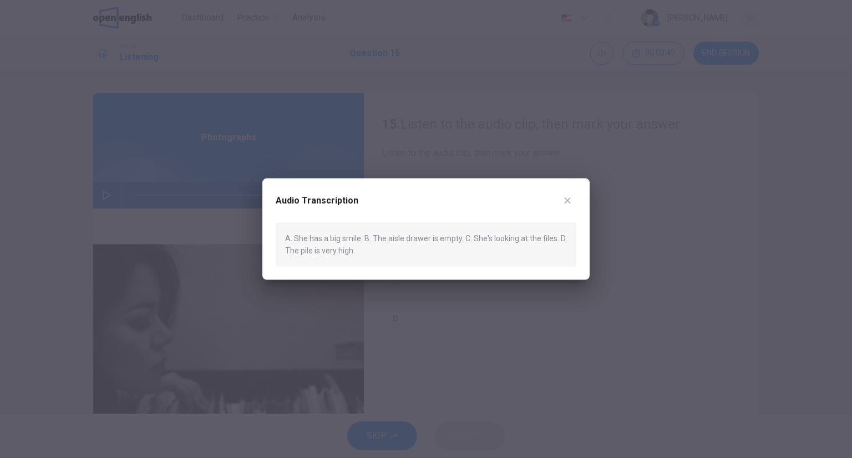
click at [663, 241] on div at bounding box center [426, 229] width 852 height 458
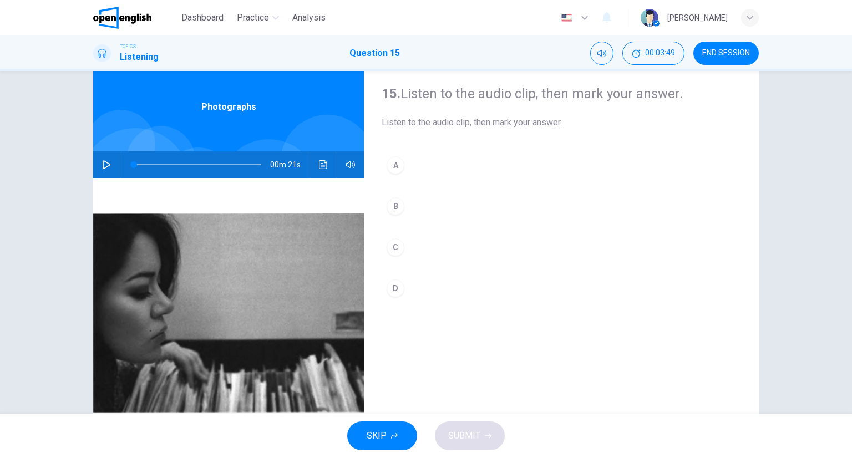
scroll to position [55, 0]
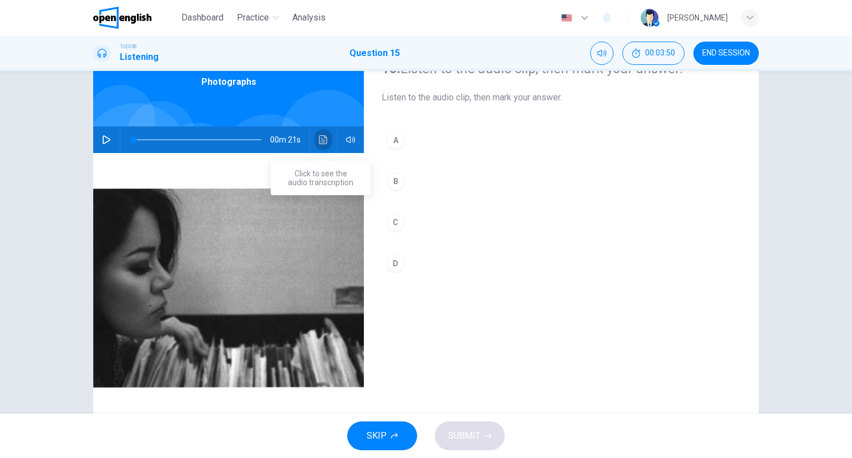
click at [315, 136] on button "Click to see the audio transcription" at bounding box center [324, 139] width 18 height 27
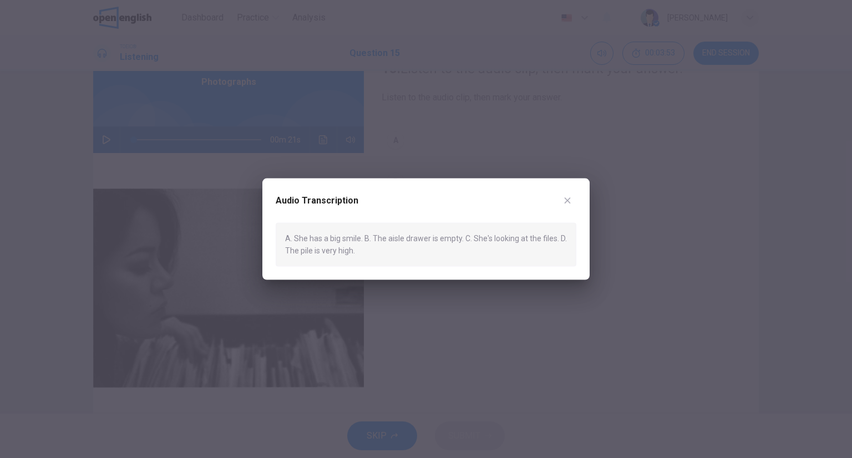
click at [569, 202] on icon "button" at bounding box center [568, 200] width 6 height 6
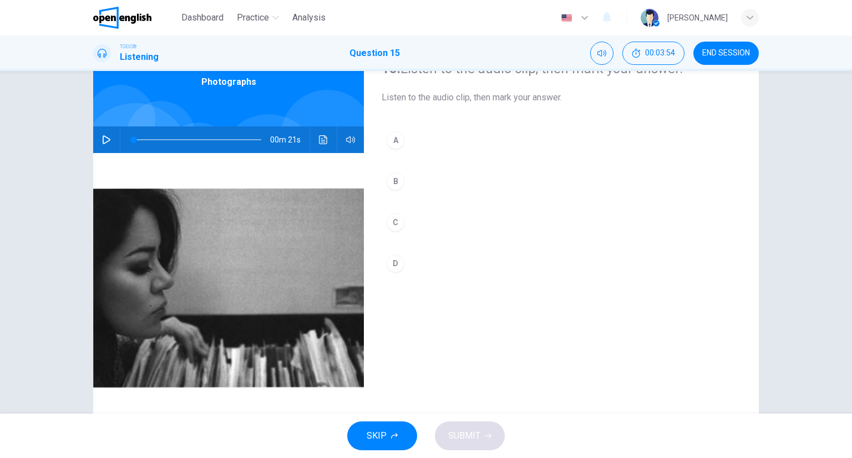
drag, startPoint x: 419, startPoint y: 225, endPoint x: 448, endPoint y: 246, distance: 36.2
click at [421, 222] on button "C" at bounding box center [561, 223] width 359 height 28
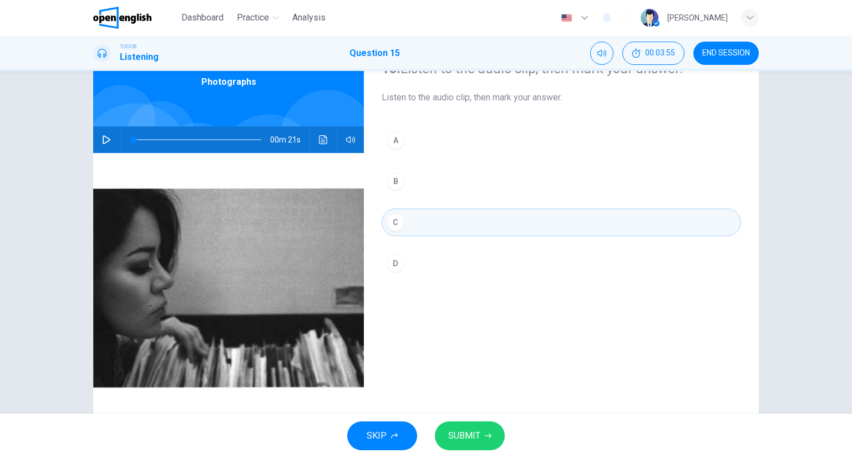
click at [486, 430] on button "SUBMIT" at bounding box center [470, 436] width 70 height 29
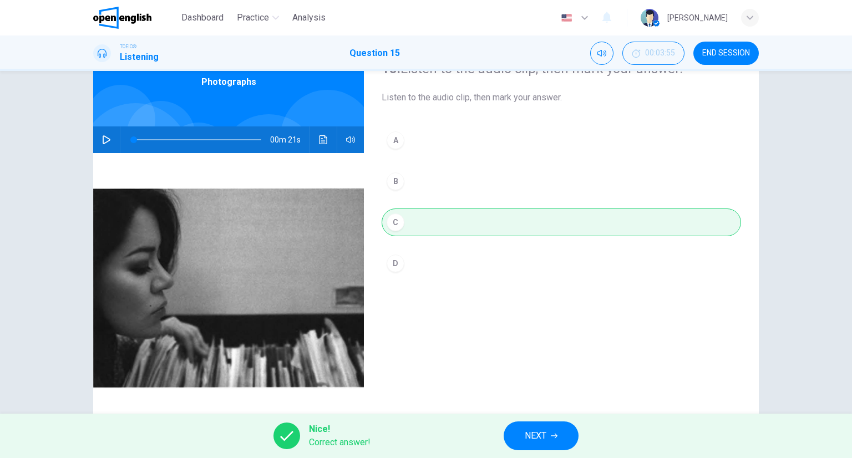
click at [550, 429] on button "NEXT" at bounding box center [541, 436] width 75 height 29
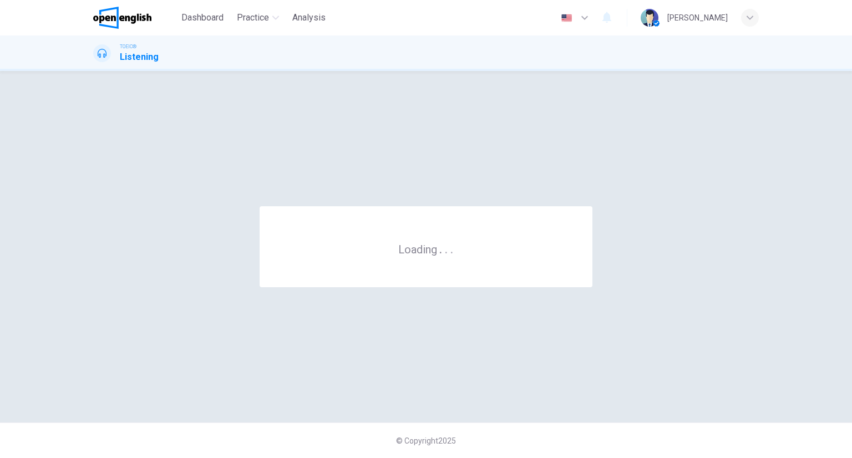
scroll to position [0, 0]
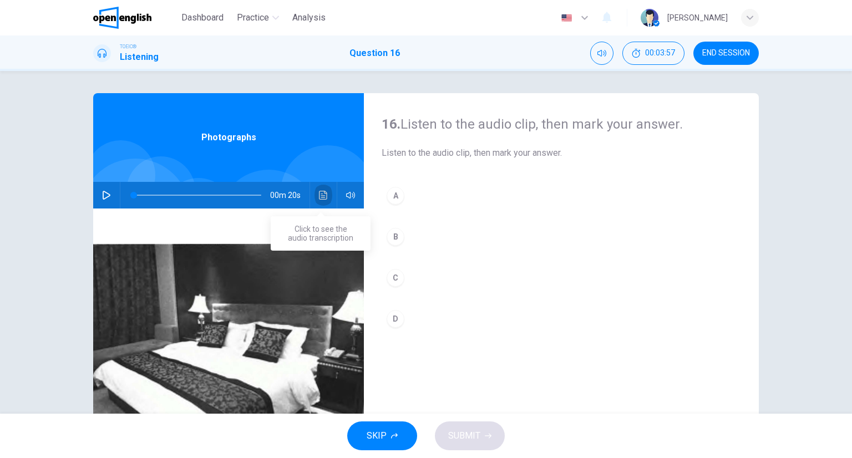
click at [315, 191] on button "Click to see the audio transcription" at bounding box center [324, 195] width 18 height 27
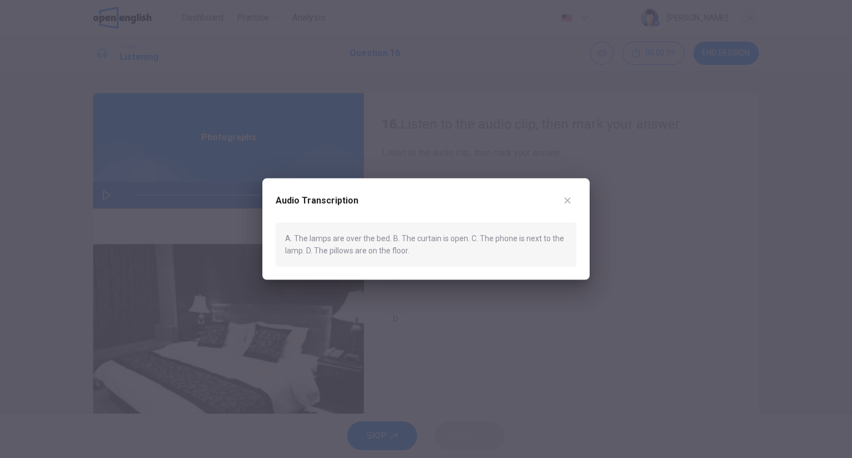
drag, startPoint x: 509, startPoint y: 131, endPoint x: 507, endPoint y: 148, distance: 16.7
click at [509, 130] on div at bounding box center [426, 229] width 852 height 458
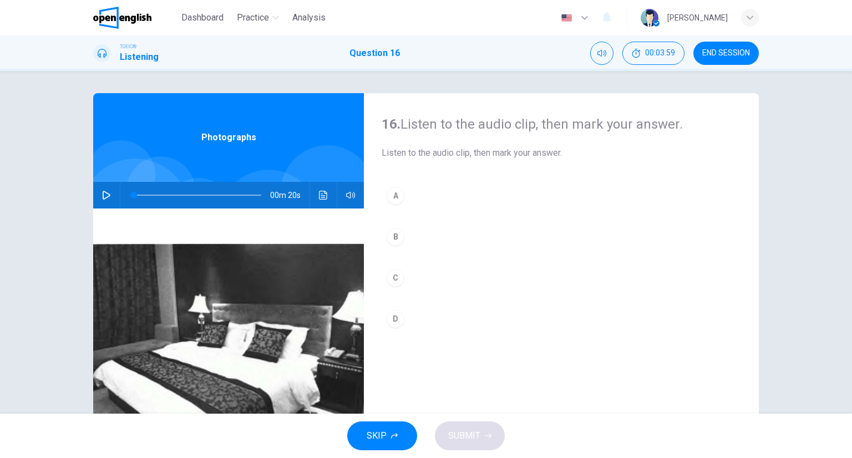
click at [435, 194] on button "A" at bounding box center [561, 196] width 359 height 28
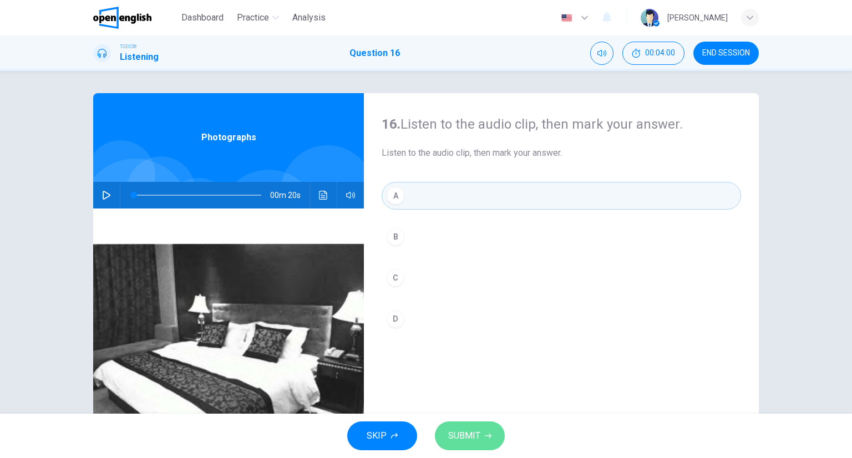
click at [488, 439] on icon "button" at bounding box center [488, 436] width 7 height 7
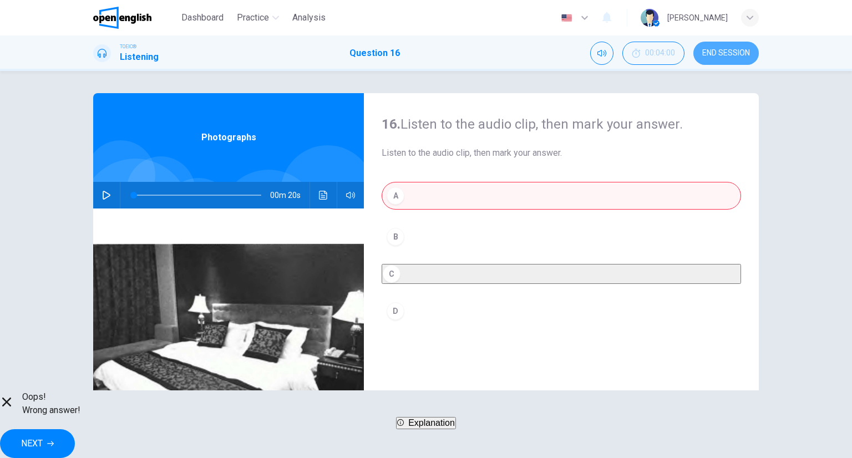
drag, startPoint x: 721, startPoint y: 63, endPoint x: 470, endPoint y: 68, distance: 250.2
click at [721, 62] on button "END SESSION" at bounding box center [725, 53] width 65 height 23
